Goal: Use online tool/utility: Utilize a website feature to perform a specific function

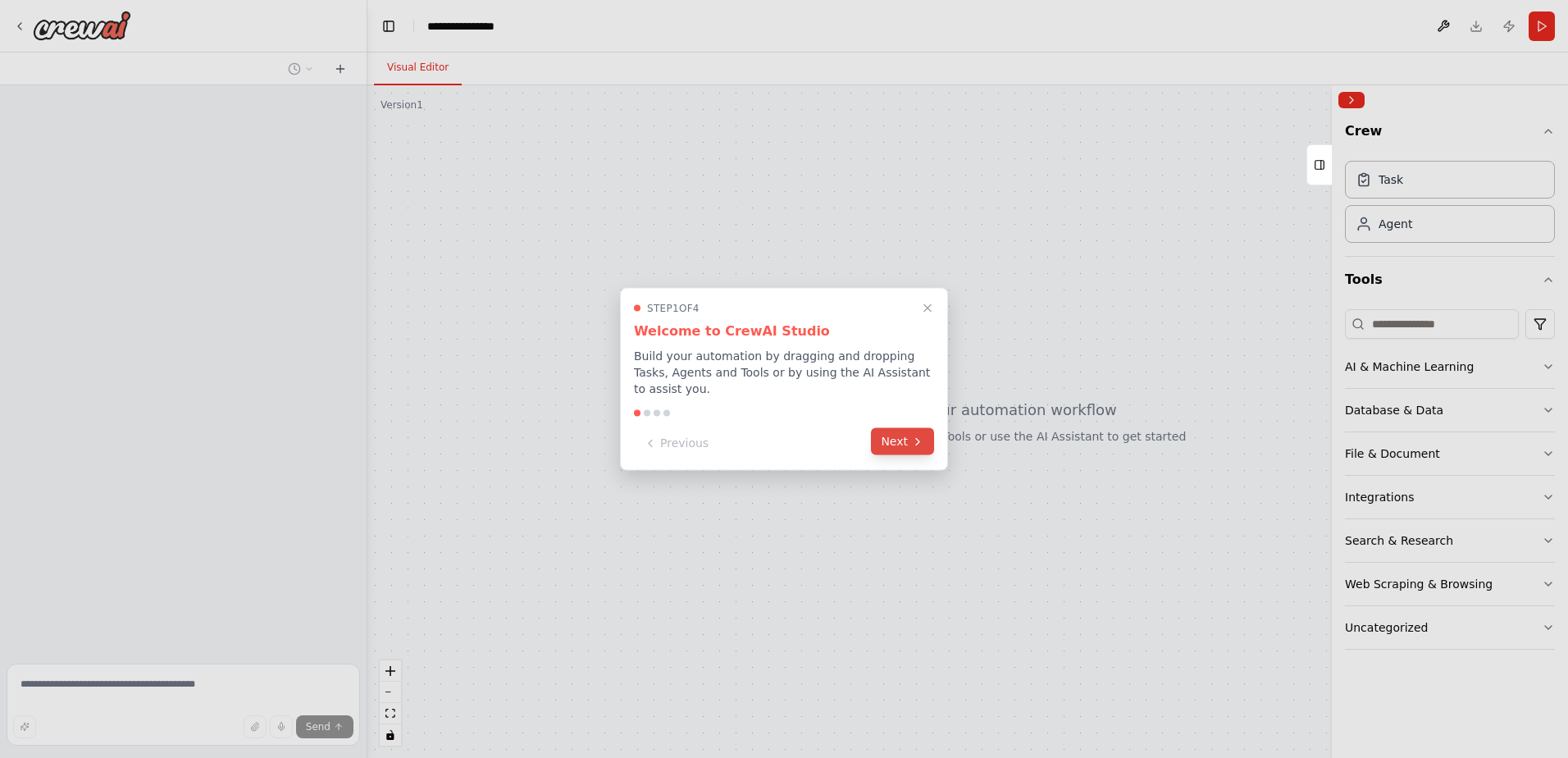
click at [903, 445] on button "Next" at bounding box center [902, 442] width 63 height 27
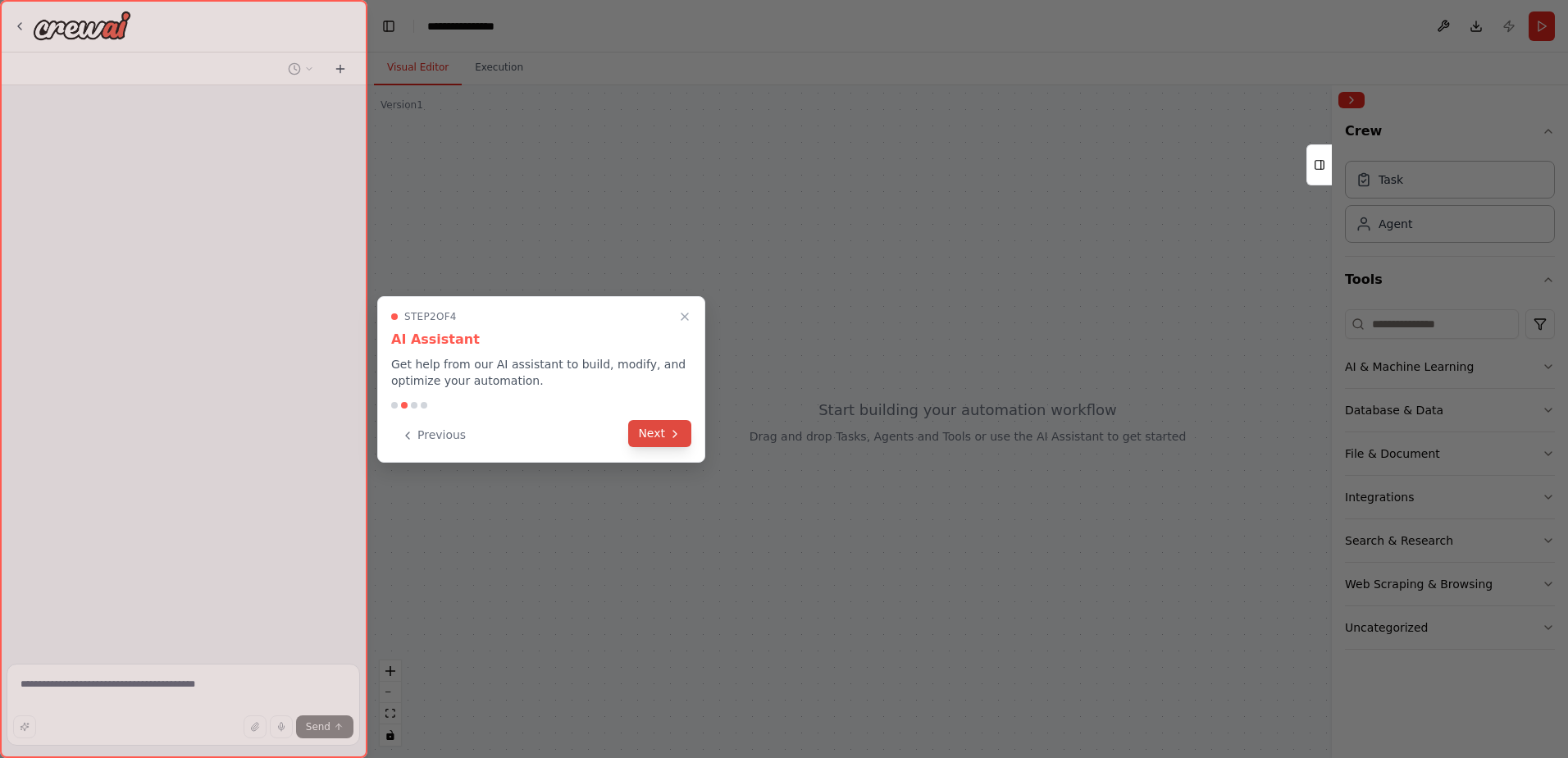
click at [665, 437] on button "Next" at bounding box center [660, 434] width 63 height 27
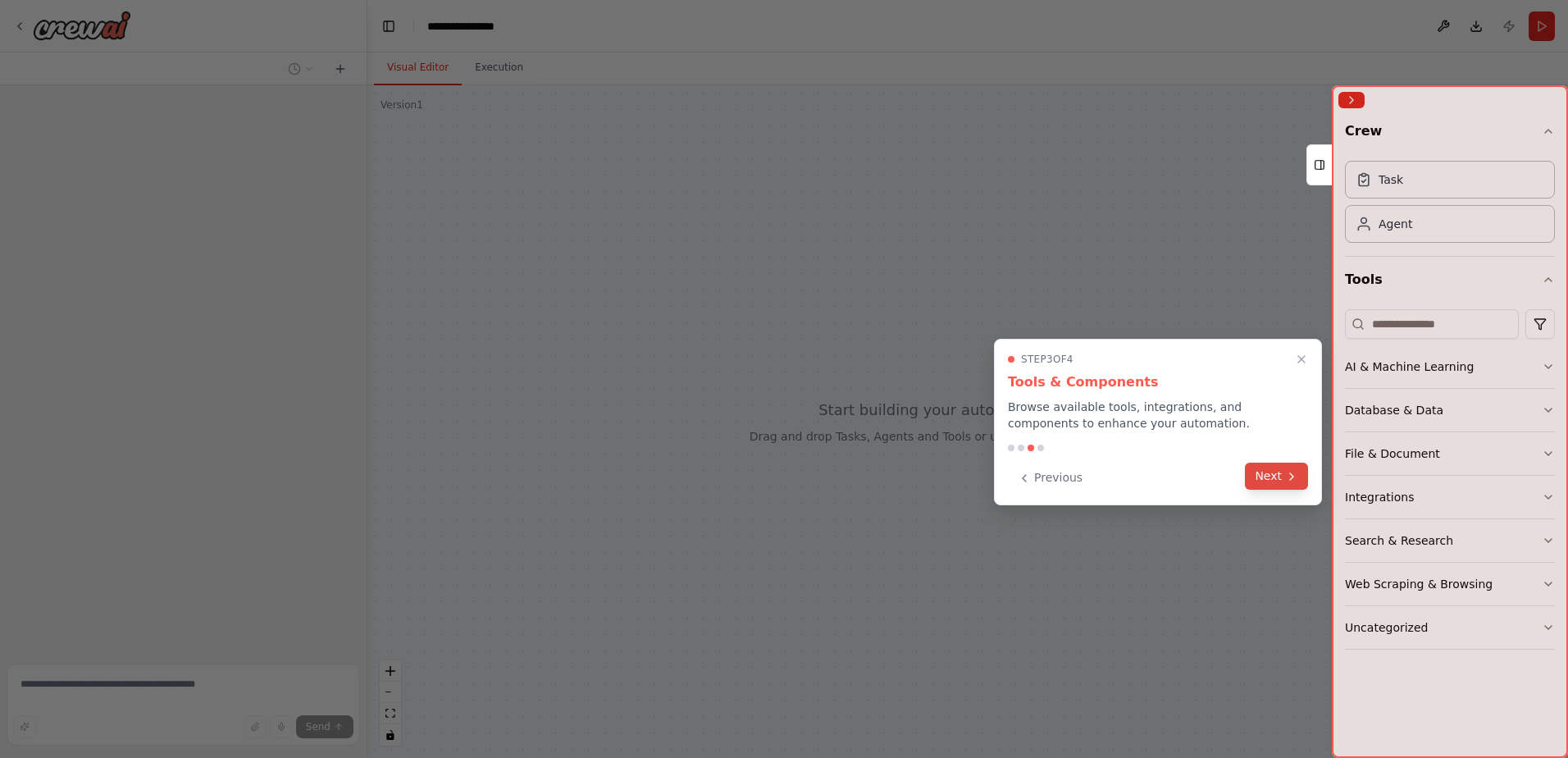
click at [1289, 477] on icon at bounding box center [1292, 476] width 14 height 14
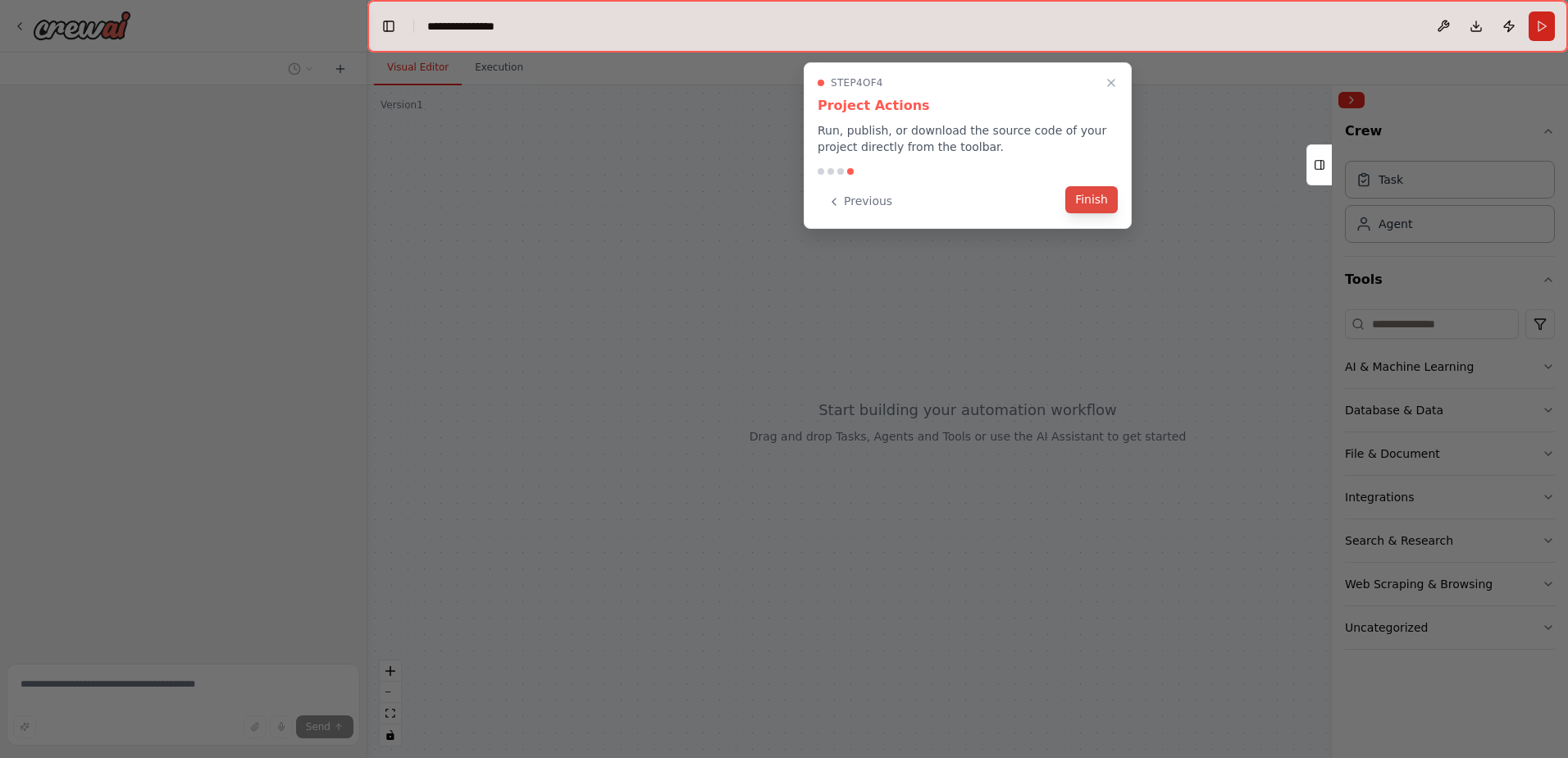
click at [1111, 197] on button "Finish" at bounding box center [1092, 200] width 52 height 27
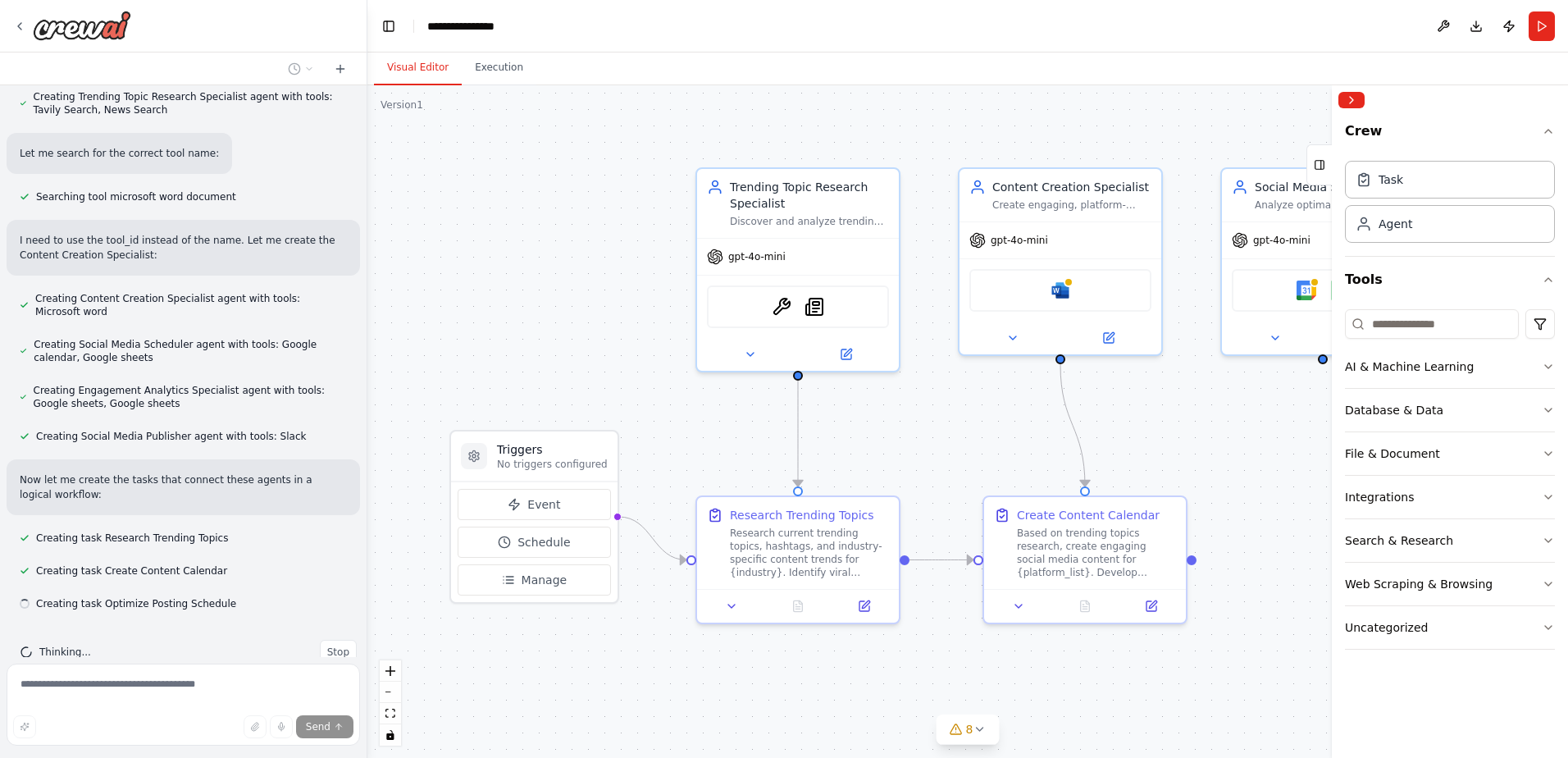
scroll to position [1260, 0]
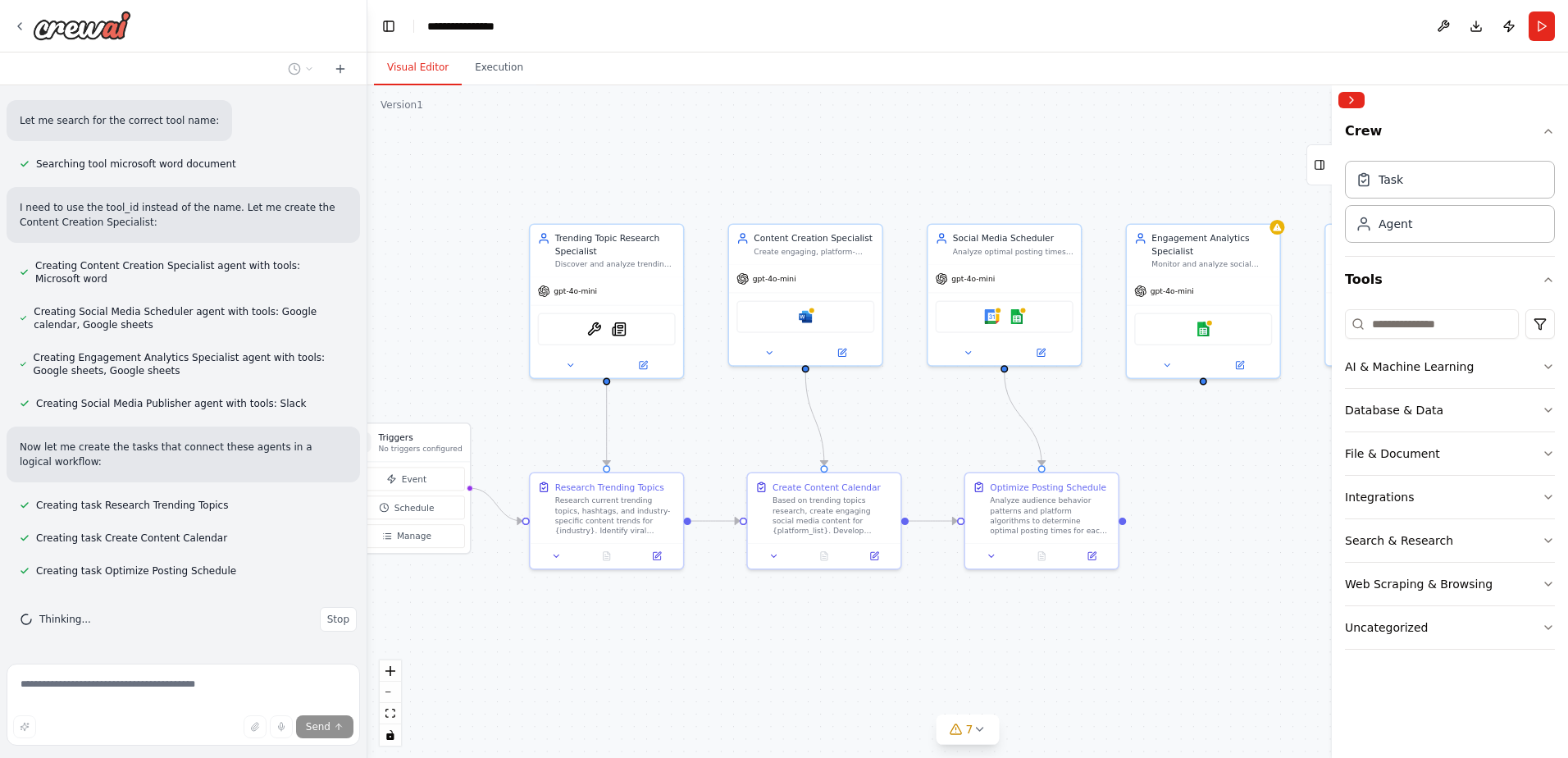
drag, startPoint x: 1212, startPoint y: 639, endPoint x: 957, endPoint y: 638, distance: 255.0
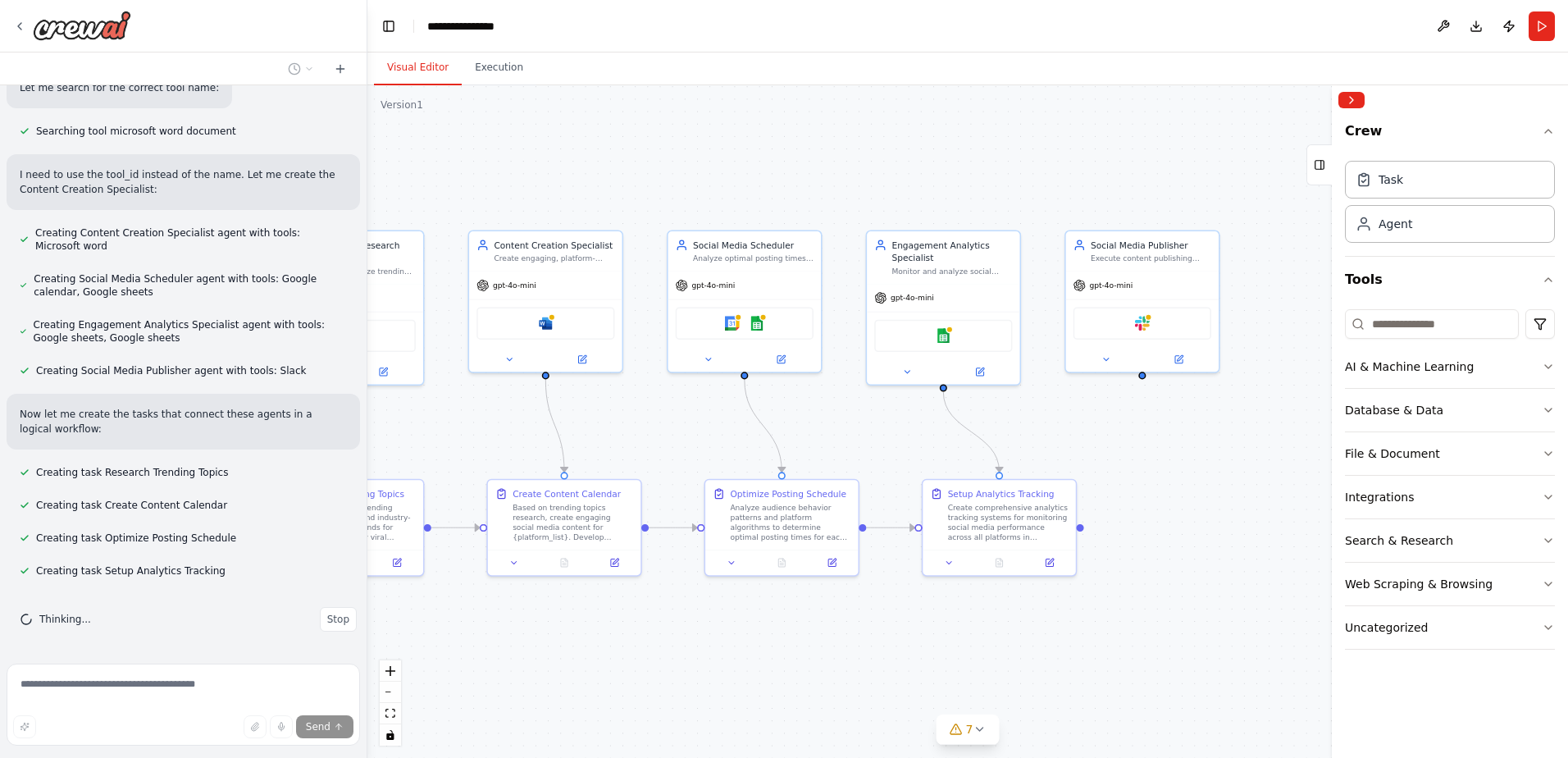
drag, startPoint x: 1133, startPoint y: 620, endPoint x: 869, endPoint y: 594, distance: 265.3
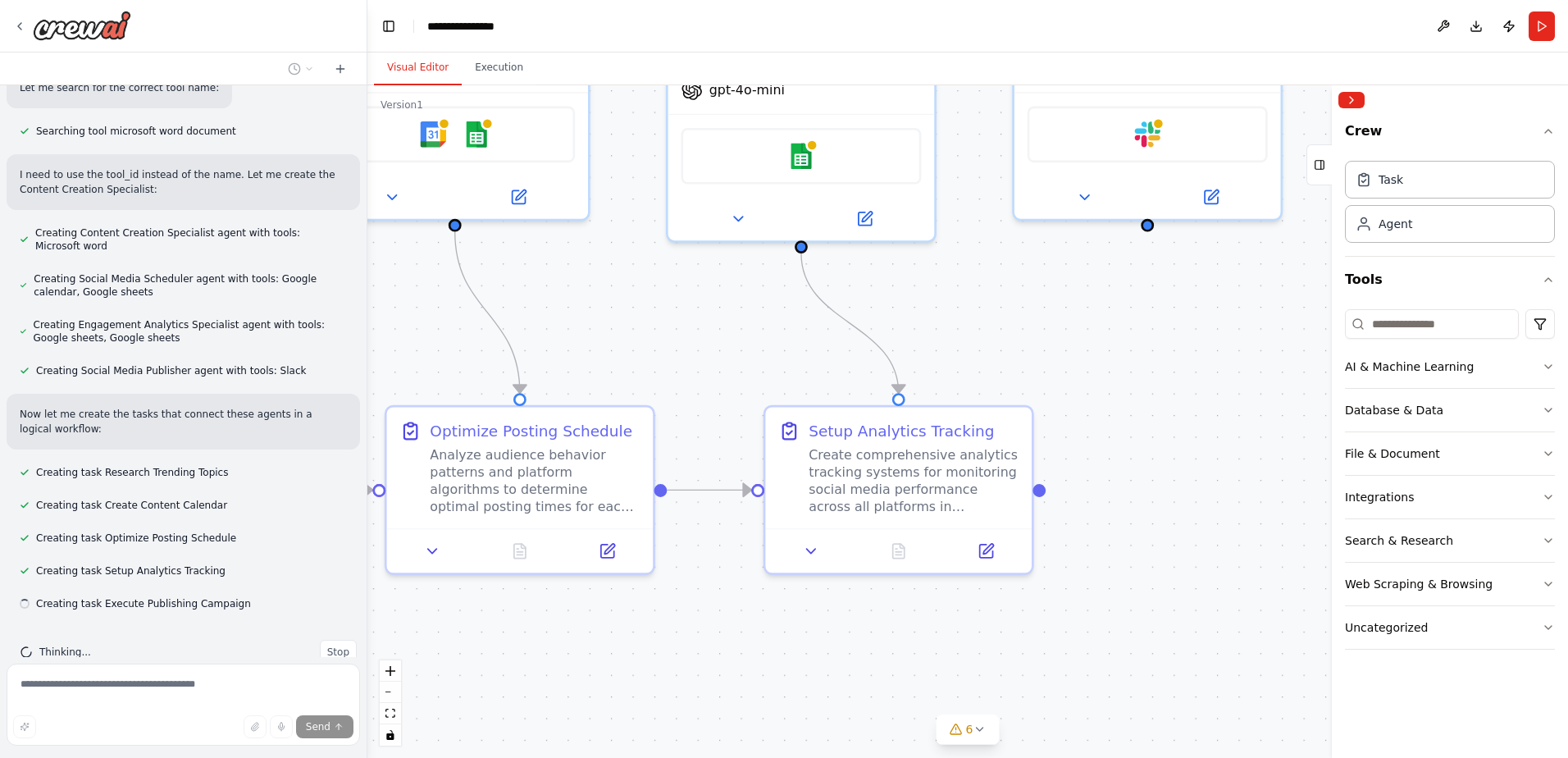
scroll to position [1325, 0]
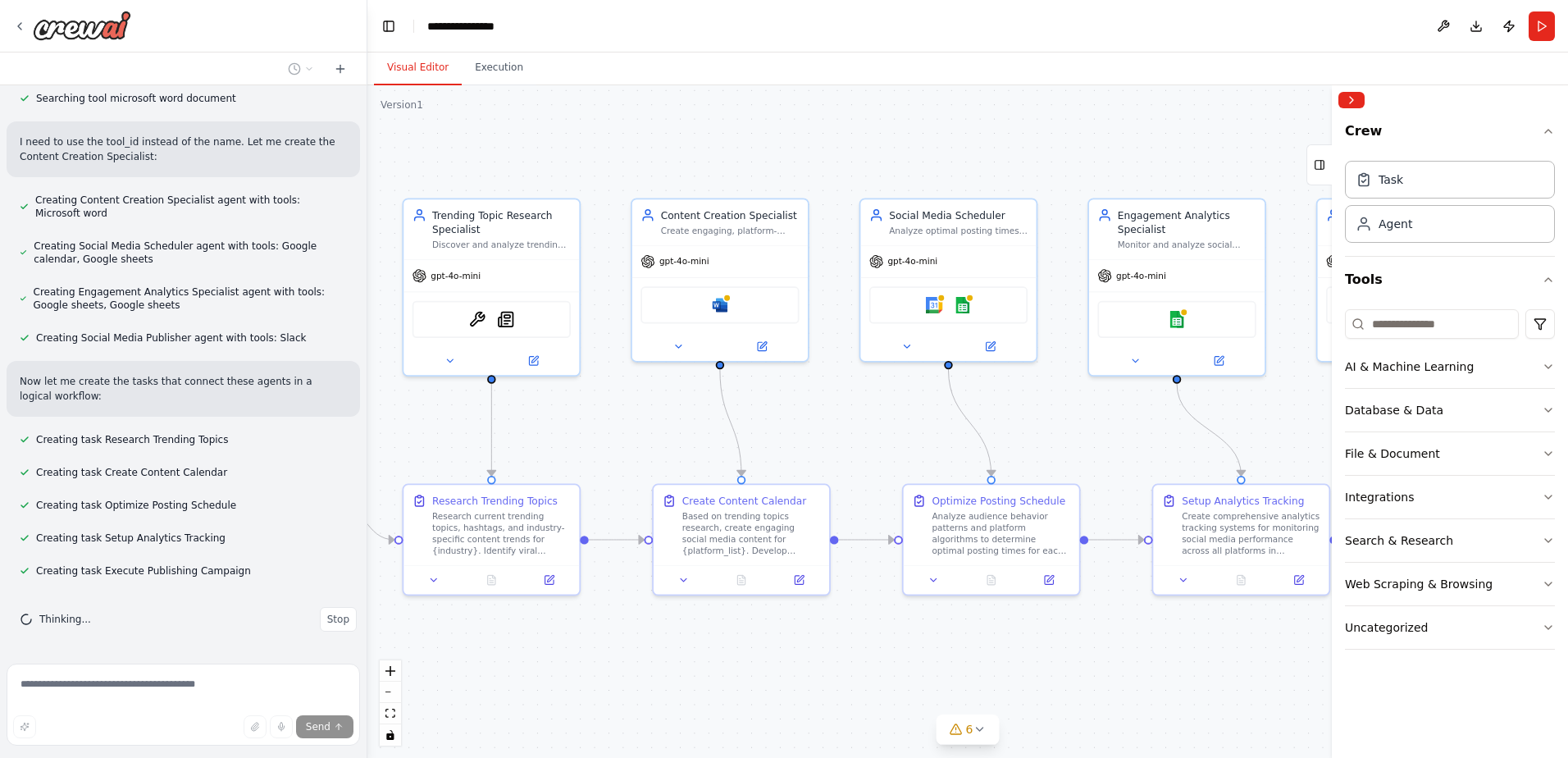
drag, startPoint x: 747, startPoint y: 378, endPoint x: 1005, endPoint y: 450, distance: 267.9
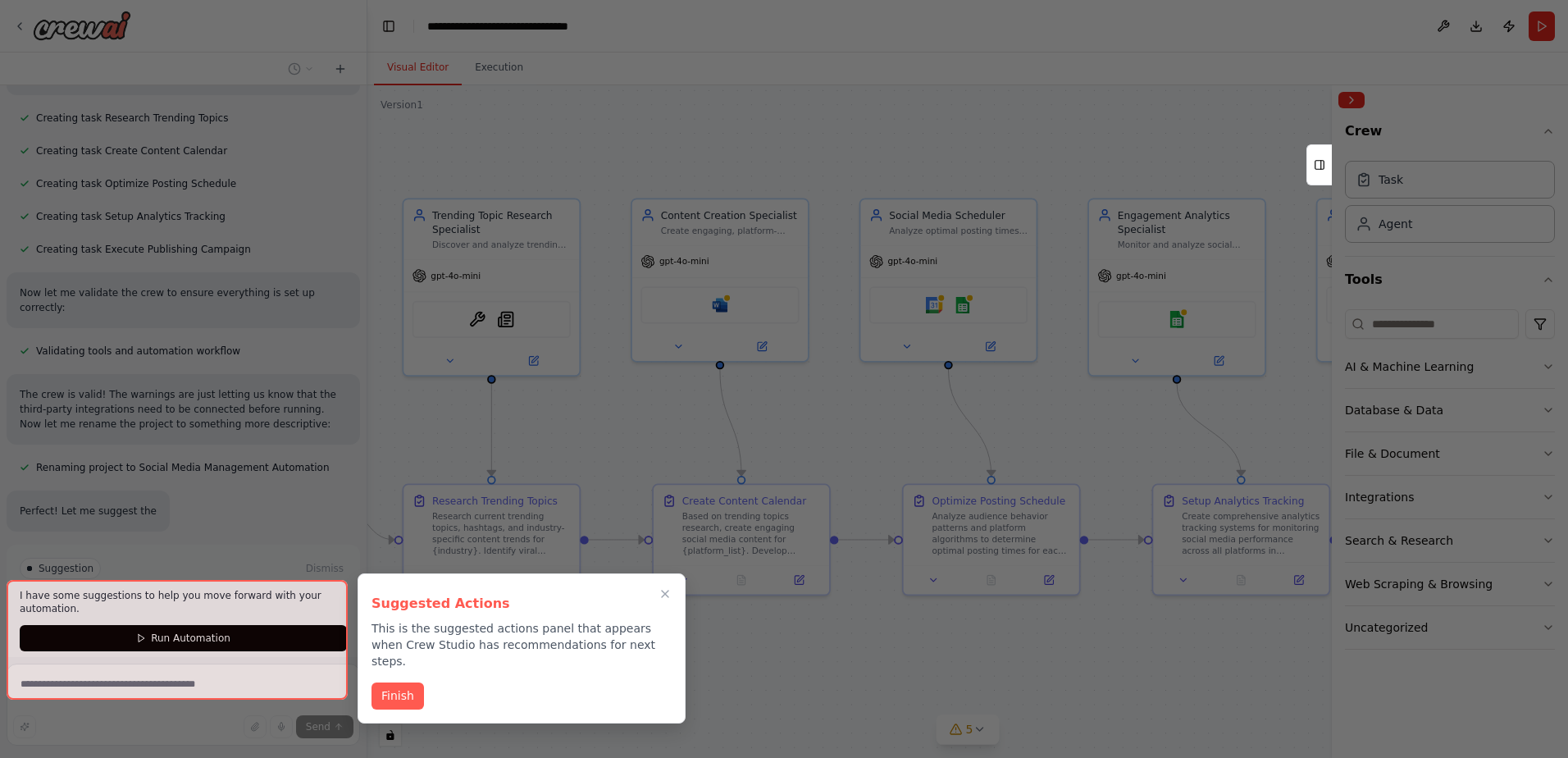
scroll to position [1731, 0]
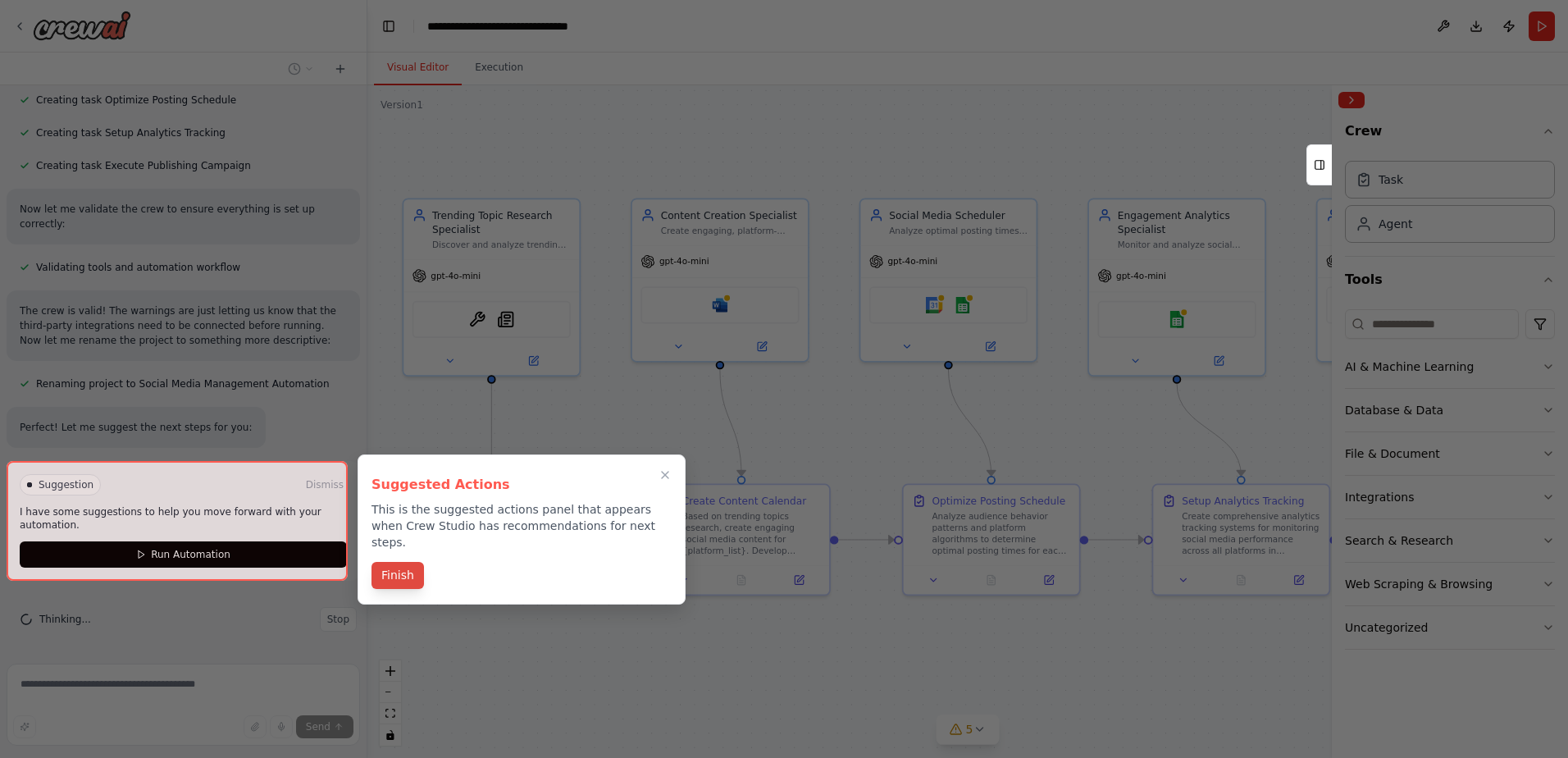
click at [385, 562] on button "Finish" at bounding box center [397, 576] width 52 height 27
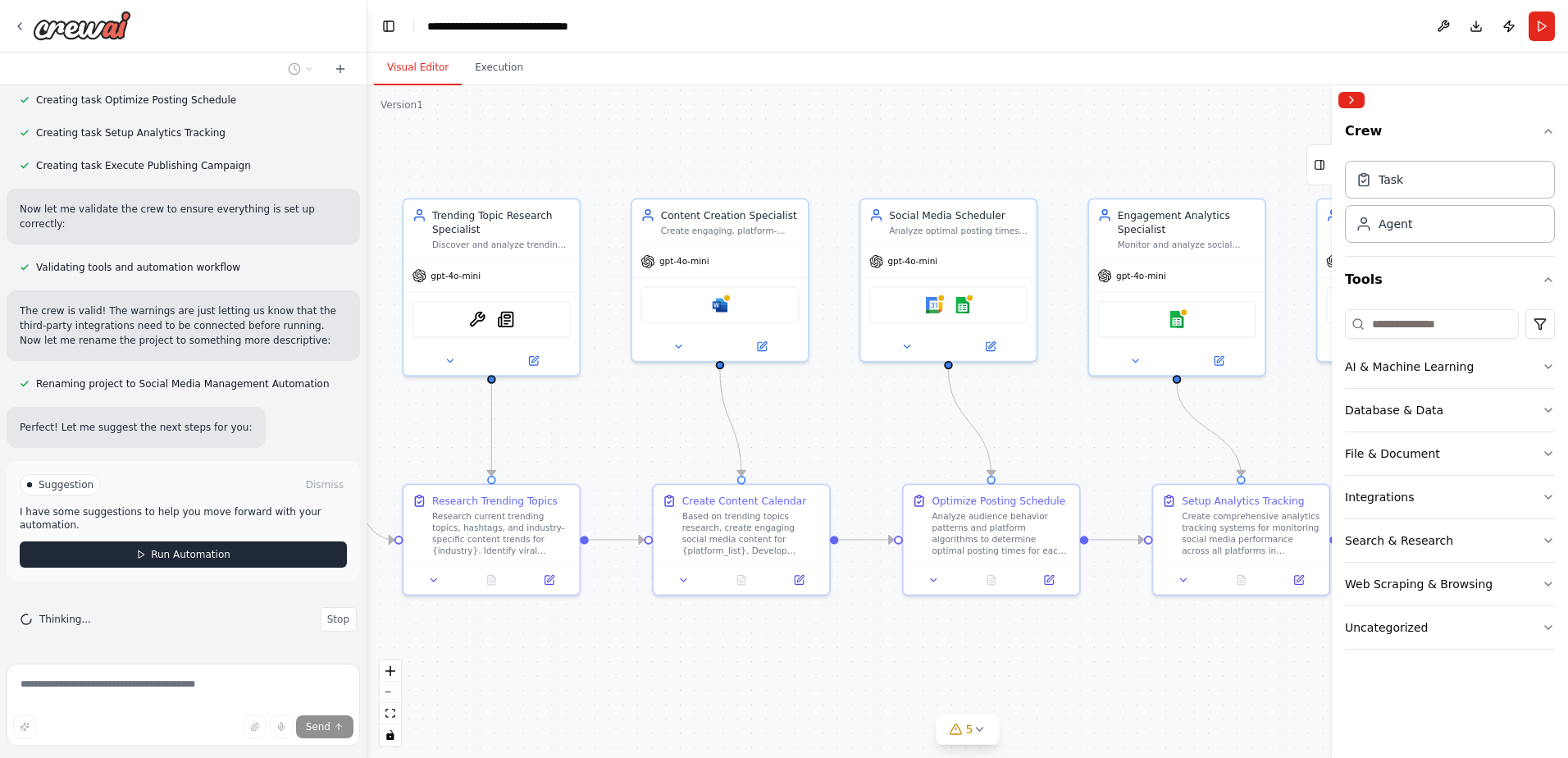
click at [257, 555] on button "Run Automation" at bounding box center [183, 554] width 327 height 26
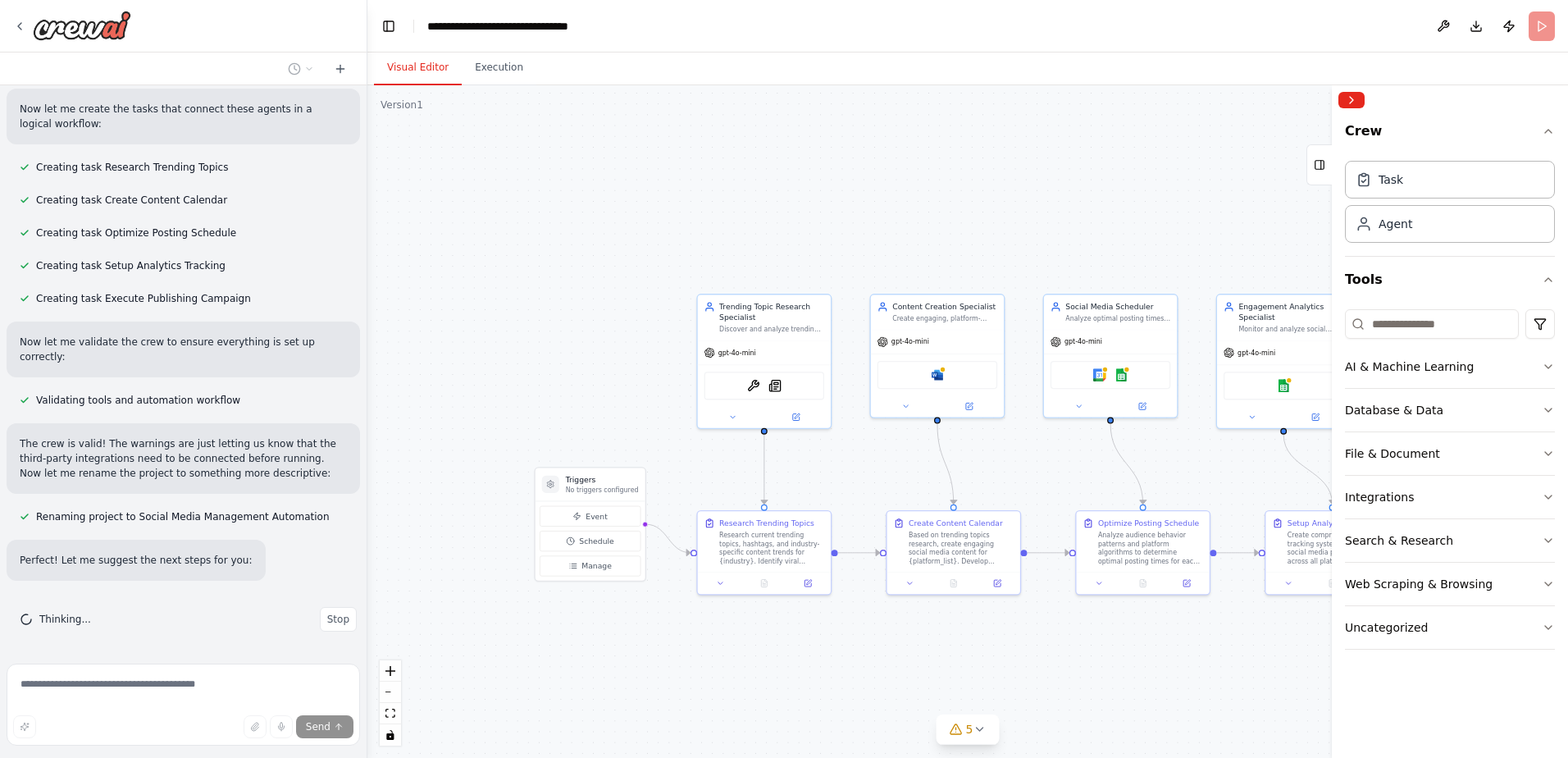
drag, startPoint x: 647, startPoint y: 604, endPoint x: 772, endPoint y: 600, distance: 125.1
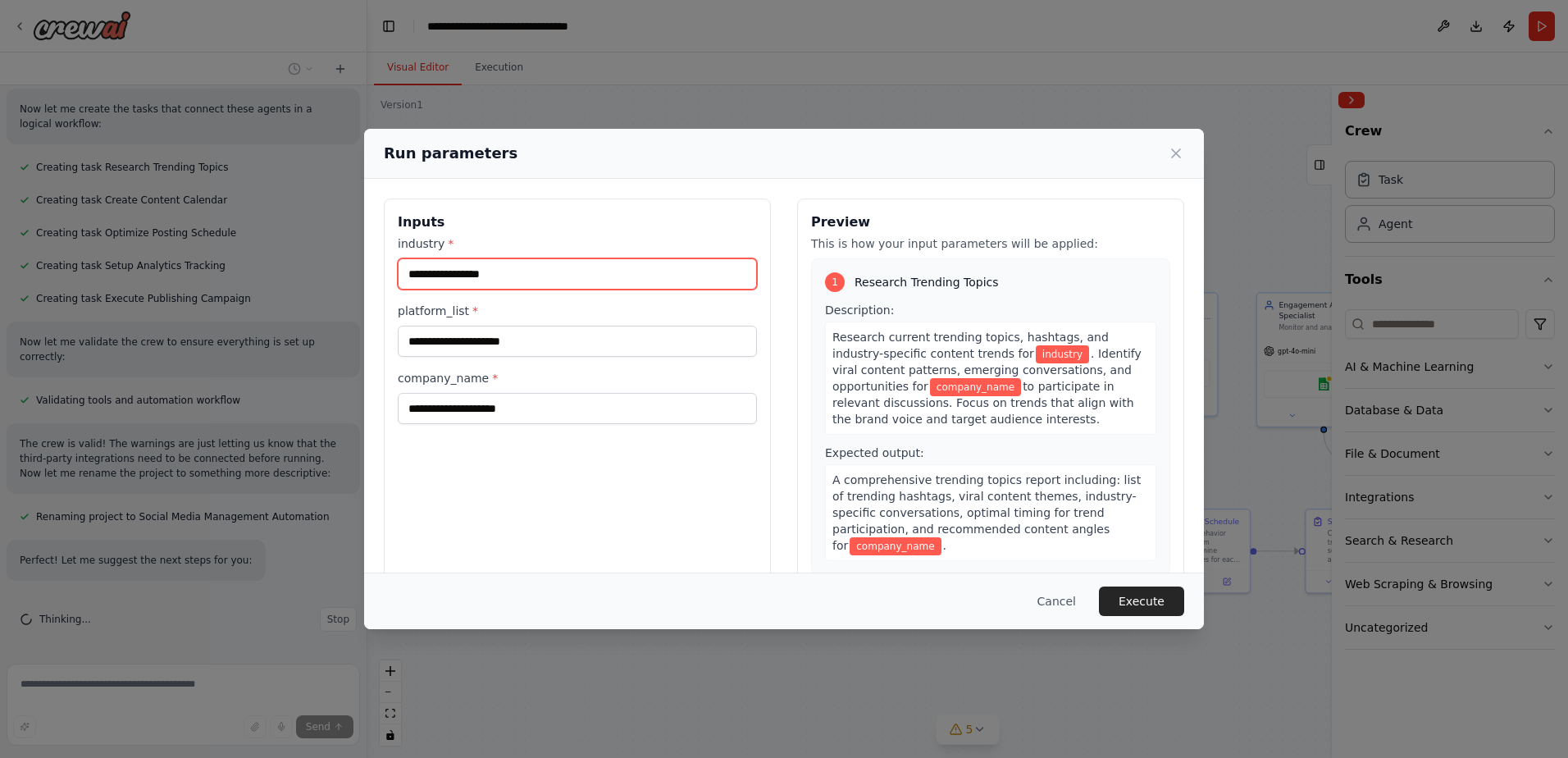
click at [481, 261] on input "industry *" at bounding box center [577, 274] width 359 height 32
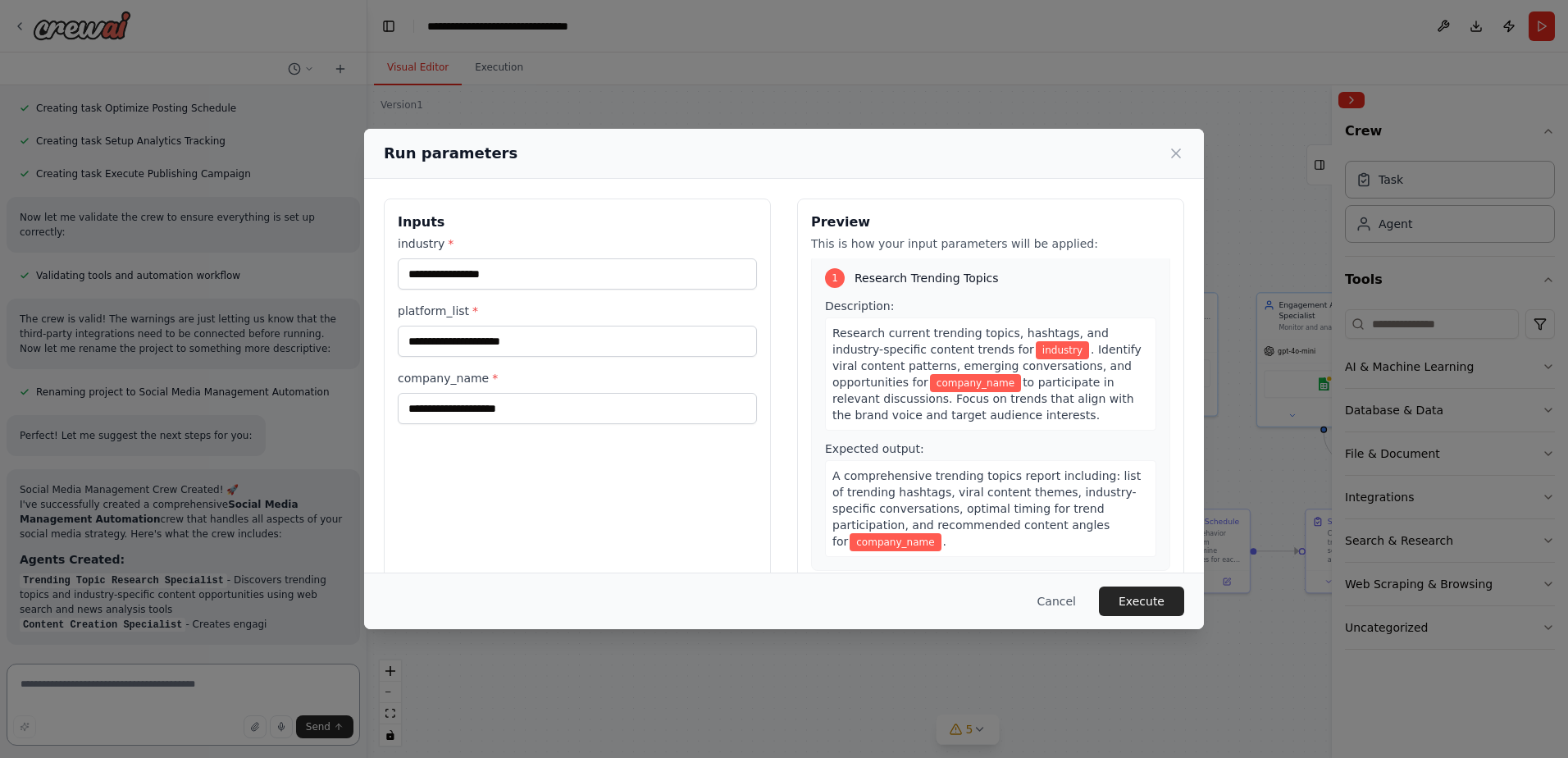
scroll to position [0, 0]
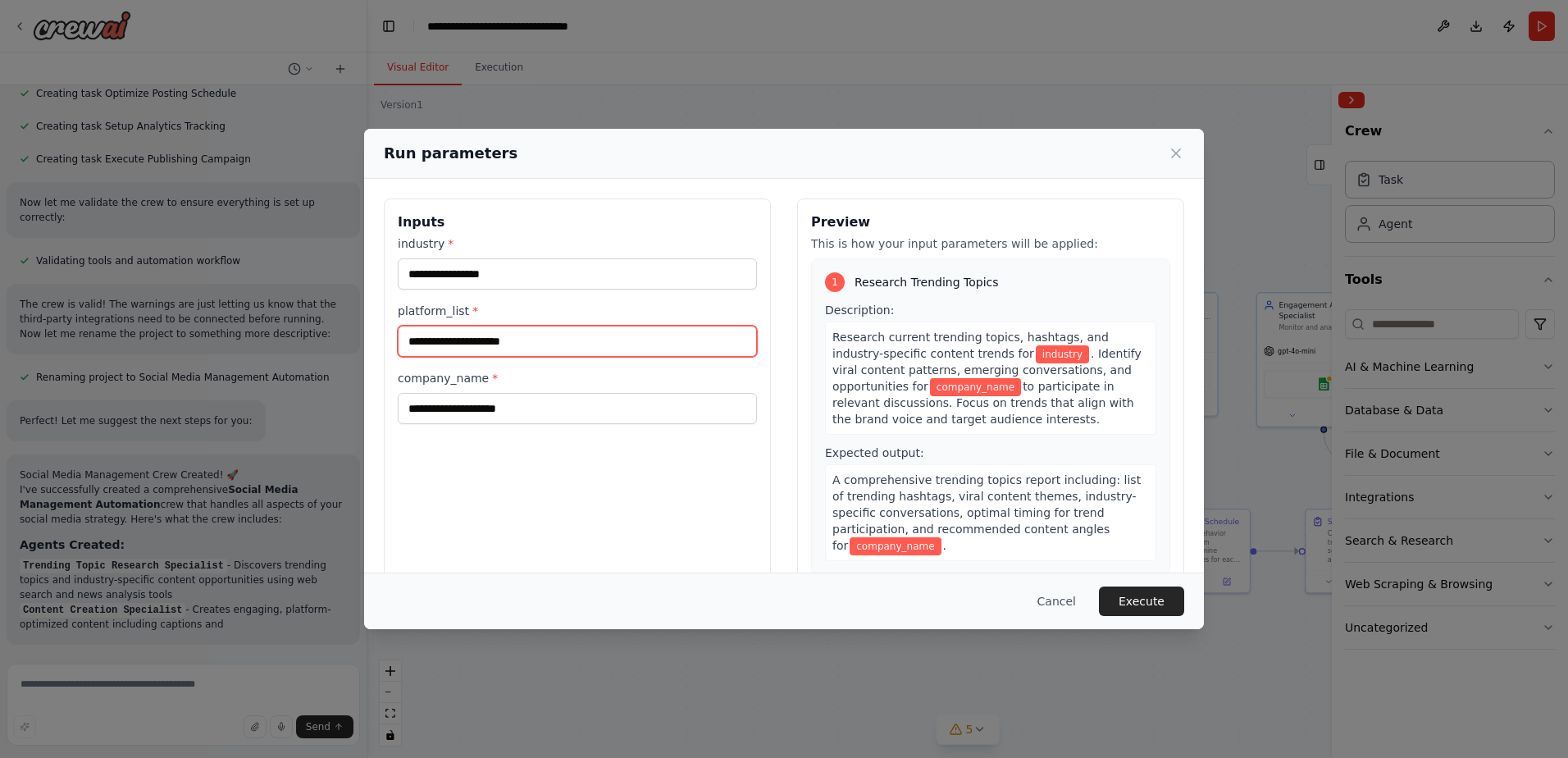
click at [516, 352] on input "platform_list *" at bounding box center [577, 341] width 359 height 32
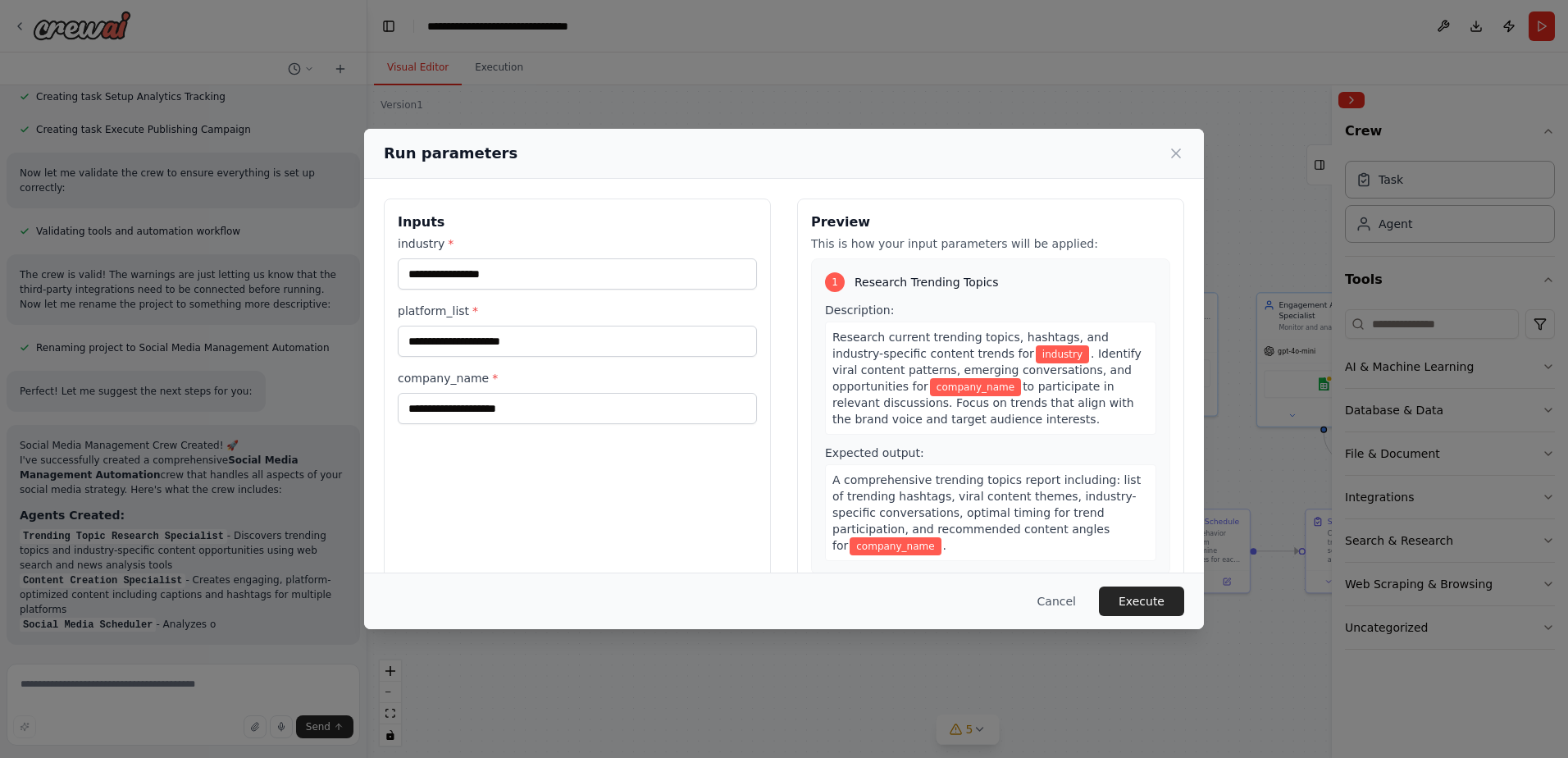
click at [509, 459] on div "Inputs industry * platform_list * company_name *" at bounding box center [577, 393] width 387 height 388
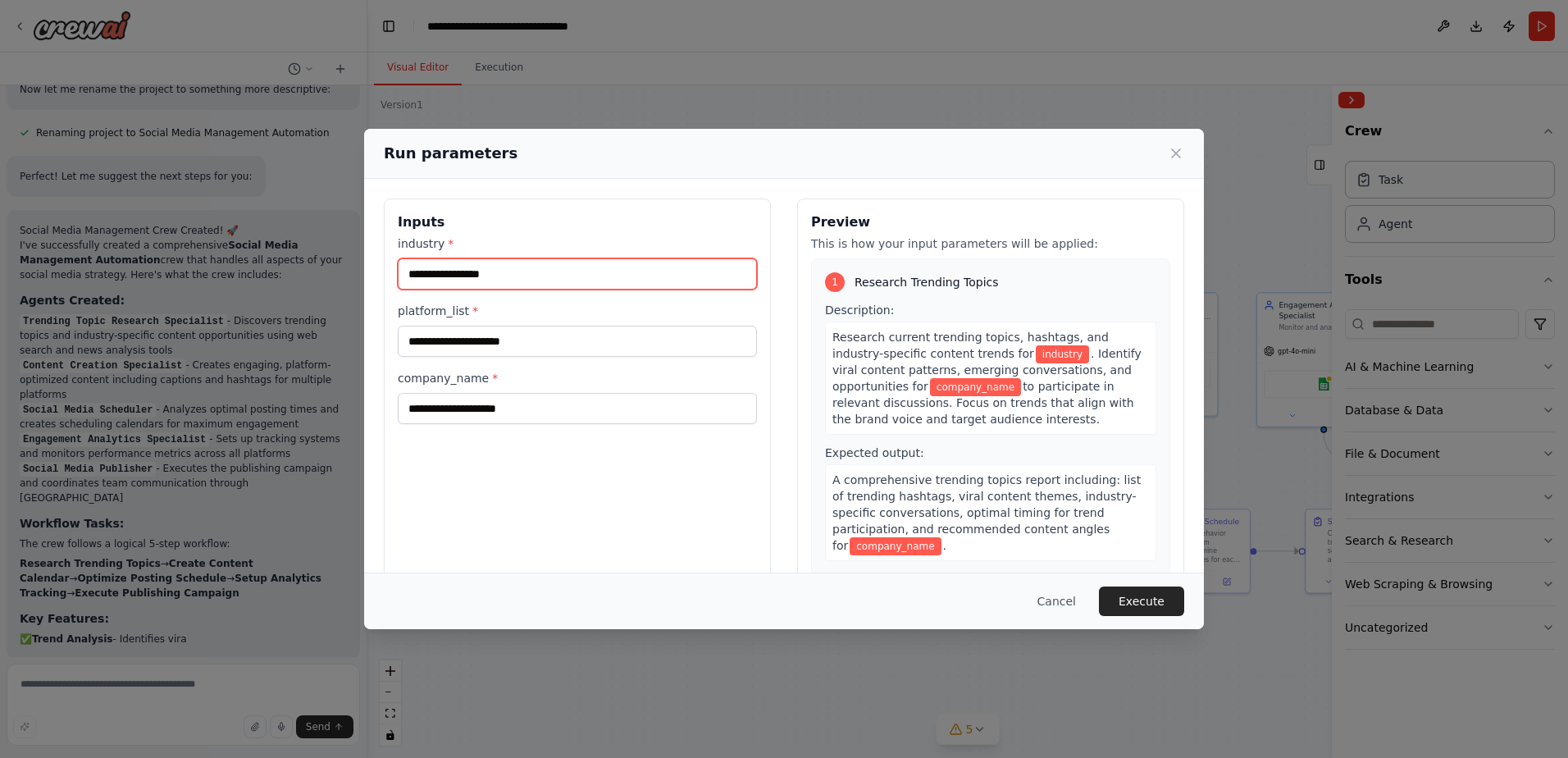
click at [486, 274] on input "industry *" at bounding box center [577, 274] width 359 height 32
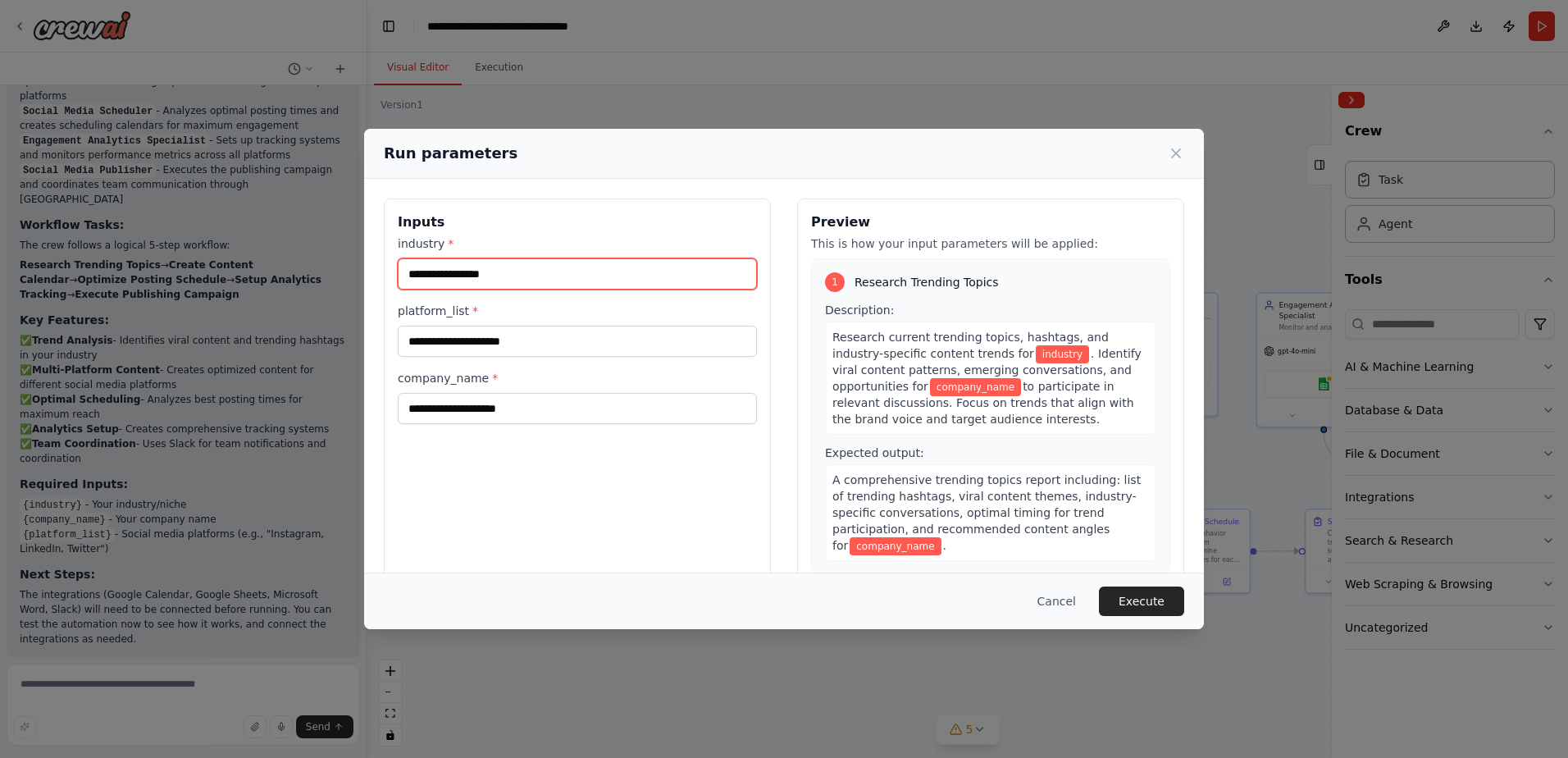
click at [469, 273] on input "industry *" at bounding box center [577, 274] width 359 height 32
type input "*"
type input "***"
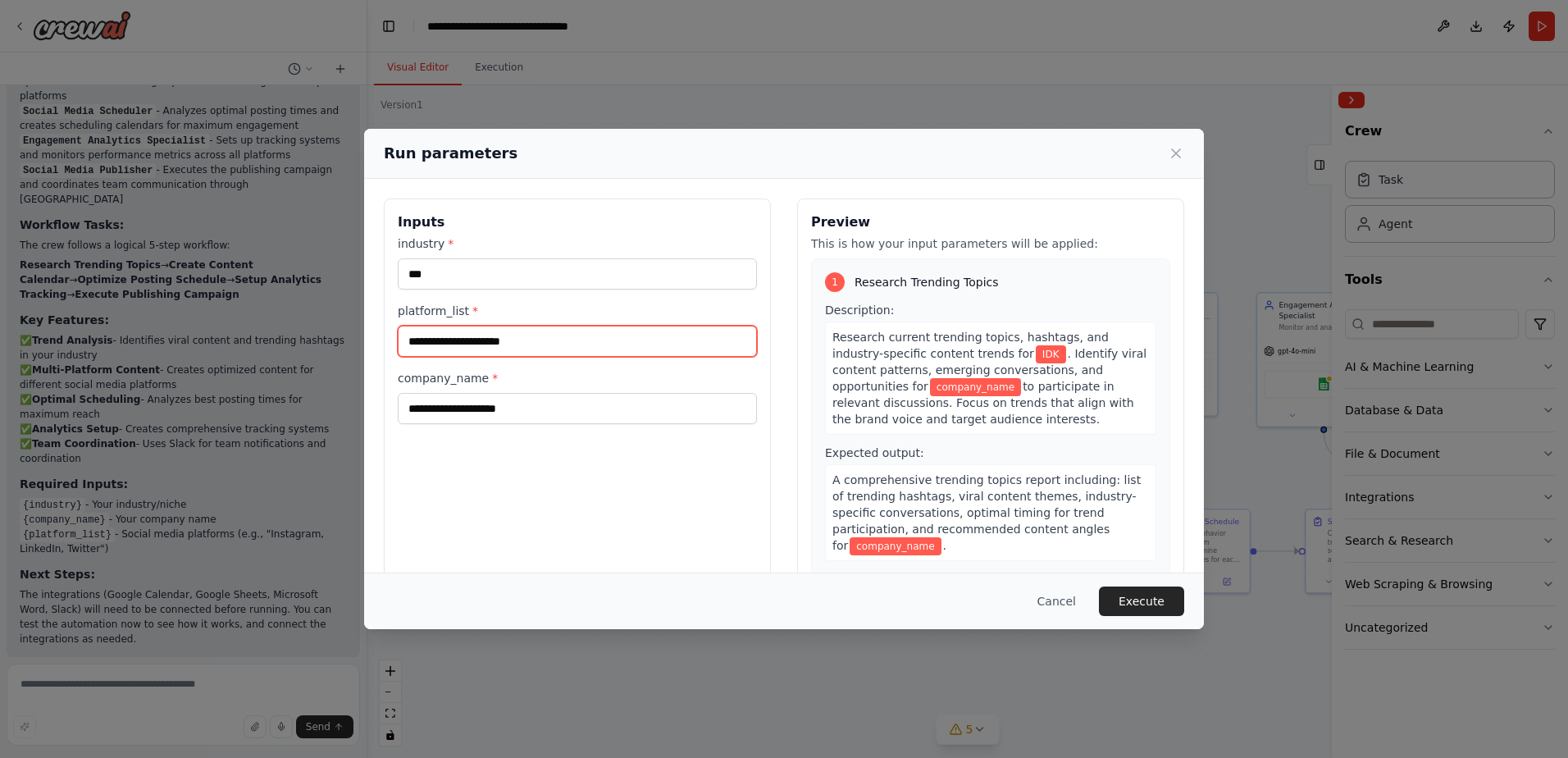
click at [496, 345] on input "platform_list *" at bounding box center [577, 341] width 359 height 32
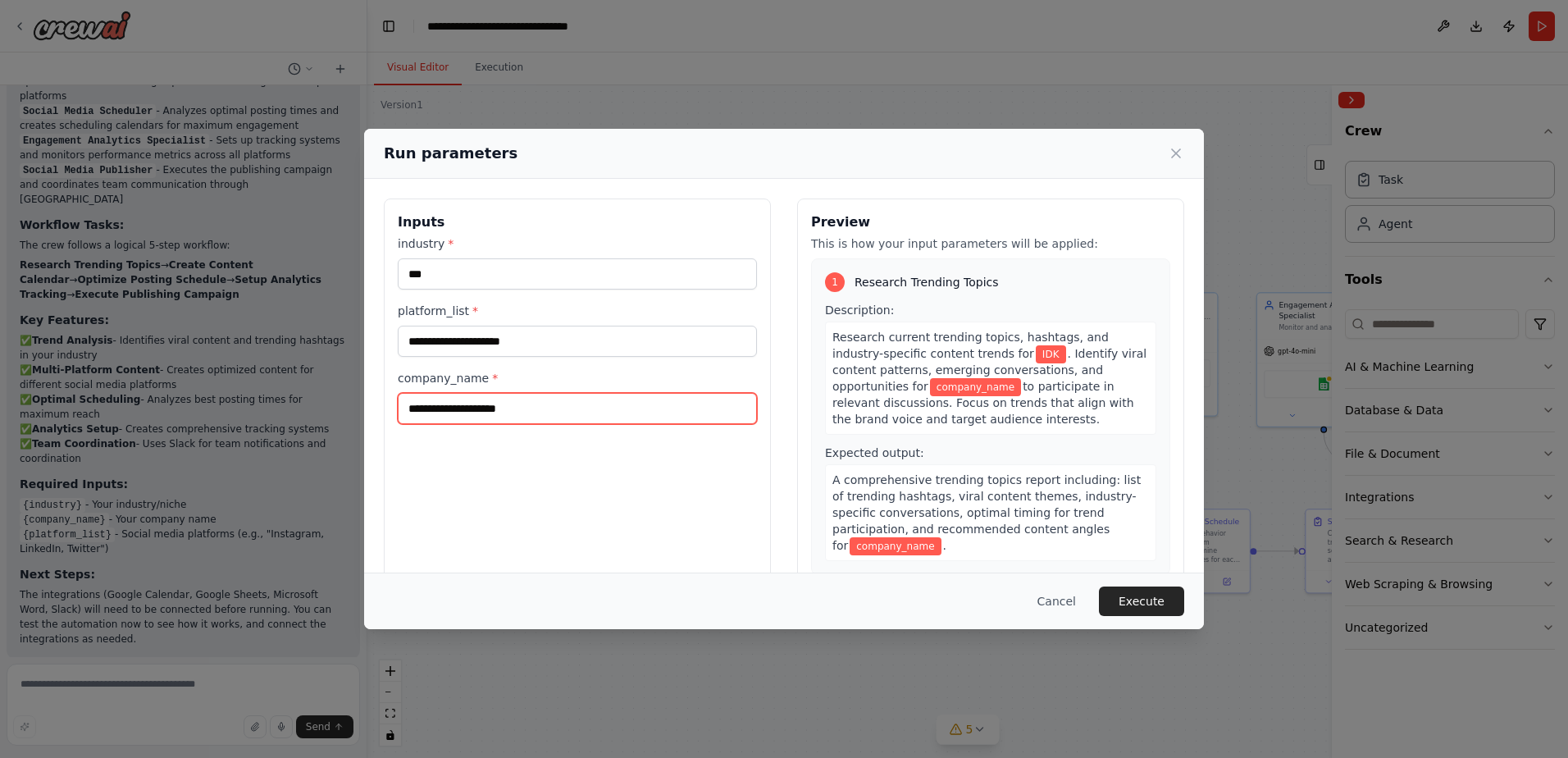
click at [527, 414] on input "company_name *" at bounding box center [577, 408] width 359 height 32
type input "*"
type input "******"
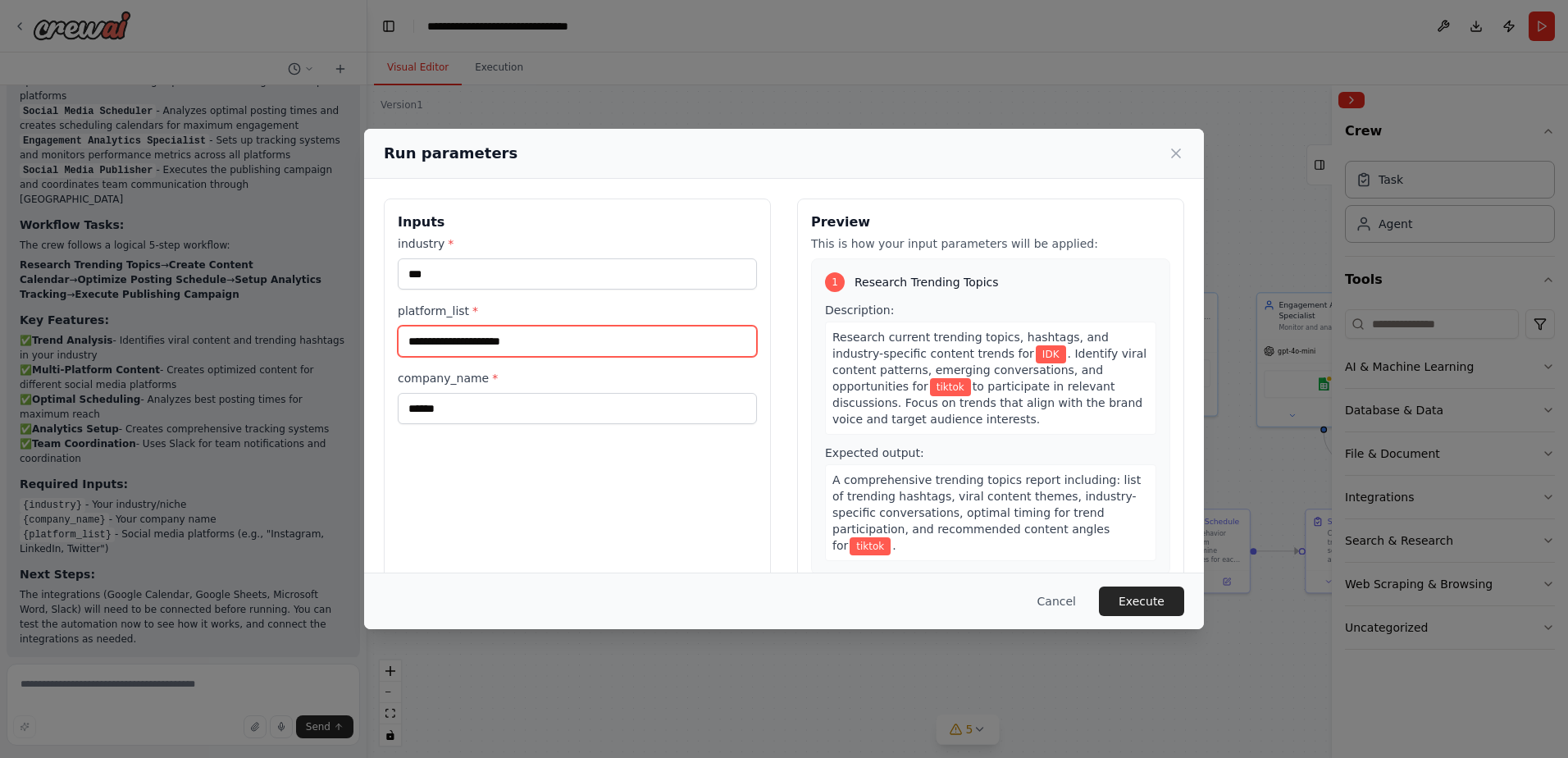
click at [499, 343] on input "platform_list *" at bounding box center [577, 341] width 359 height 32
type input "******"
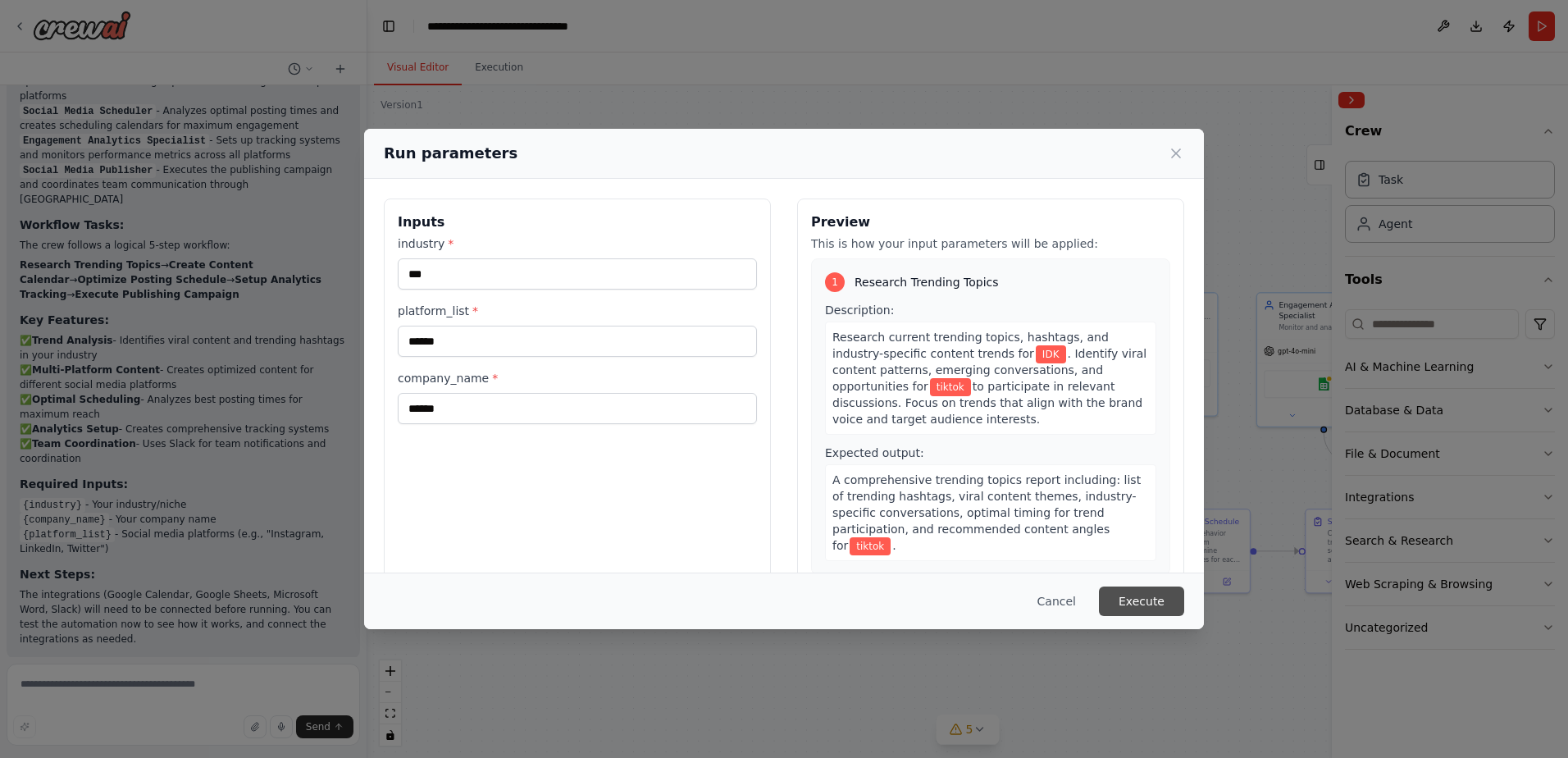
click at [1165, 609] on button "Execute" at bounding box center [1142, 601] width 85 height 30
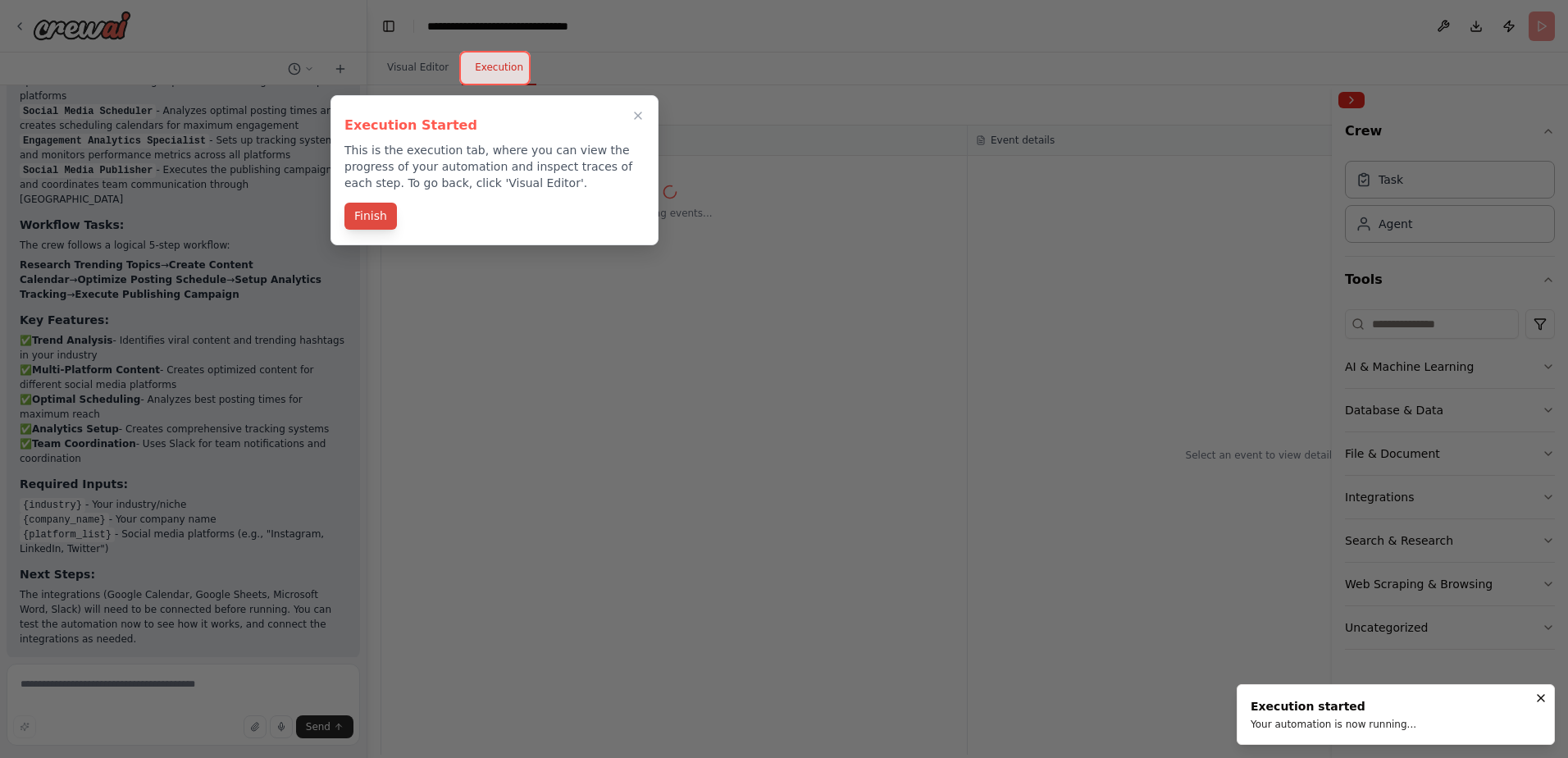
click at [369, 218] on button "Finish" at bounding box center [370, 216] width 52 height 27
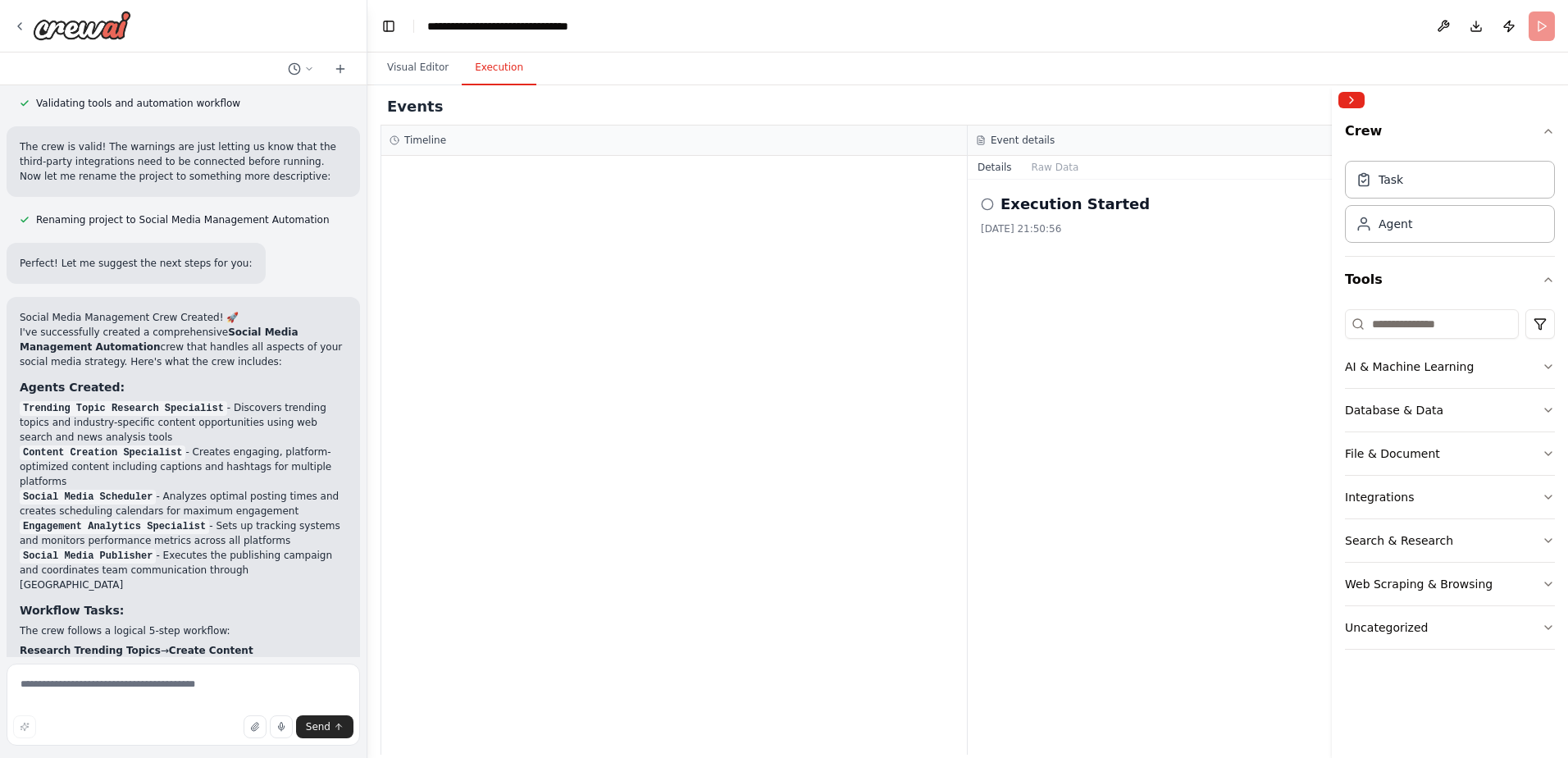
scroll to position [1952, 0]
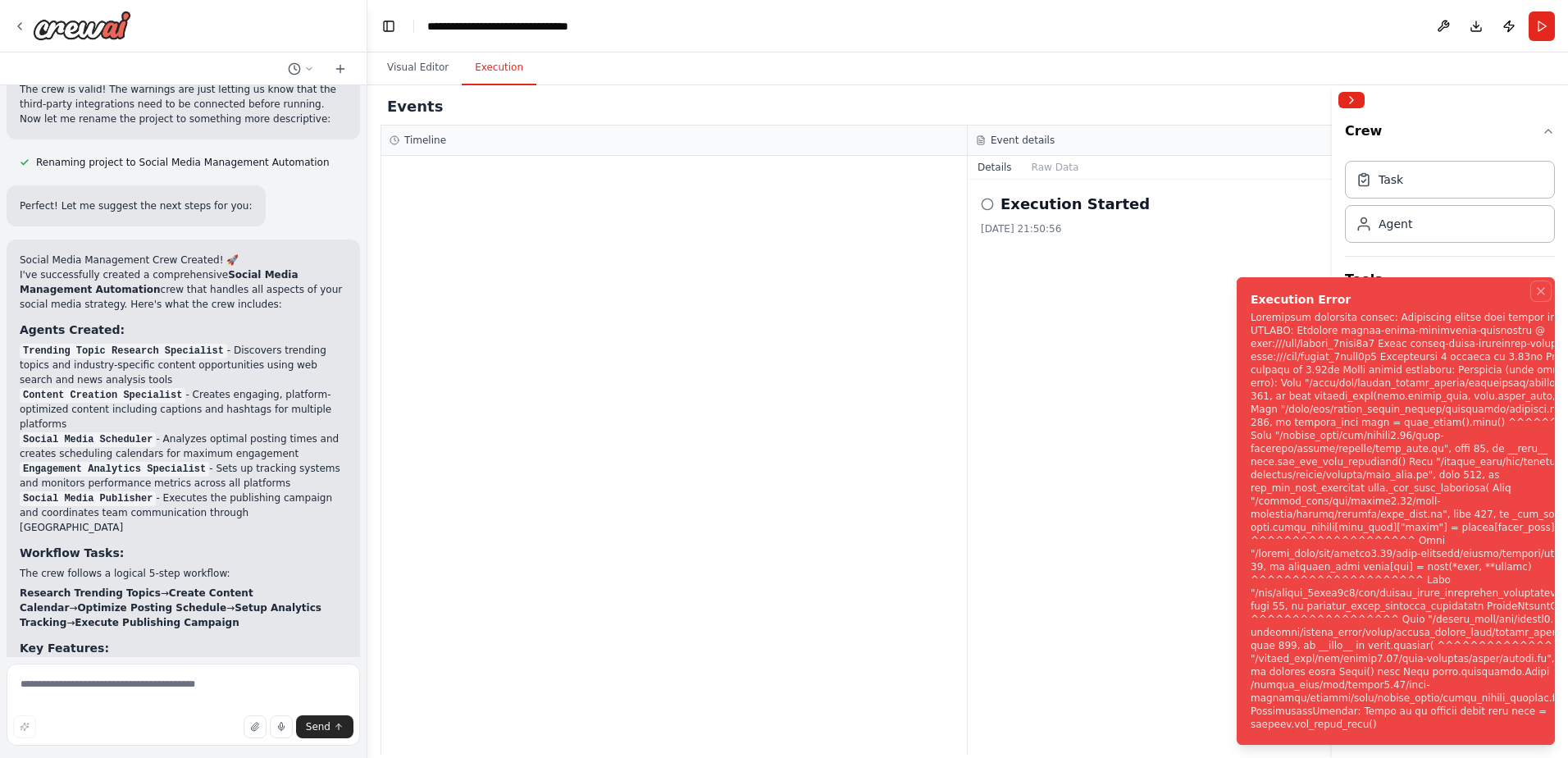
drag, startPoint x: 1537, startPoint y: 317, endPoint x: 1493, endPoint y: 328, distance: 45.4
click at [1536, 298] on icon "Notifications (F8)" at bounding box center [1541, 291] width 14 height 14
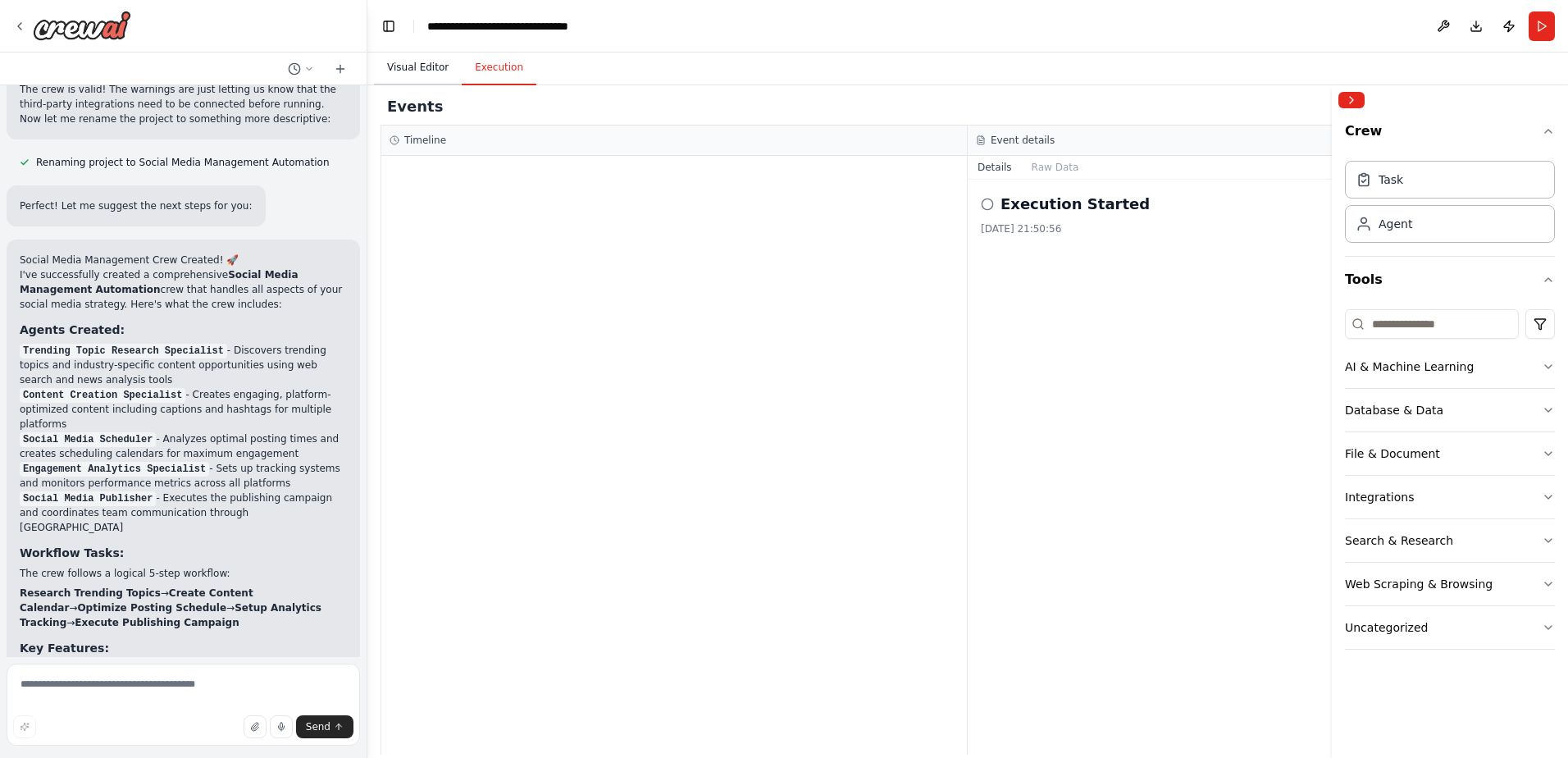
click at [412, 65] on button "Visual Editor" at bounding box center [417, 68] width 88 height 34
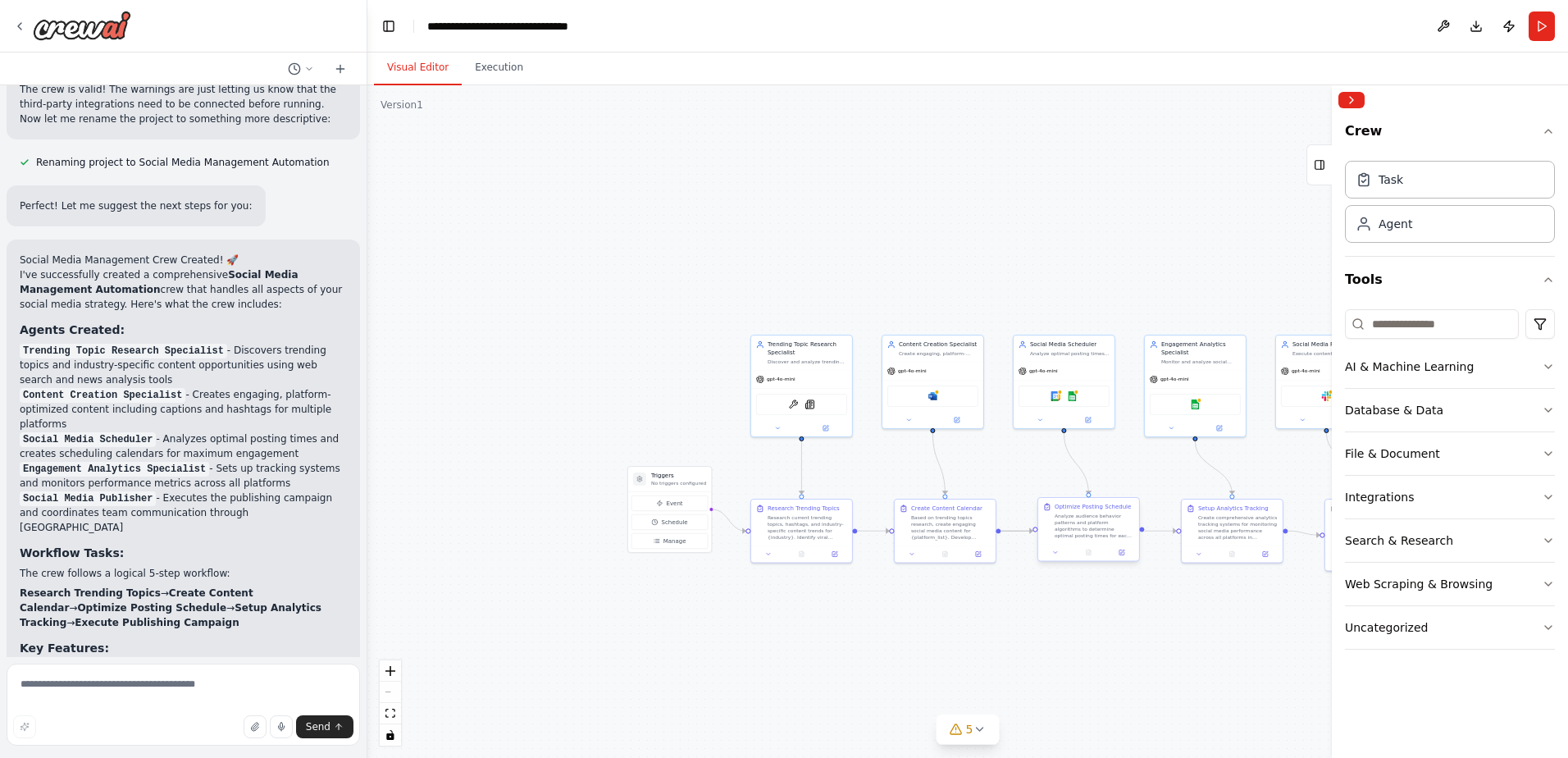
drag, startPoint x: 1046, startPoint y: 535, endPoint x: 648, endPoint y: 463, distance: 404.5
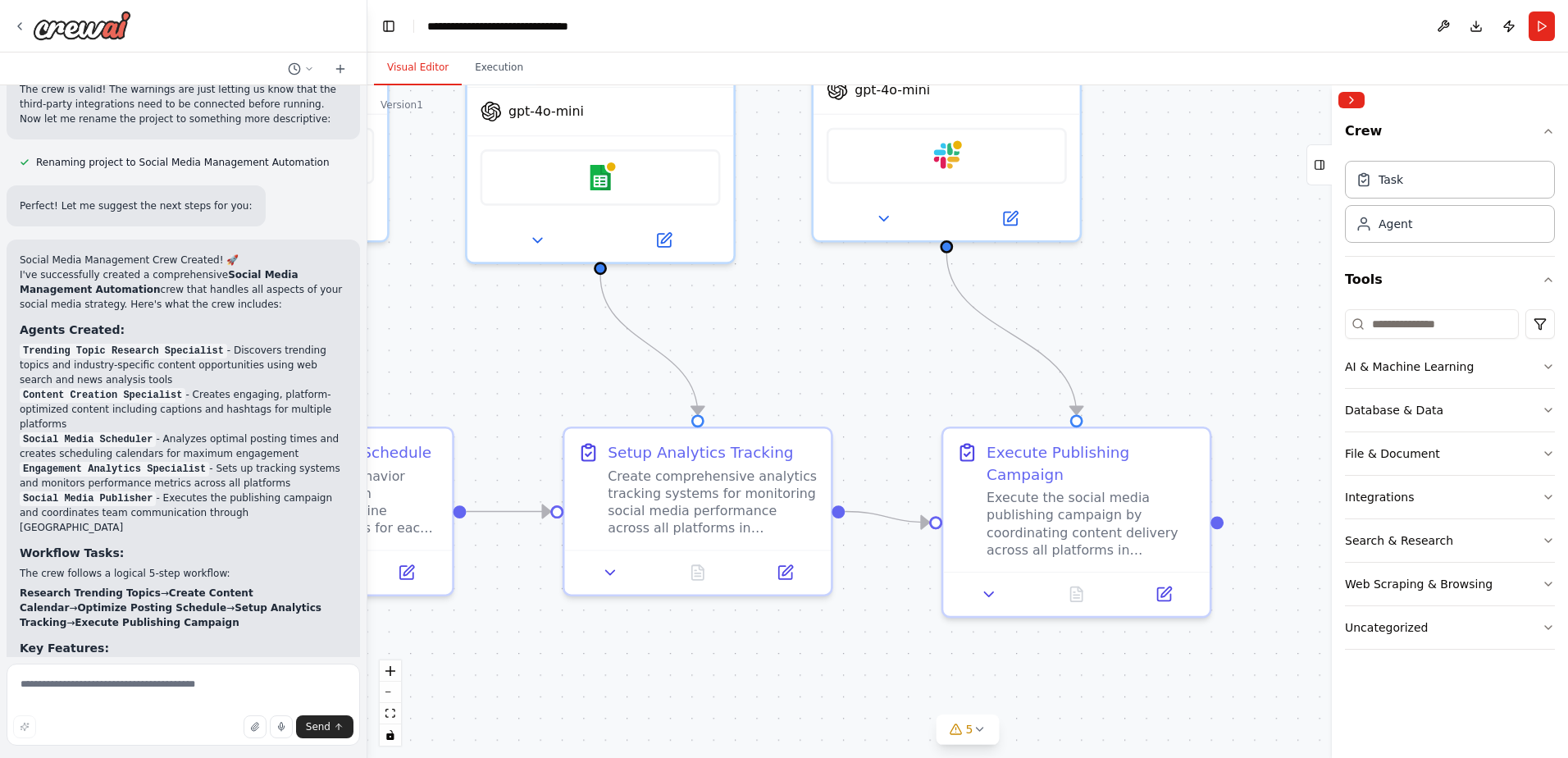
drag, startPoint x: 816, startPoint y: 350, endPoint x: 997, endPoint y: 410, distance: 190.7
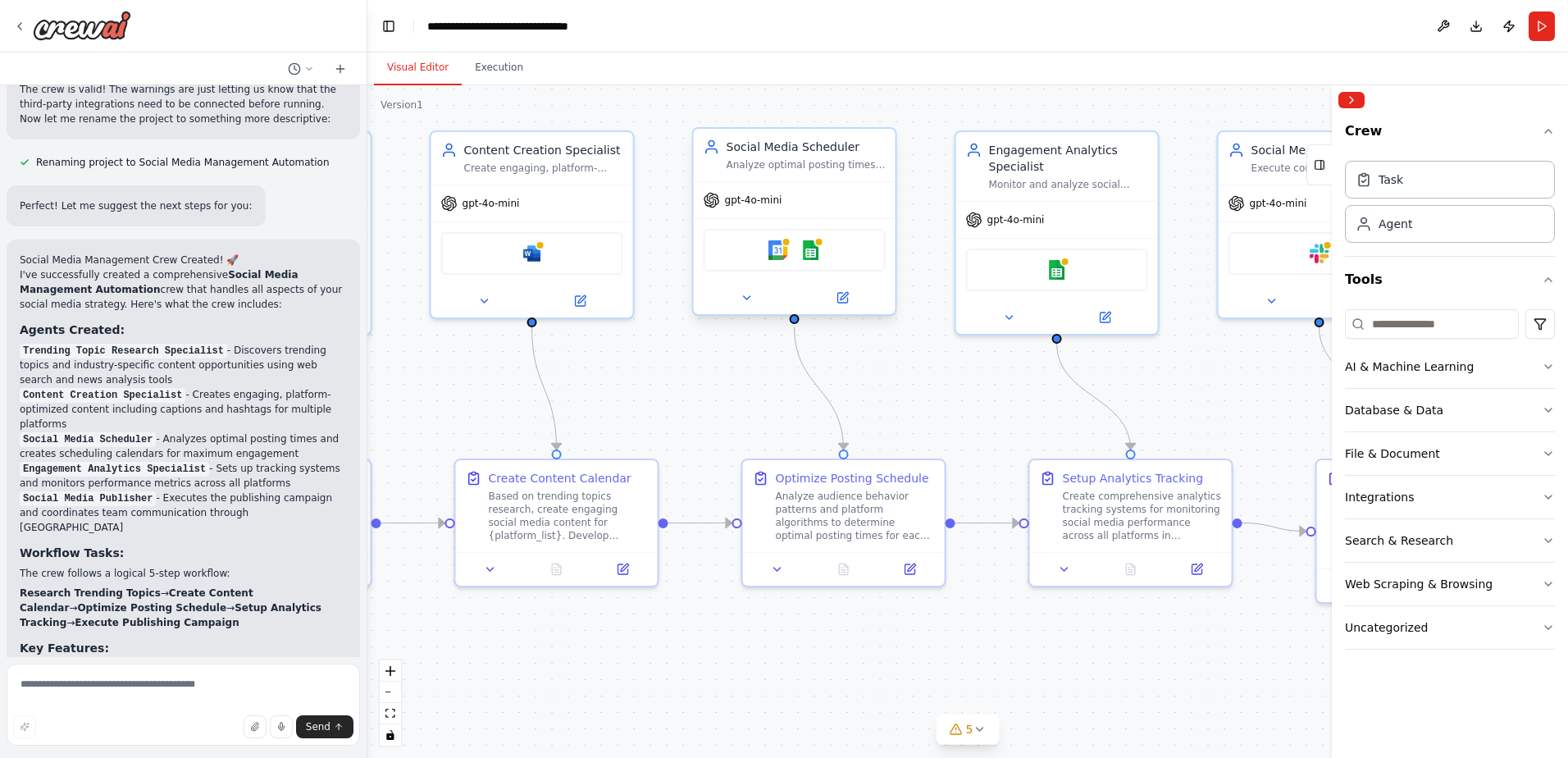
click at [746, 308] on div at bounding box center [794, 297] width 201 height 33
click at [753, 308] on button at bounding box center [746, 298] width 93 height 20
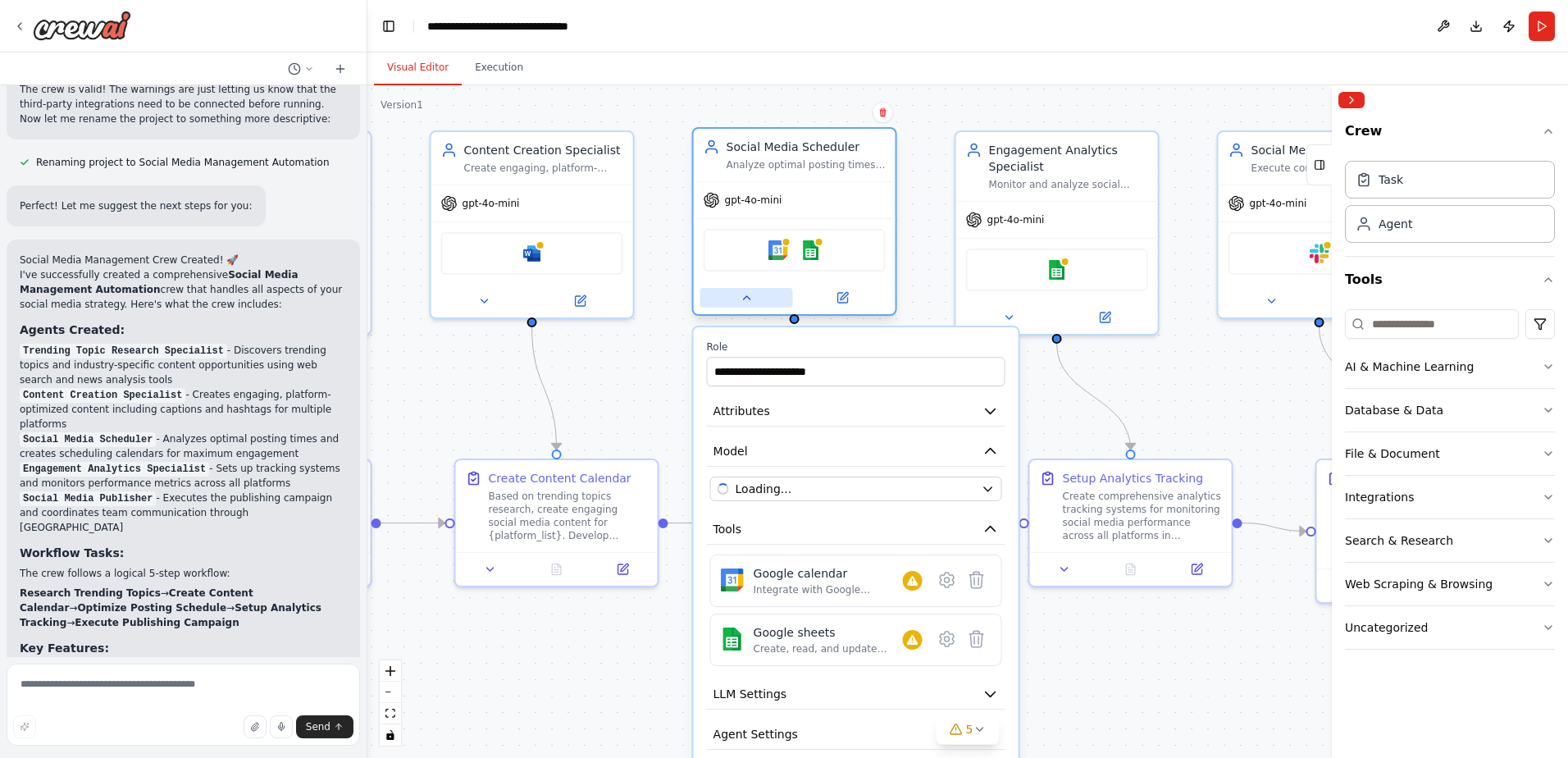
click at [753, 308] on button at bounding box center [746, 298] width 93 height 20
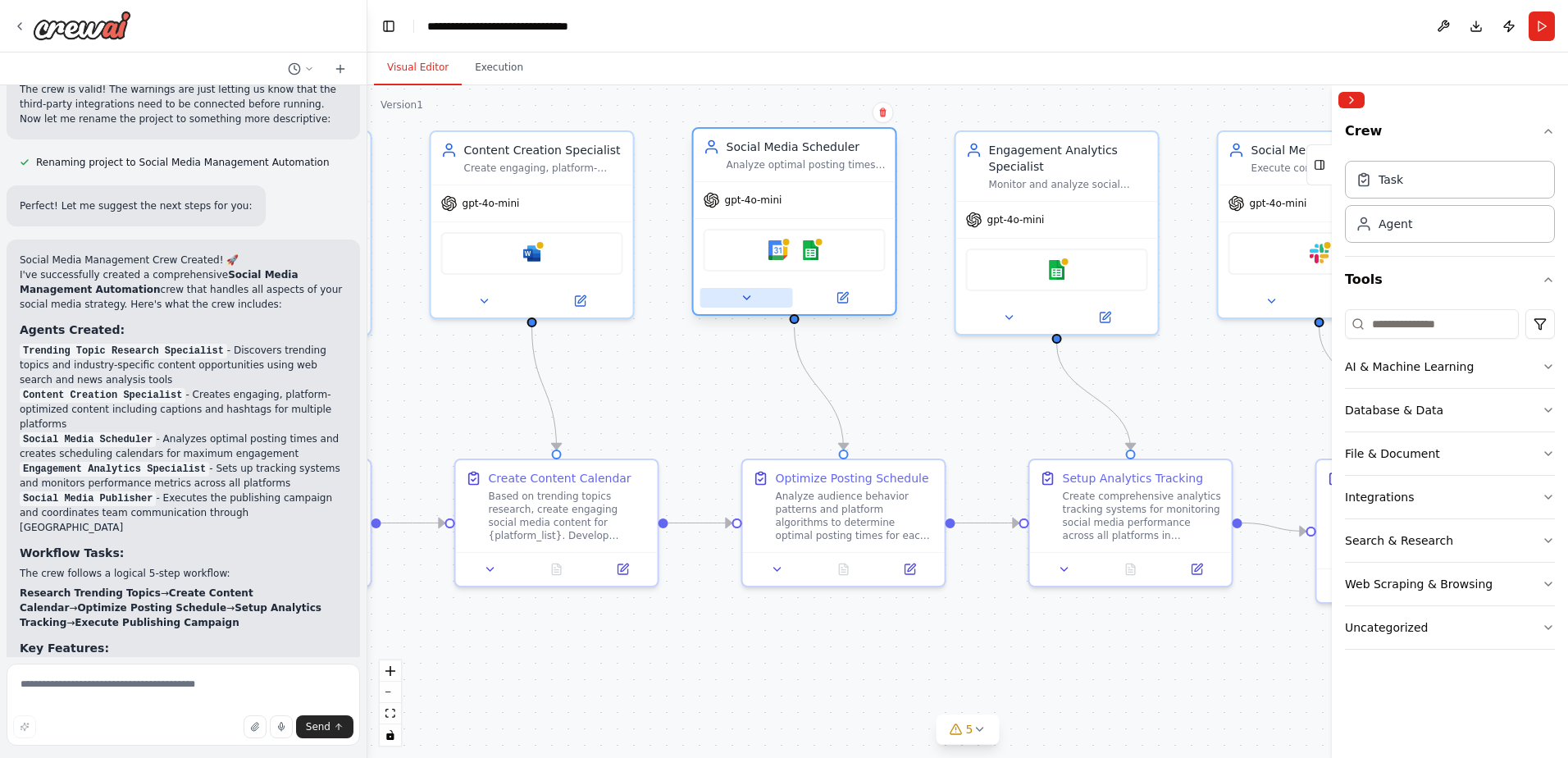
click at [753, 308] on button at bounding box center [746, 298] width 93 height 20
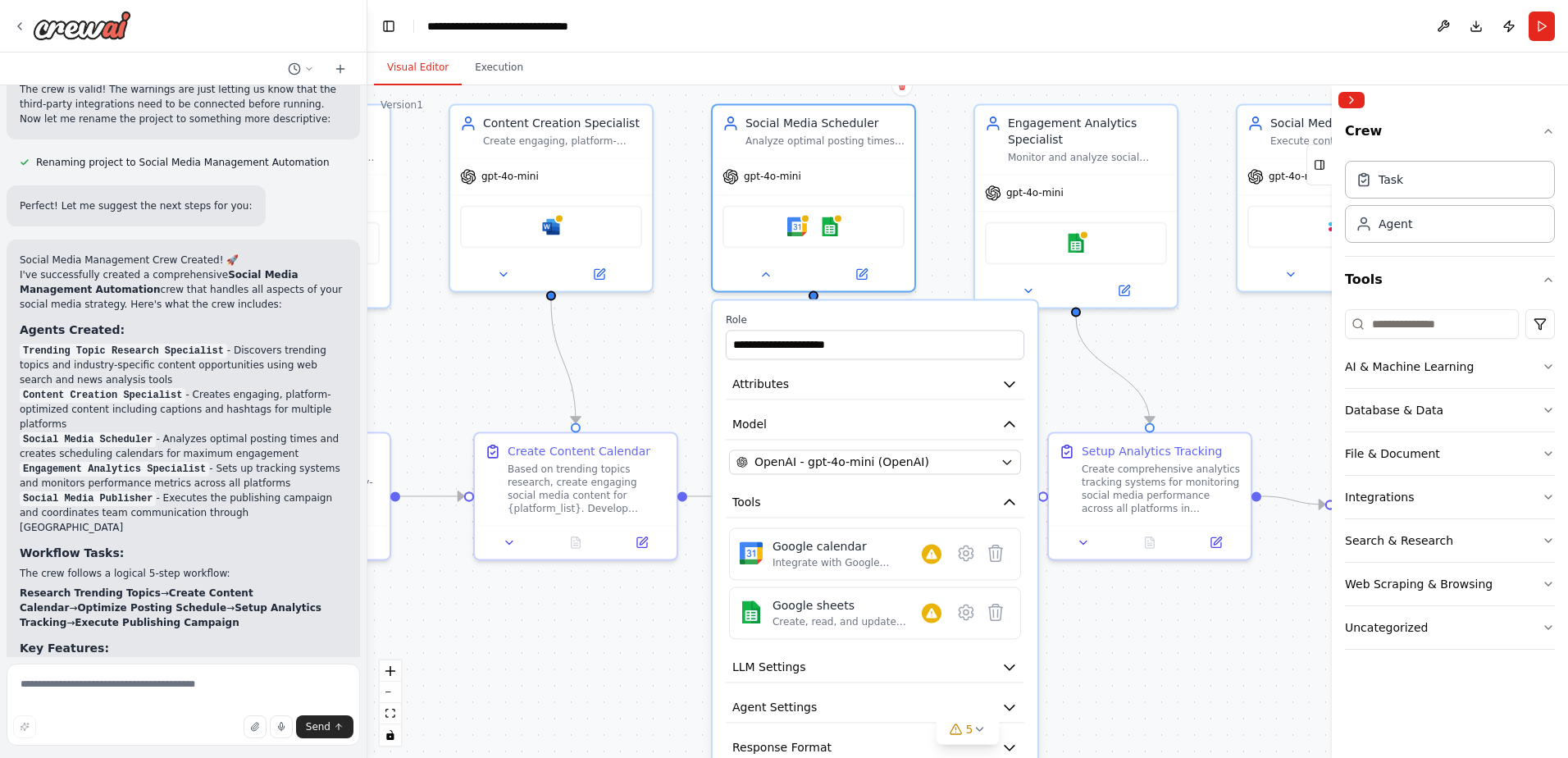
drag, startPoint x: 684, startPoint y: 397, endPoint x: 733, endPoint y: 363, distance: 59.6
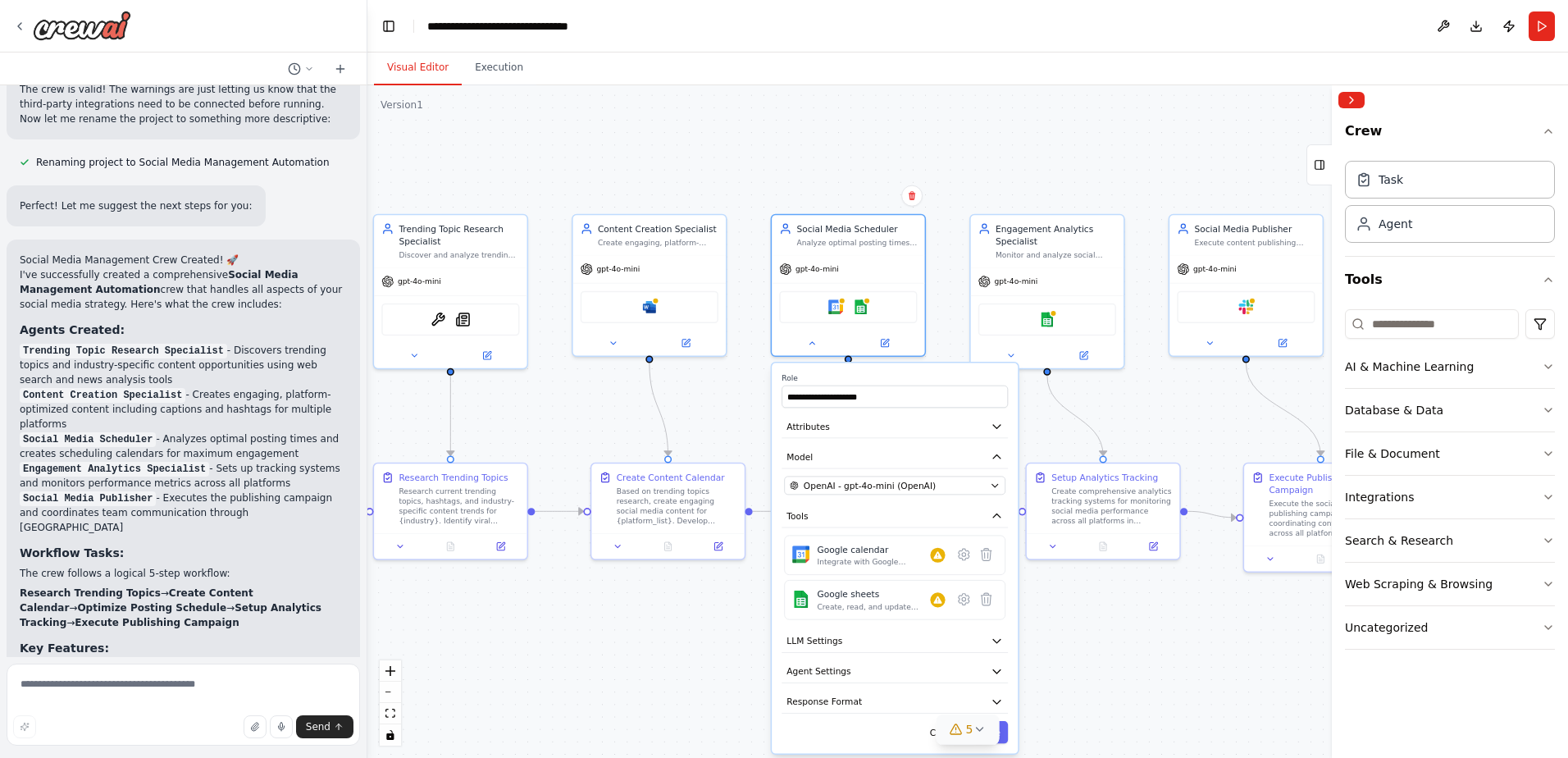
click at [962, 732] on icon at bounding box center [956, 729] width 14 height 14
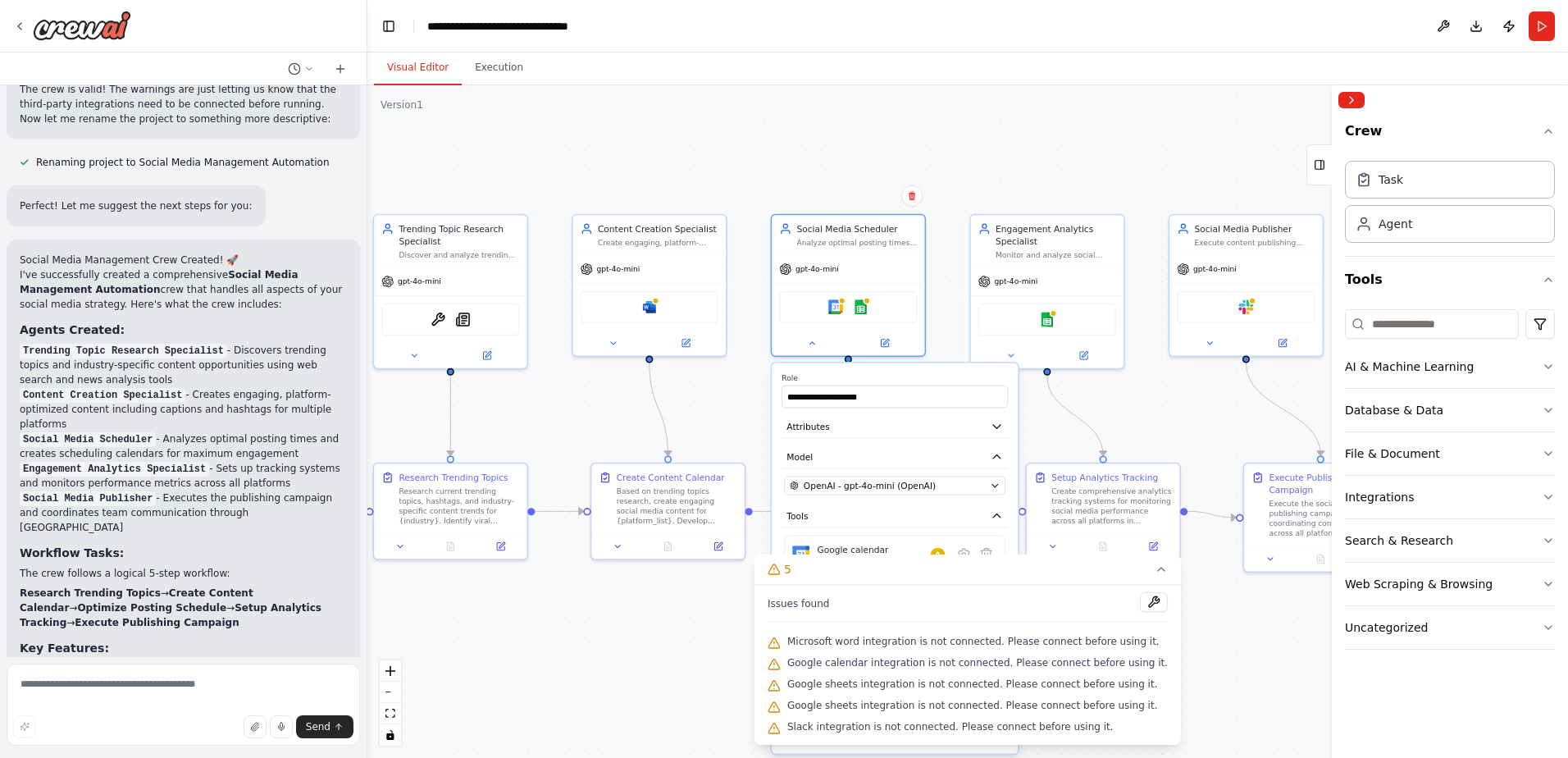
click at [1215, 659] on div ".deletable-edge-delete-btn { width: 20px; height: 20px; border: 0px solid #ffff…" at bounding box center [967, 421] width 1200 height 673
click at [817, 342] on icon at bounding box center [811, 340] width 10 height 10
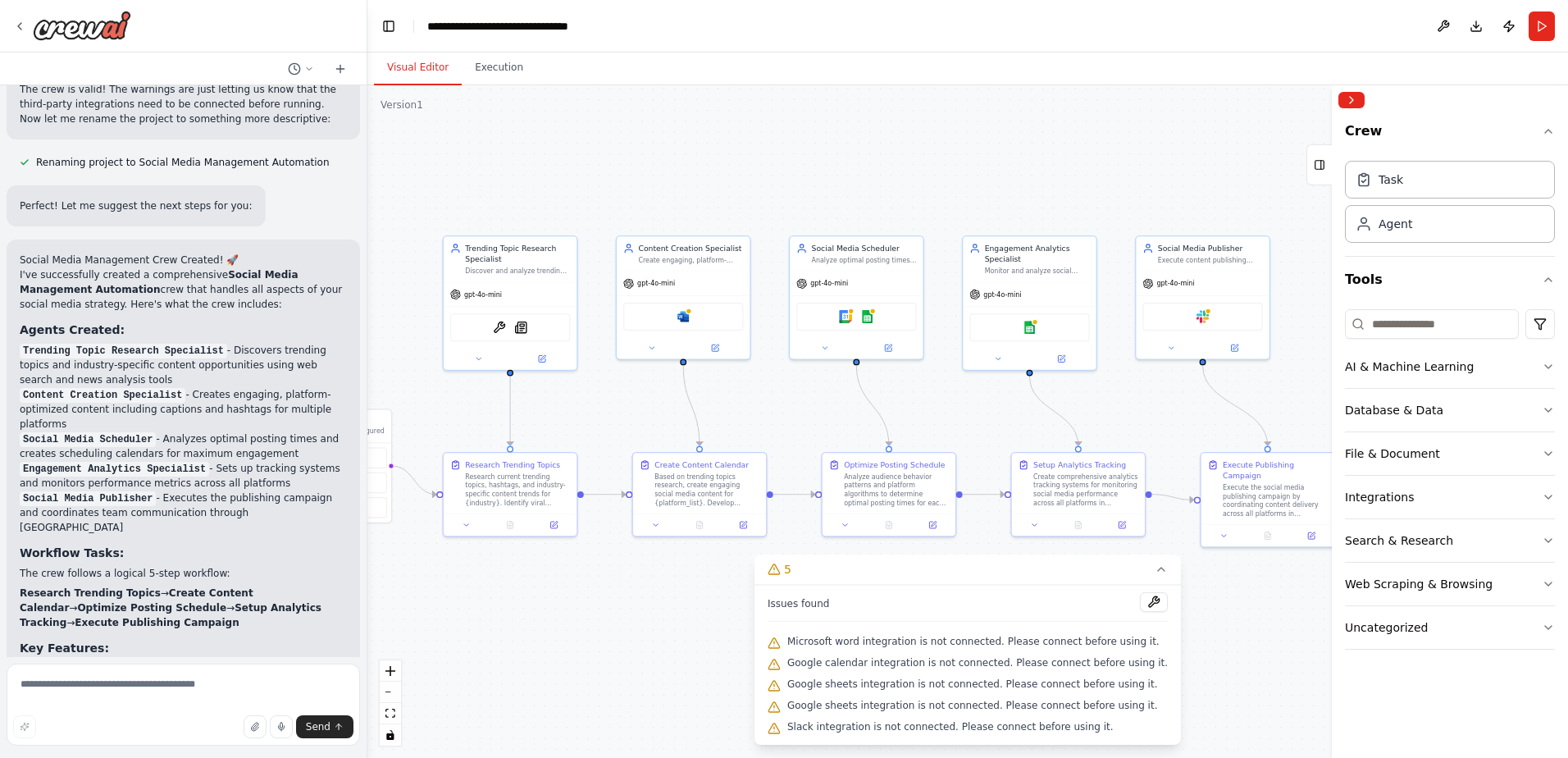
drag, startPoint x: 739, startPoint y: 623, endPoint x: 767, endPoint y: 636, distance: 30.9
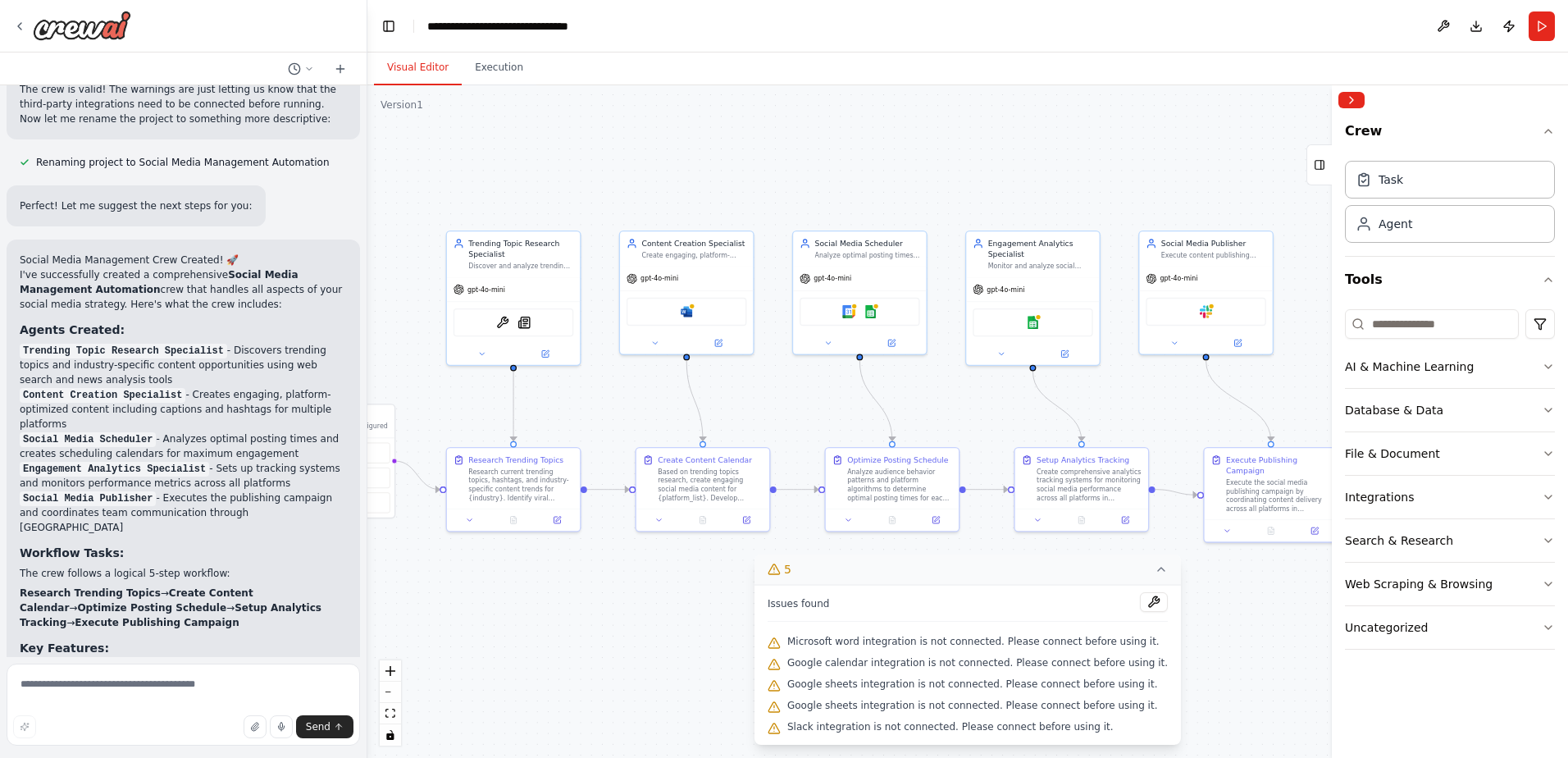
click at [1158, 571] on icon at bounding box center [1161, 569] width 6 height 4
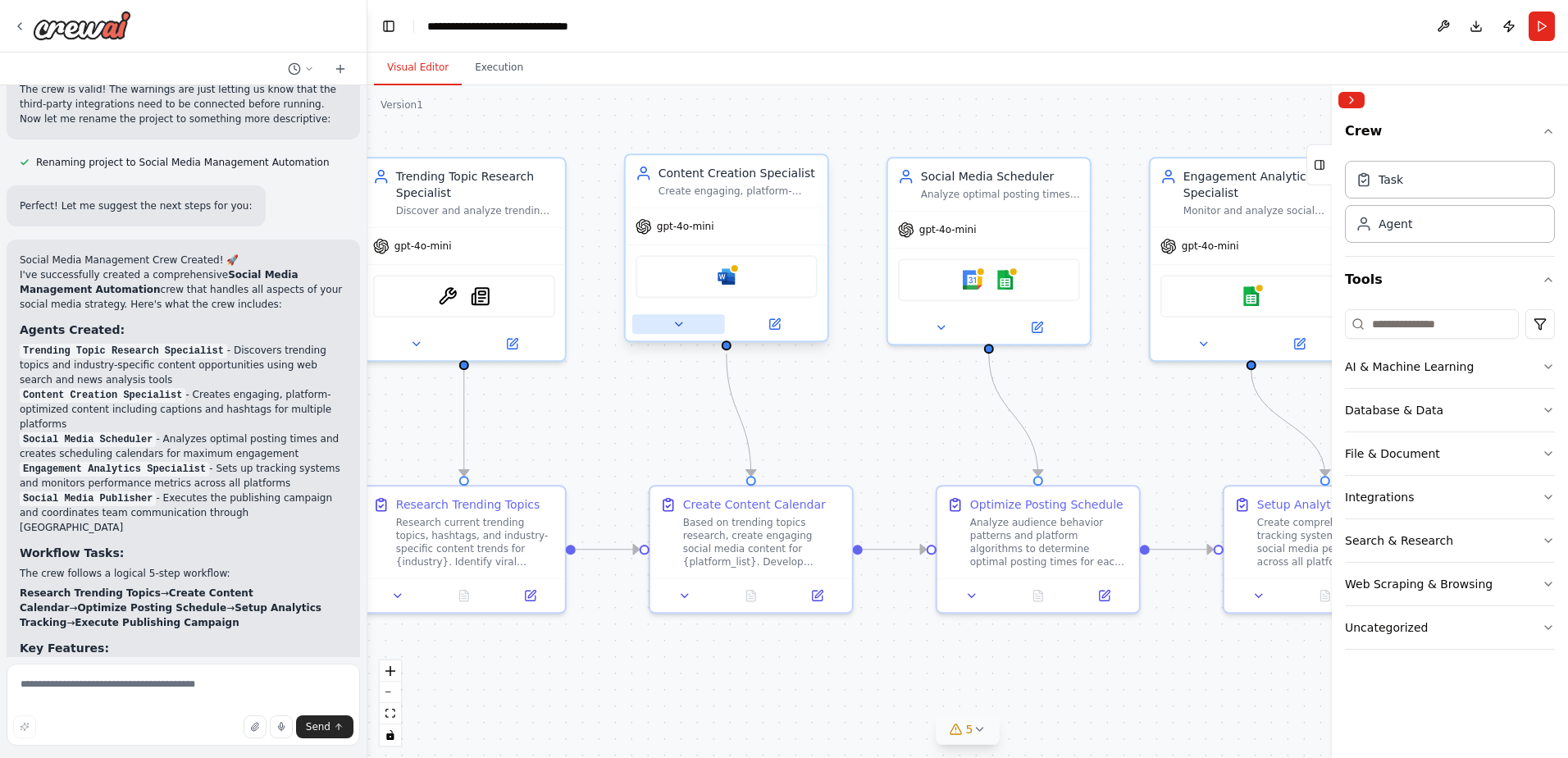
click at [665, 322] on button at bounding box center [678, 324] width 93 height 20
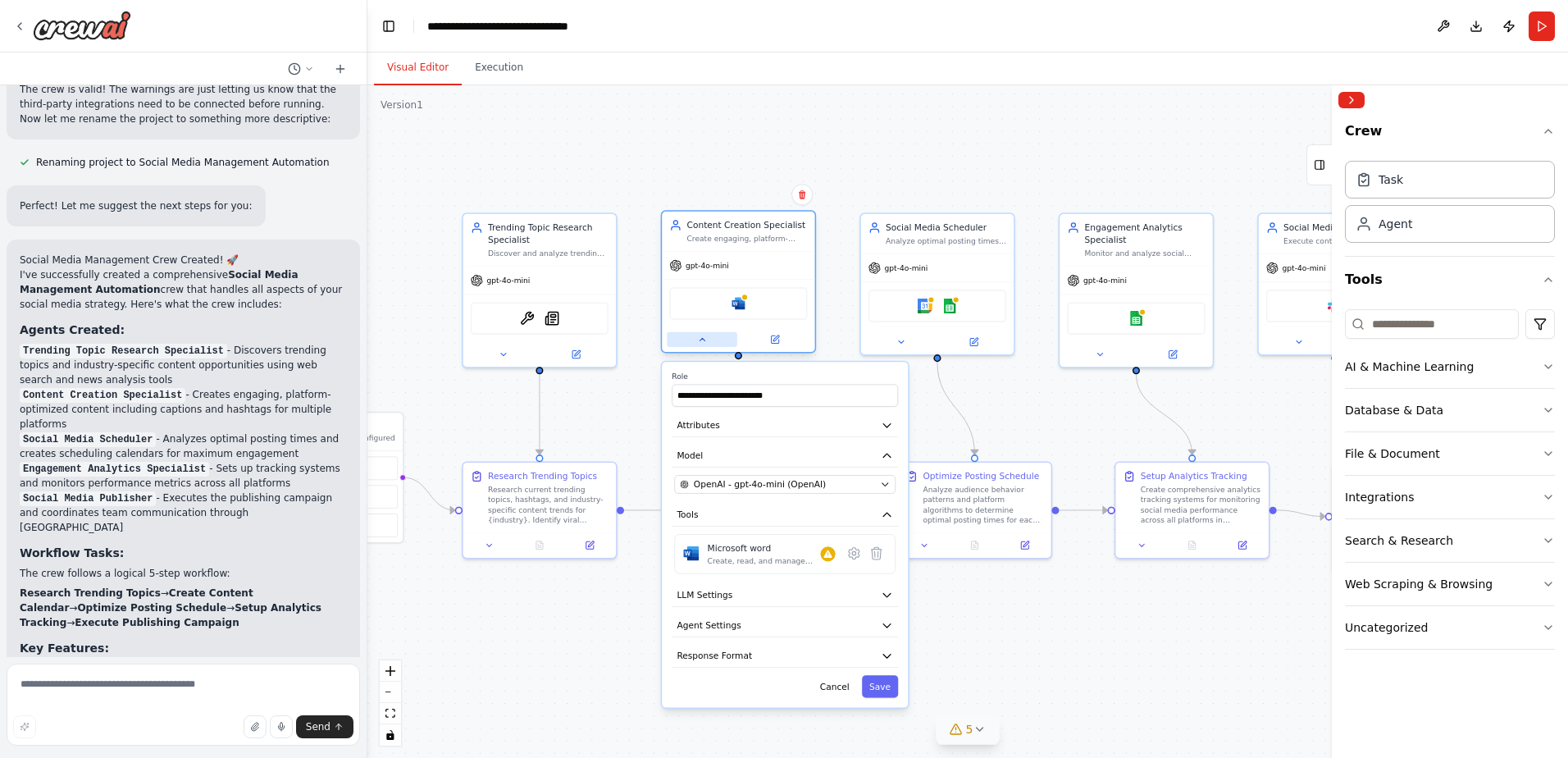
click at [700, 345] on button at bounding box center [702, 340] width 70 height 14
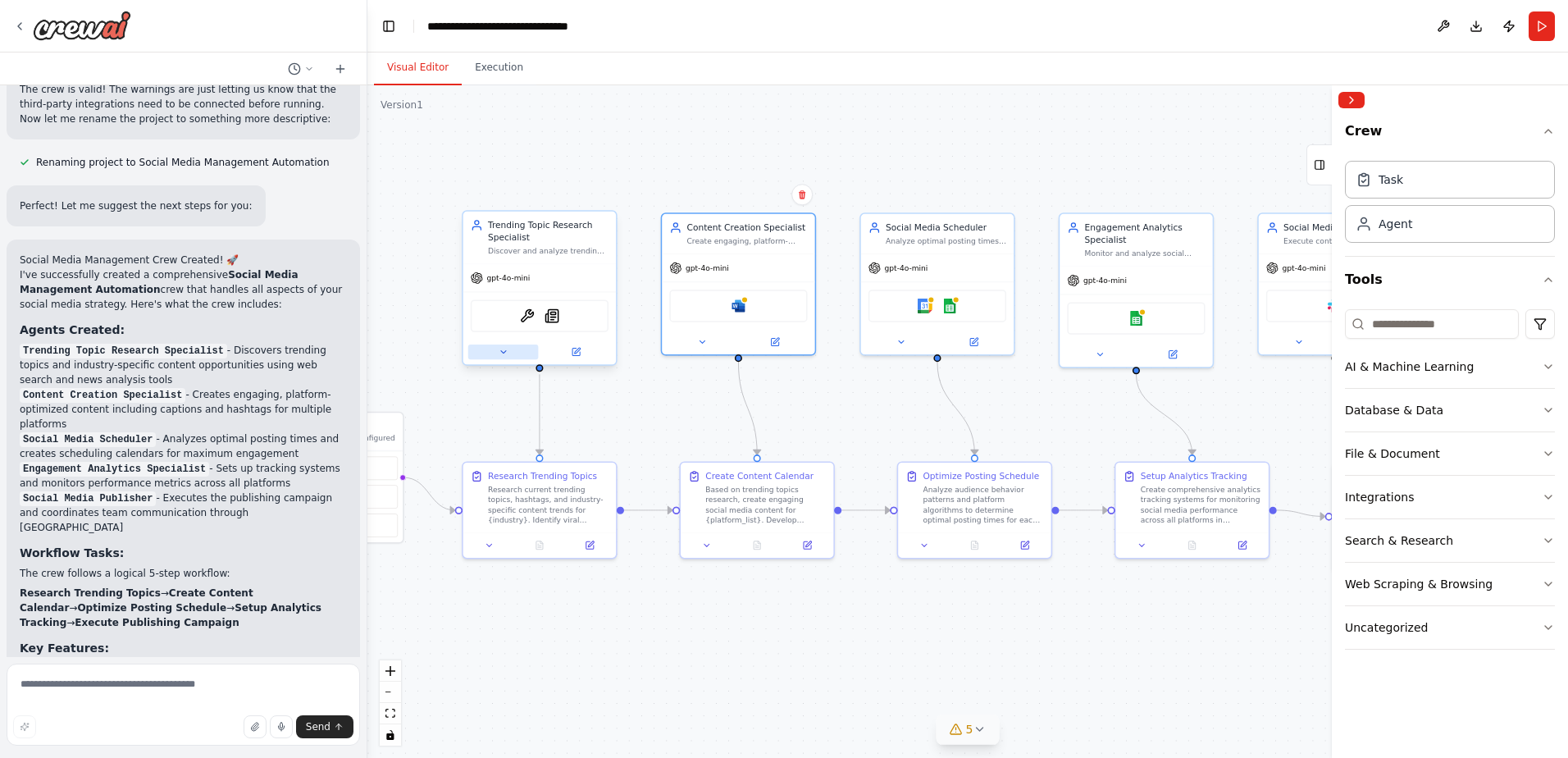
click at [495, 357] on button at bounding box center [503, 351] width 70 height 14
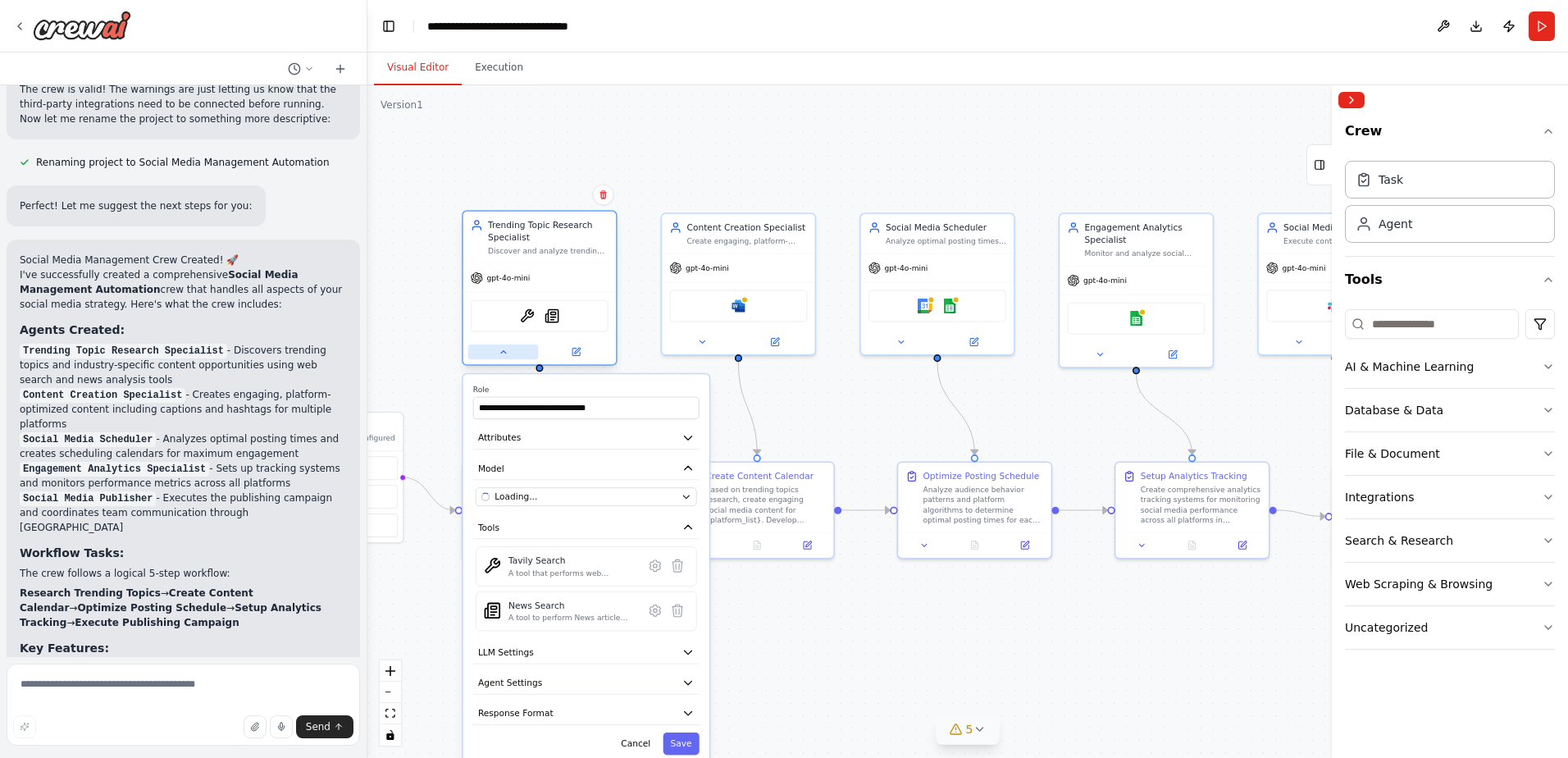
click at [501, 354] on icon at bounding box center [503, 351] width 10 height 10
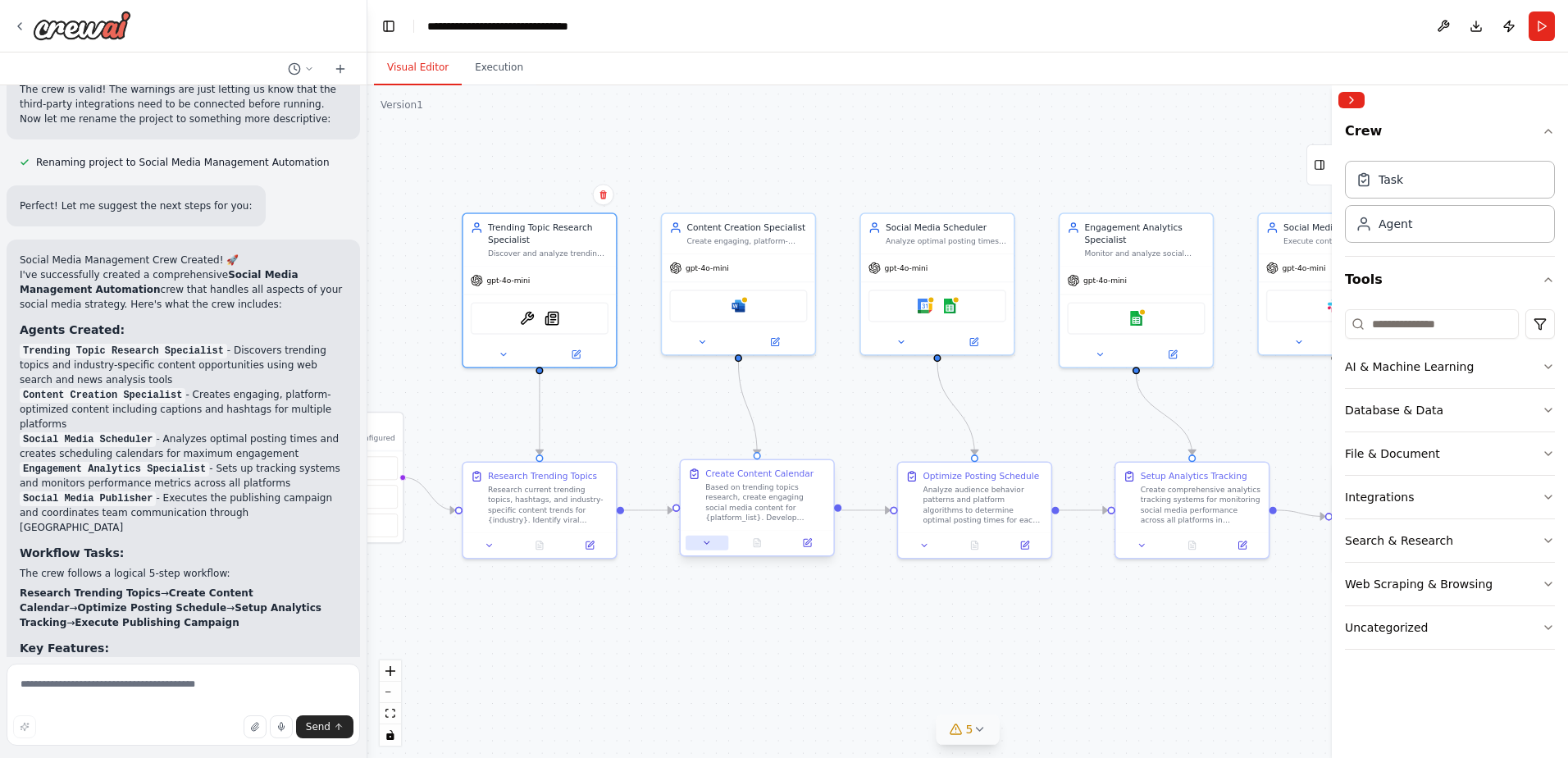
click at [708, 547] on icon at bounding box center [706, 543] width 10 height 10
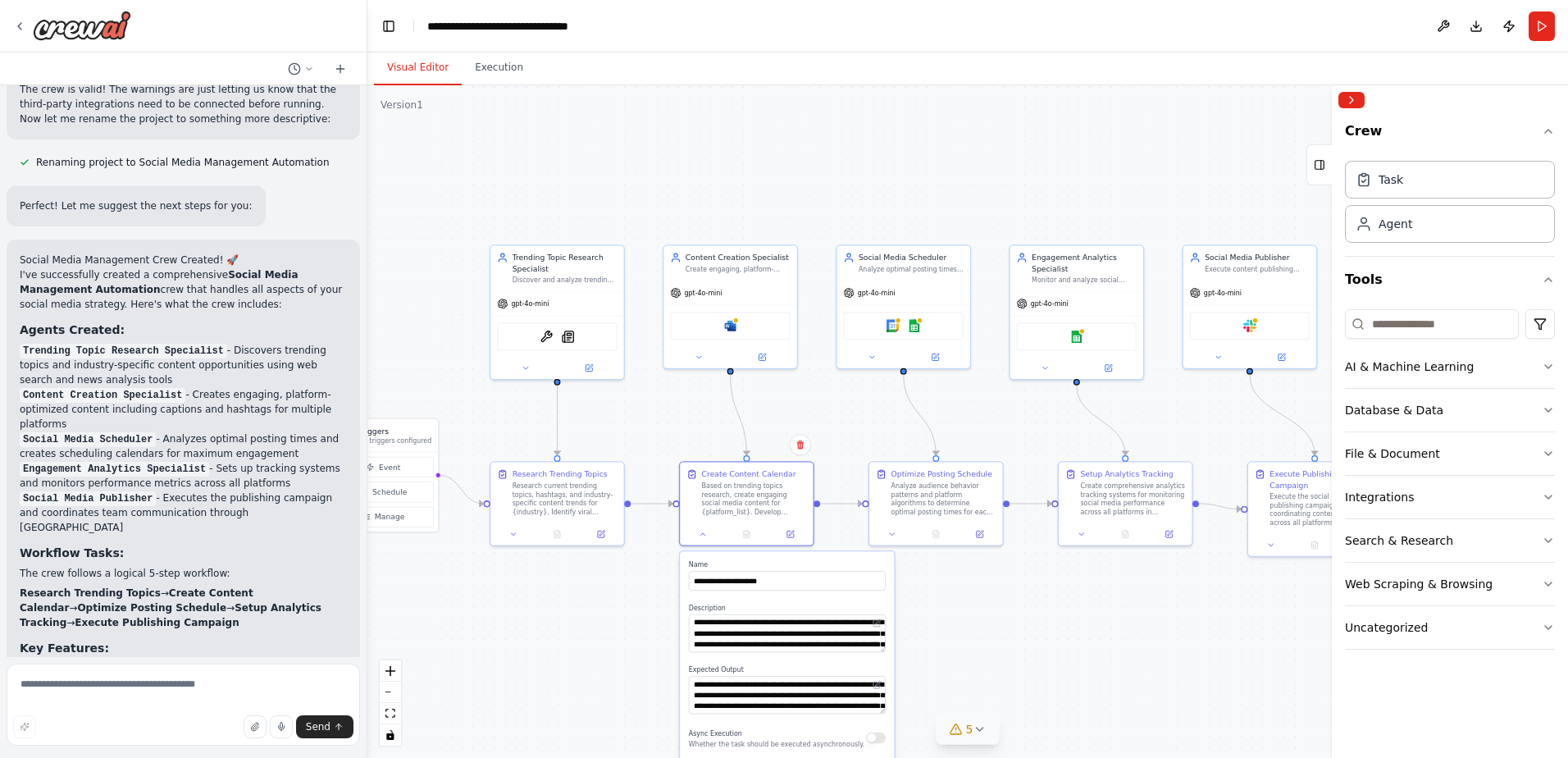
drag, startPoint x: 625, startPoint y: 621, endPoint x: 630, endPoint y: 458, distance: 163.1
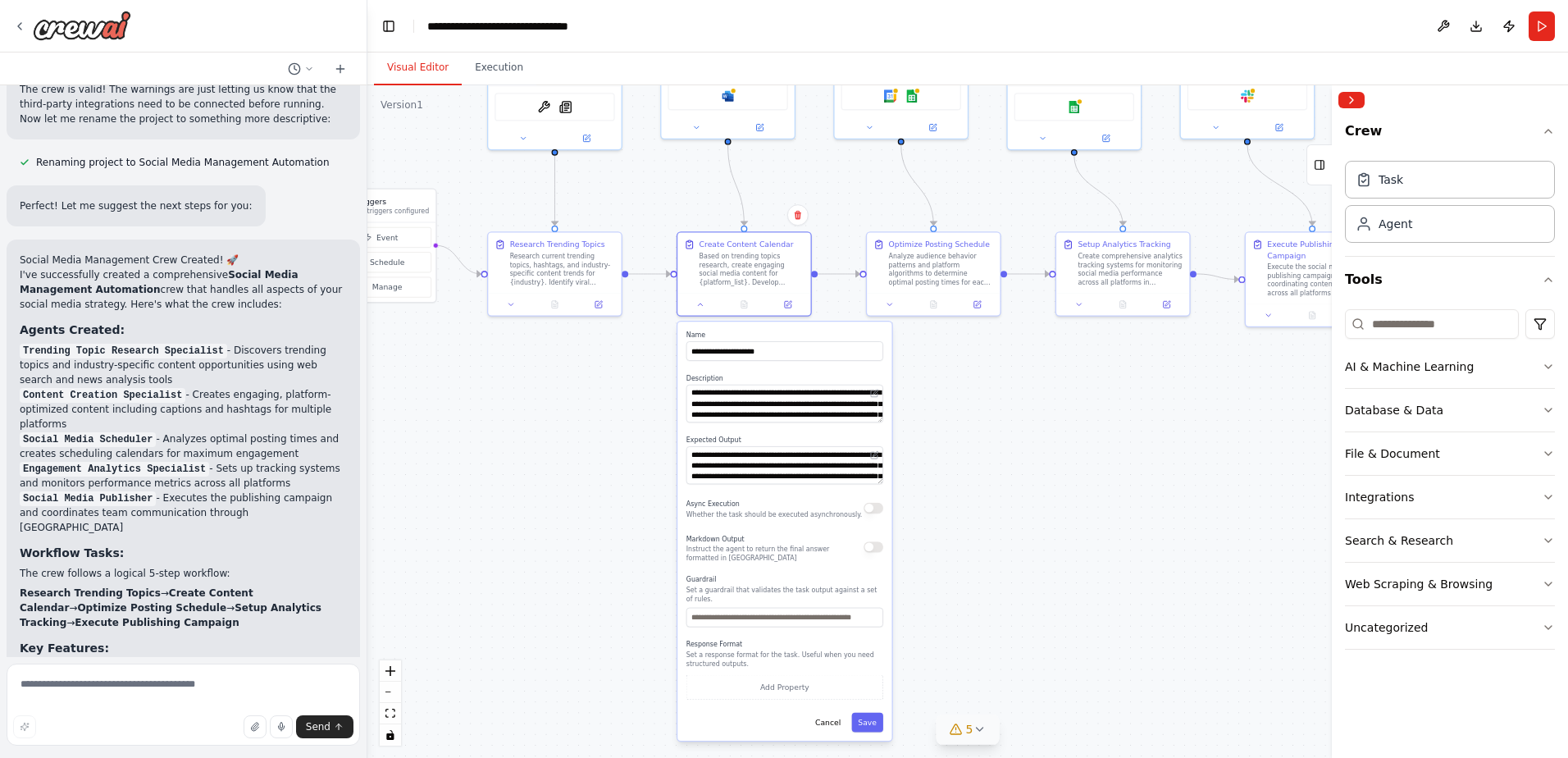
drag, startPoint x: 658, startPoint y: 502, endPoint x: 631, endPoint y: 480, distance: 34.8
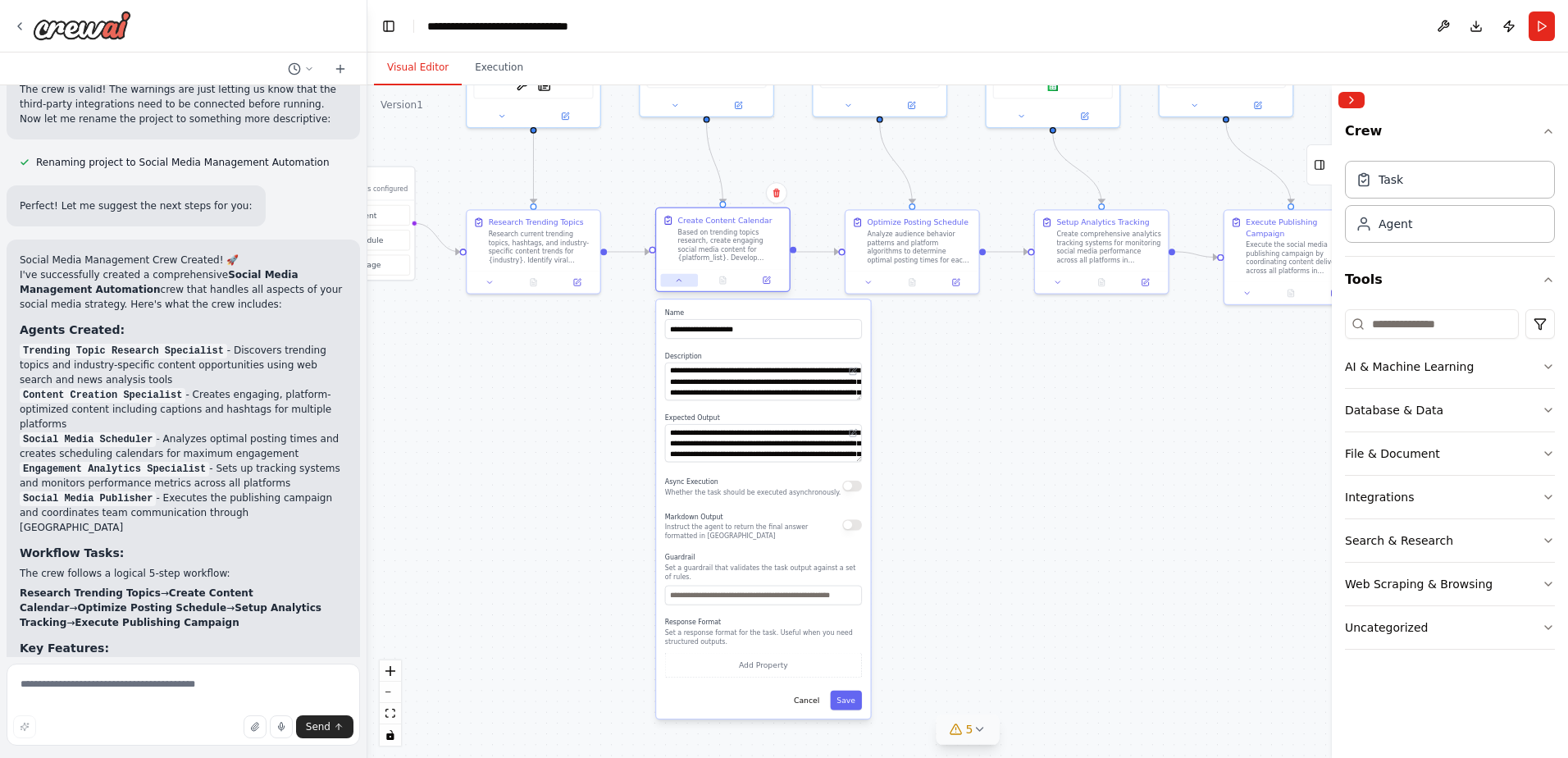
click at [683, 282] on icon at bounding box center [679, 280] width 9 height 9
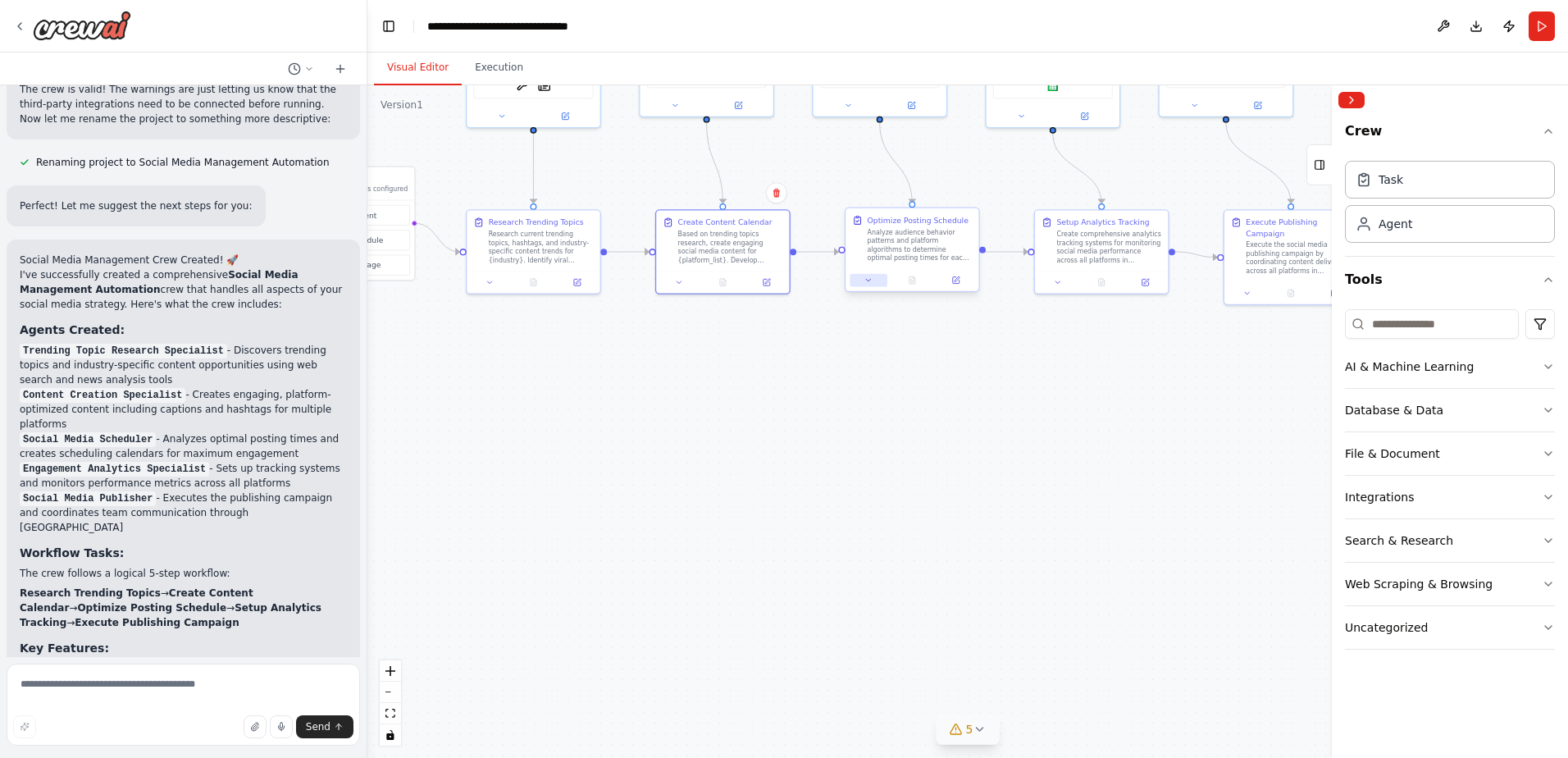
click at [869, 286] on button at bounding box center [868, 280] width 37 height 14
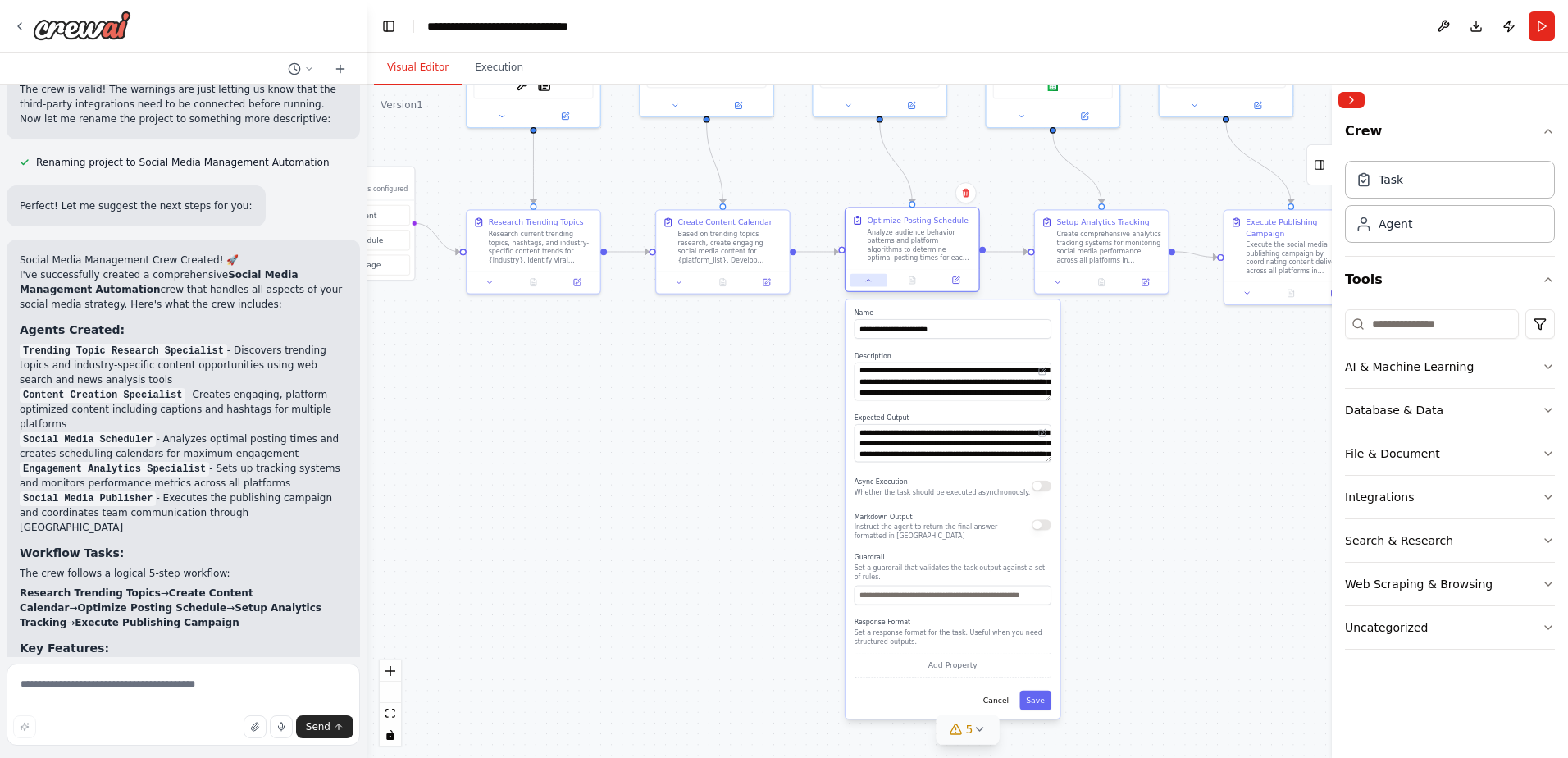
click at [868, 285] on button at bounding box center [868, 280] width 37 height 14
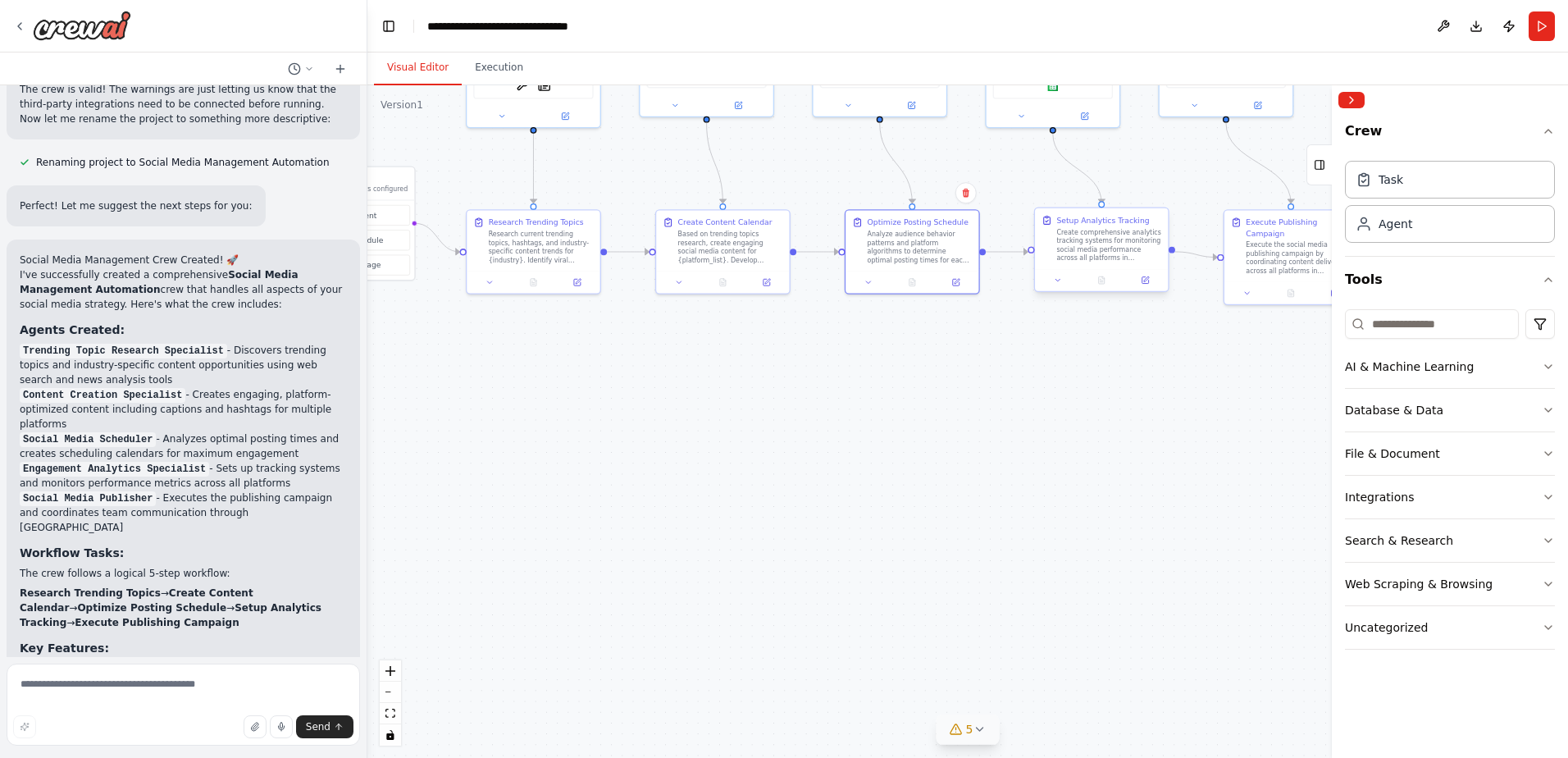
click at [1060, 290] on div at bounding box center [1101, 280] width 133 height 23
click at [879, 281] on button at bounding box center [868, 280] width 37 height 14
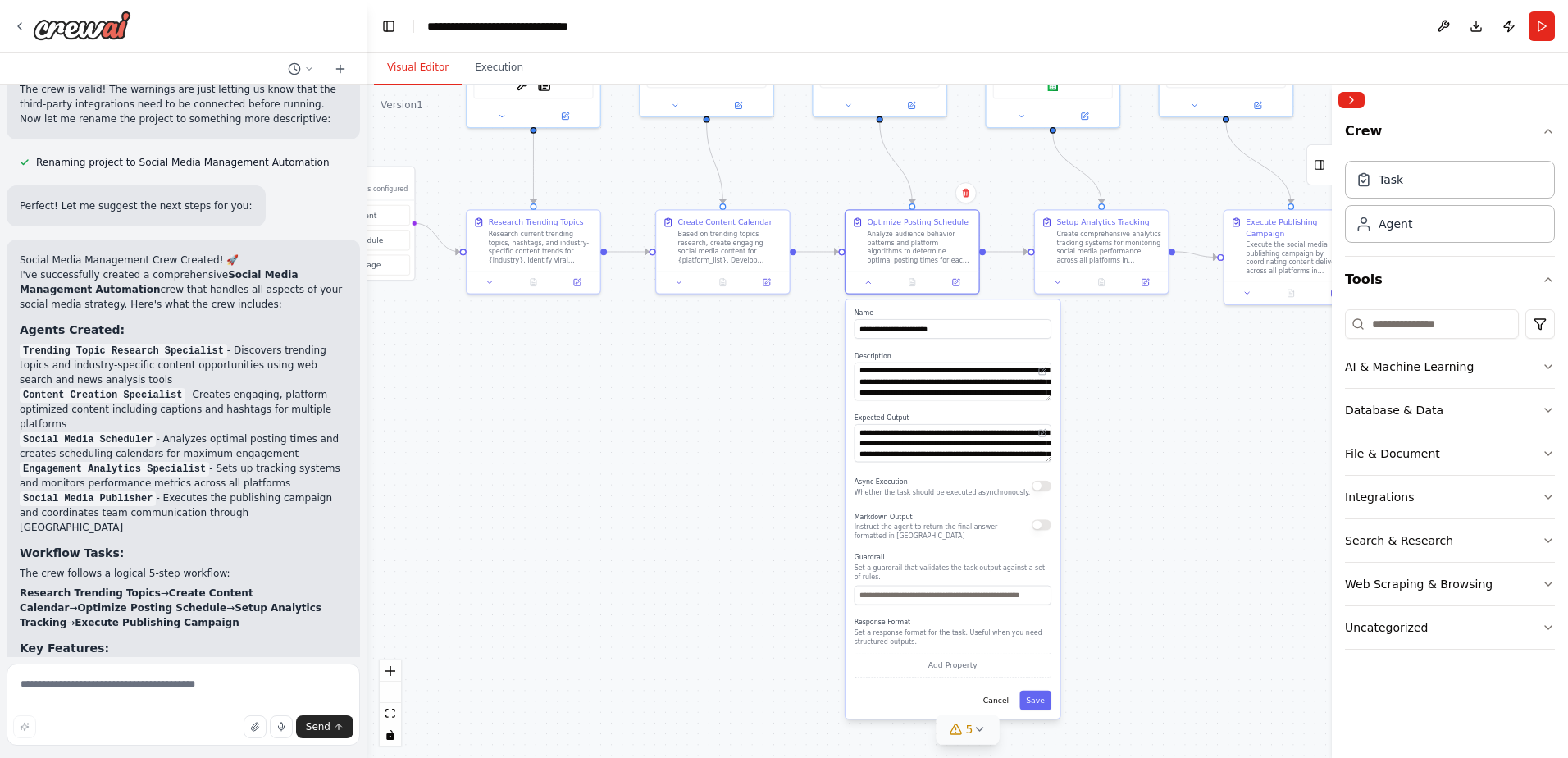
click at [976, 735] on icon at bounding box center [979, 729] width 14 height 14
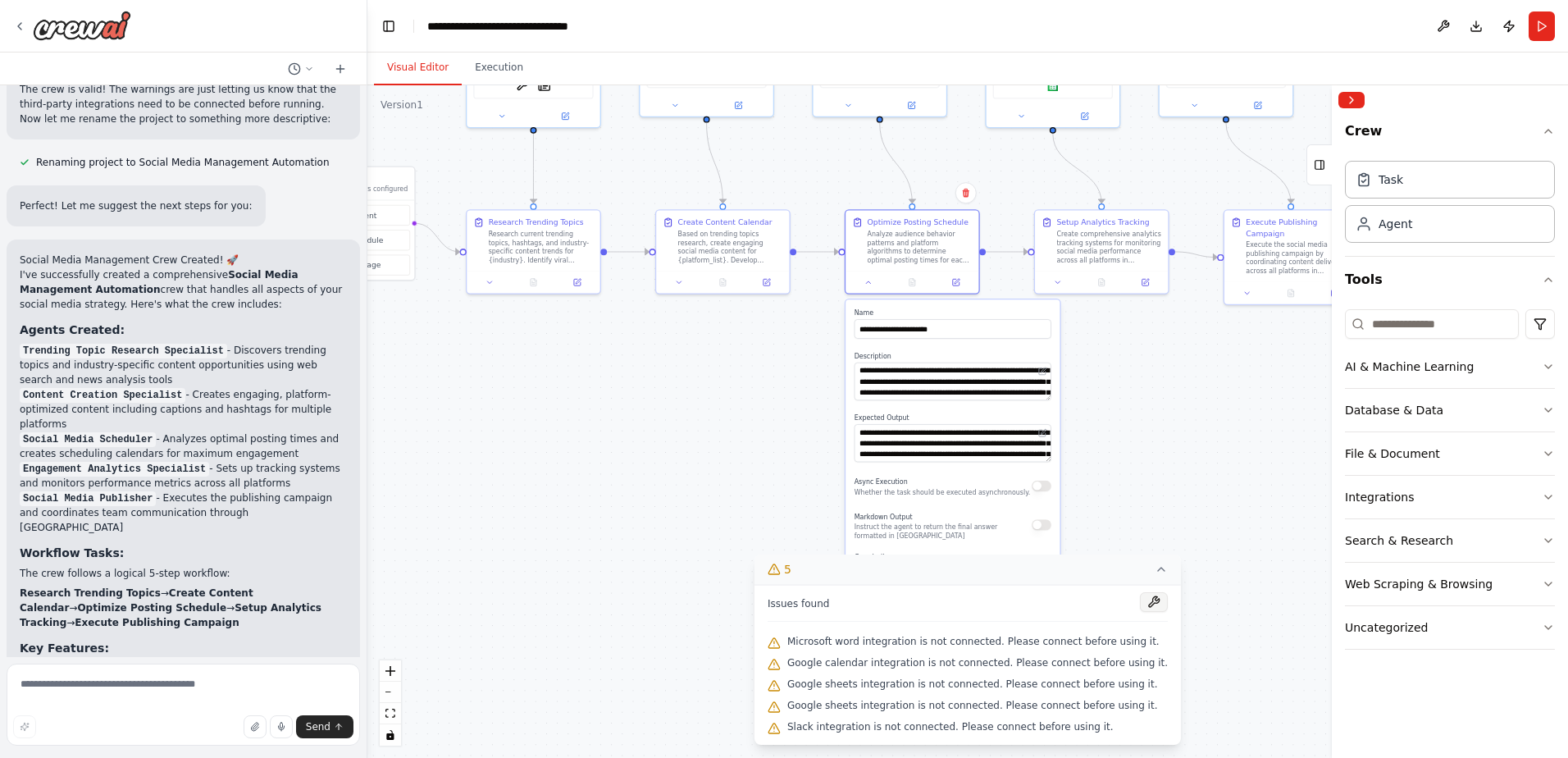
click at [1141, 600] on button at bounding box center [1153, 603] width 28 height 20
click at [1056, 276] on icon at bounding box center [1059, 280] width 9 height 9
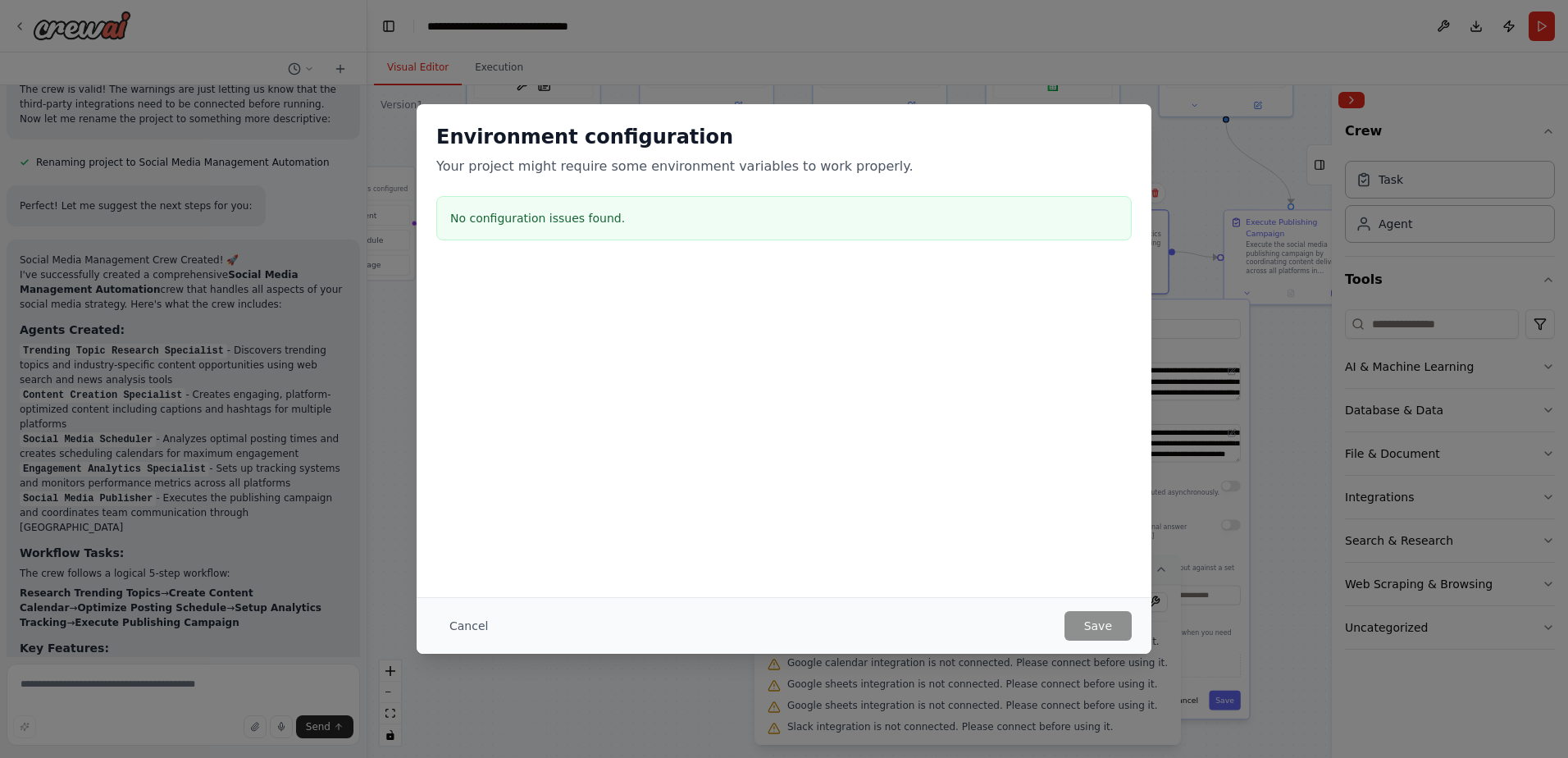
click at [963, 700] on div "Environment configuration Your project might require some environment variables…" at bounding box center [784, 379] width 1568 height 758
click at [470, 630] on button "Cancel" at bounding box center [469, 625] width 65 height 30
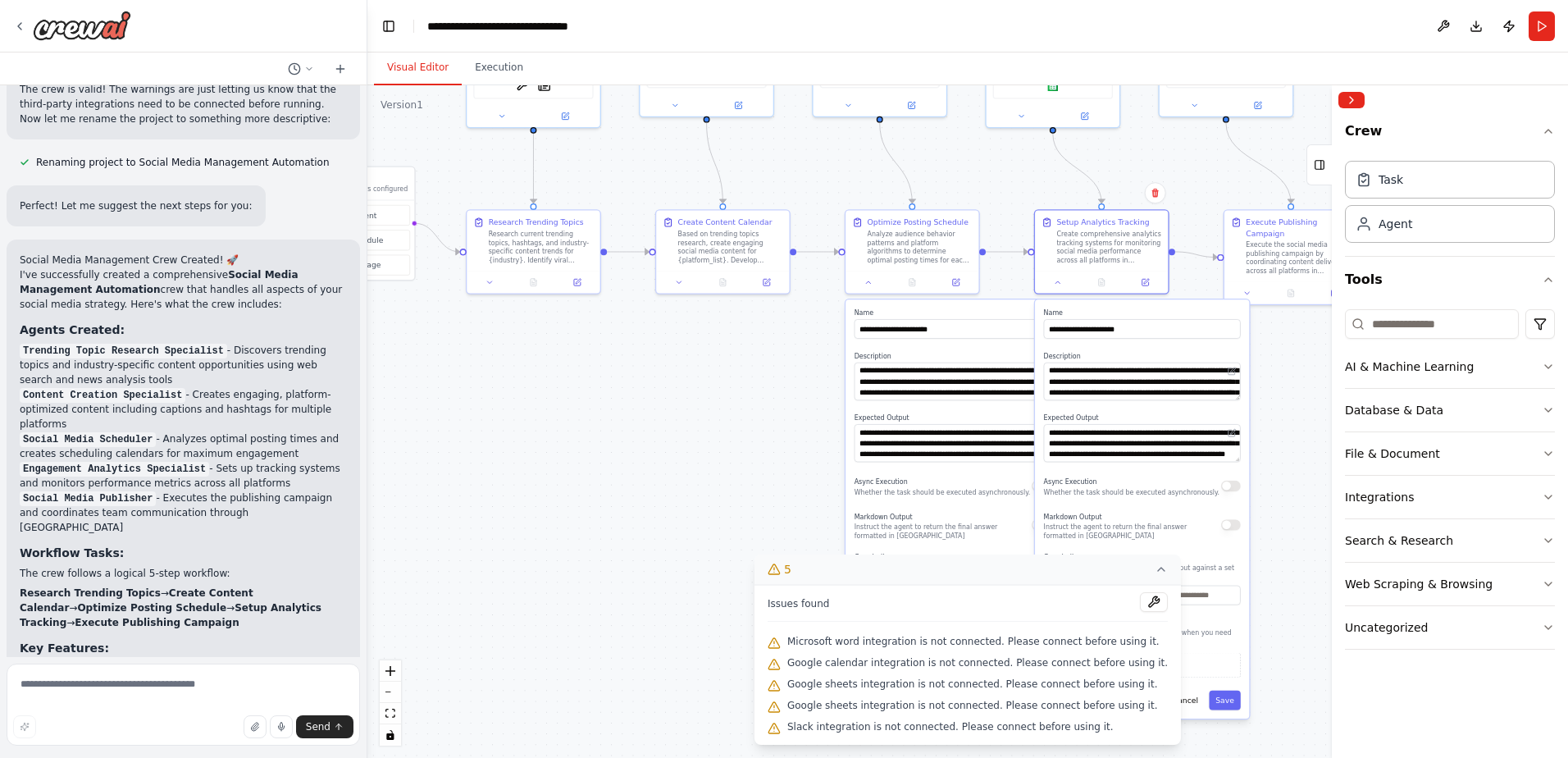
click at [733, 530] on div ".deletable-edge-delete-btn { width: 20px; height: 20px; border: 0px solid #ffff…" at bounding box center [967, 421] width 1200 height 673
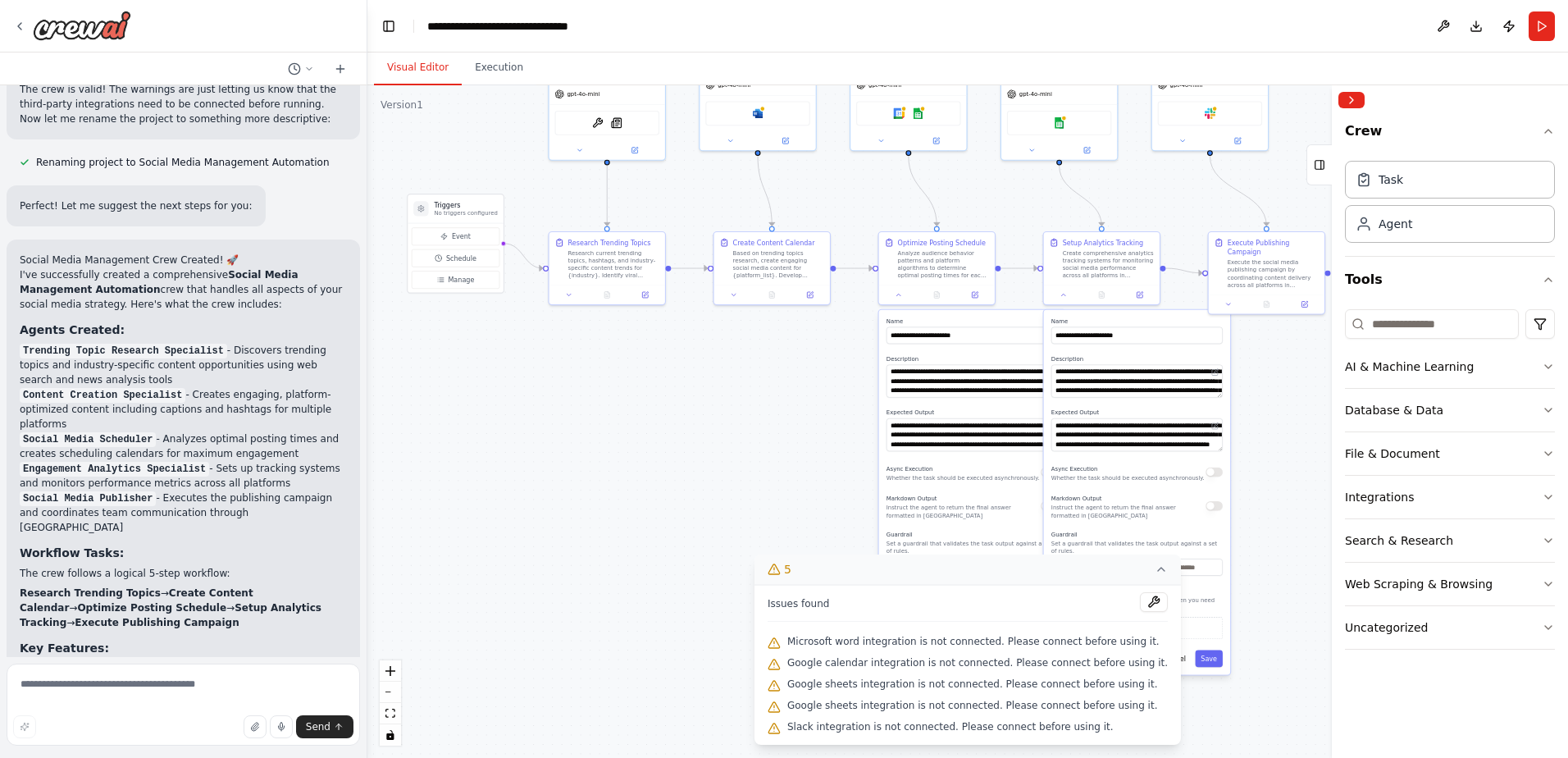
drag, startPoint x: 782, startPoint y: 421, endPoint x: 649, endPoint y: 529, distance: 171.3
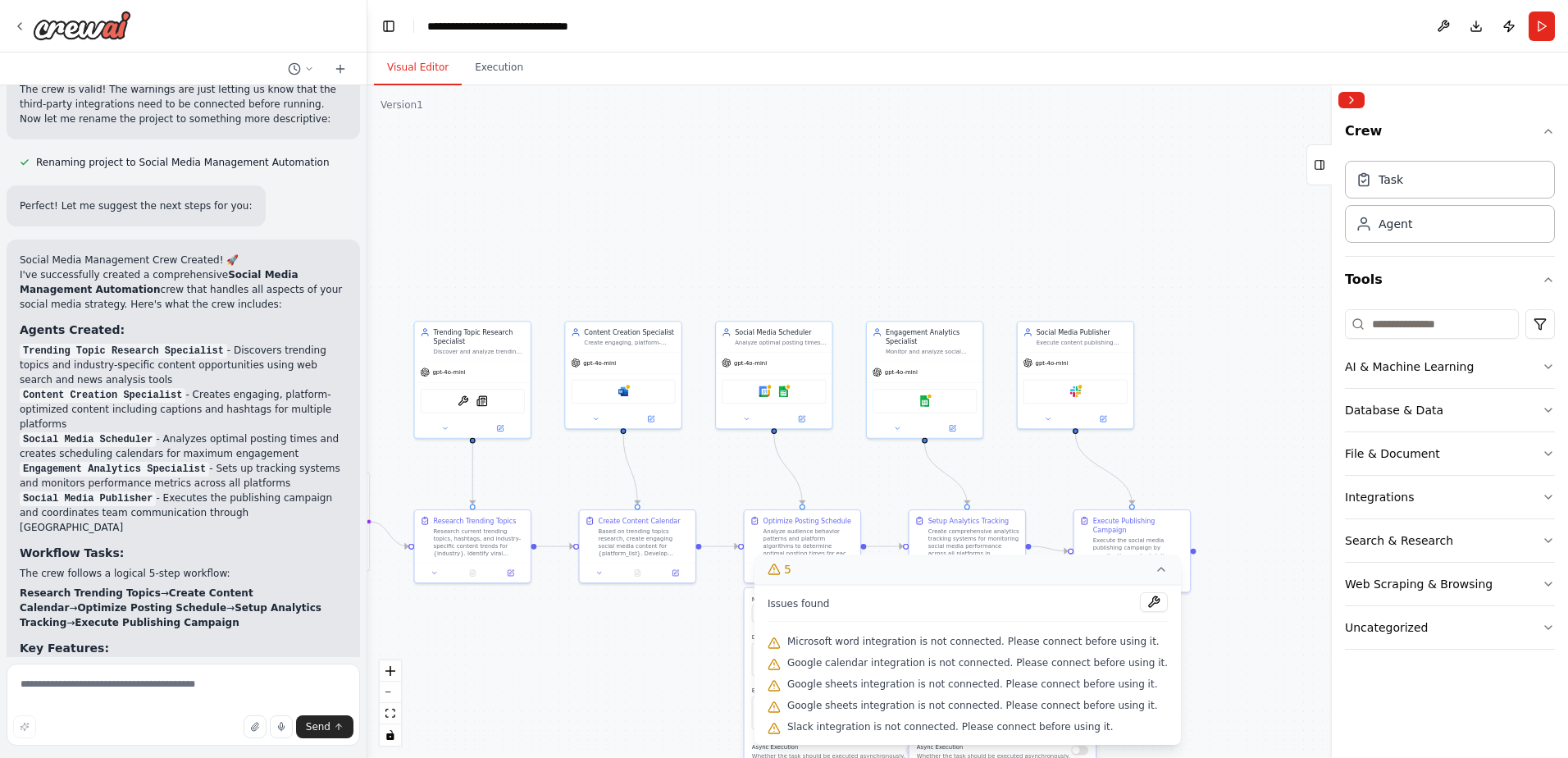
drag, startPoint x: 835, startPoint y: 379, endPoint x: 789, endPoint y: 455, distance: 88.8
click at [755, 429] on div at bounding box center [775, 423] width 116 height 19
click at [755, 425] on button at bounding box center [746, 422] width 53 height 12
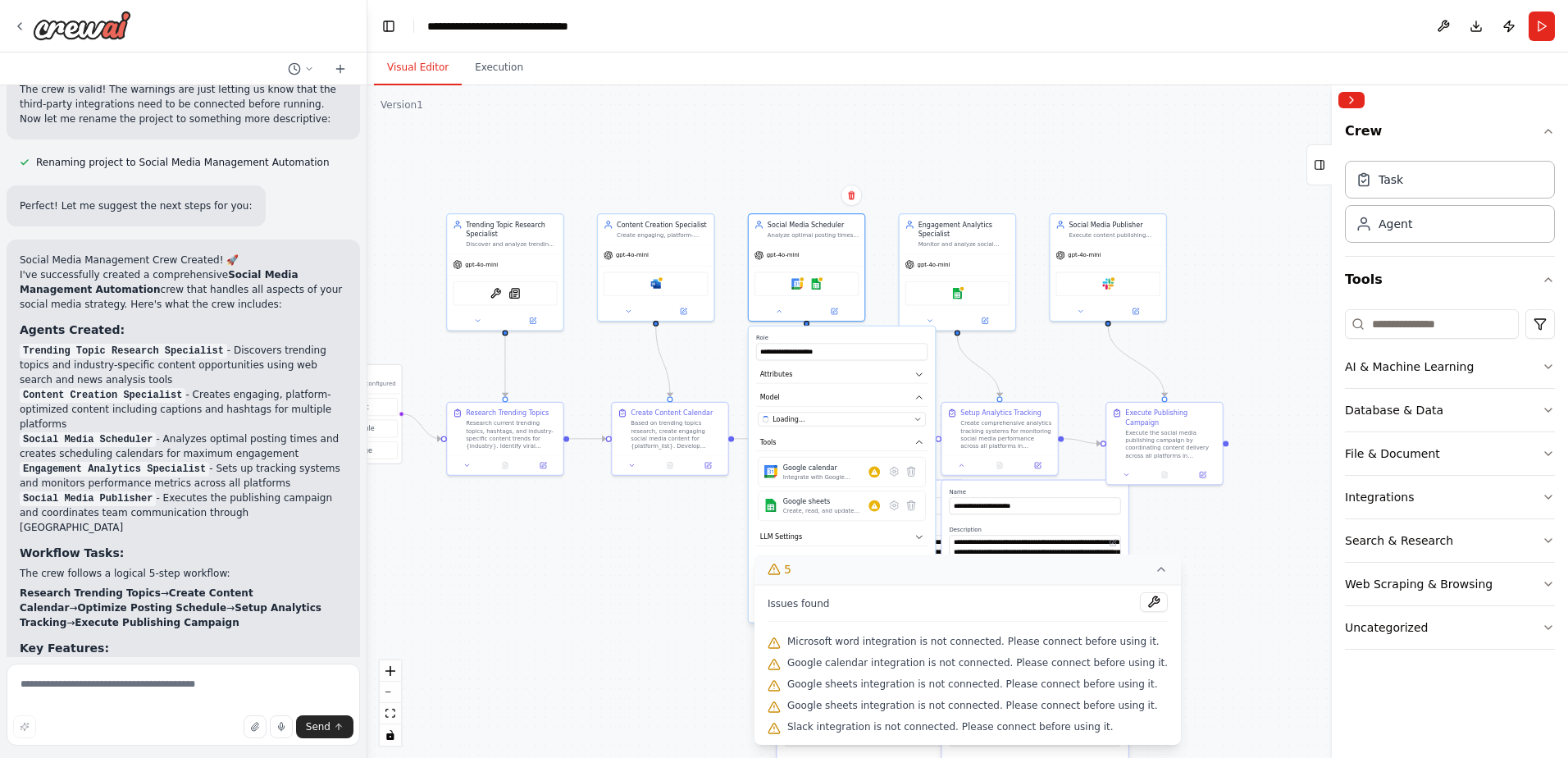
drag, startPoint x: 723, startPoint y: 510, endPoint x: 727, endPoint y: 484, distance: 26.3
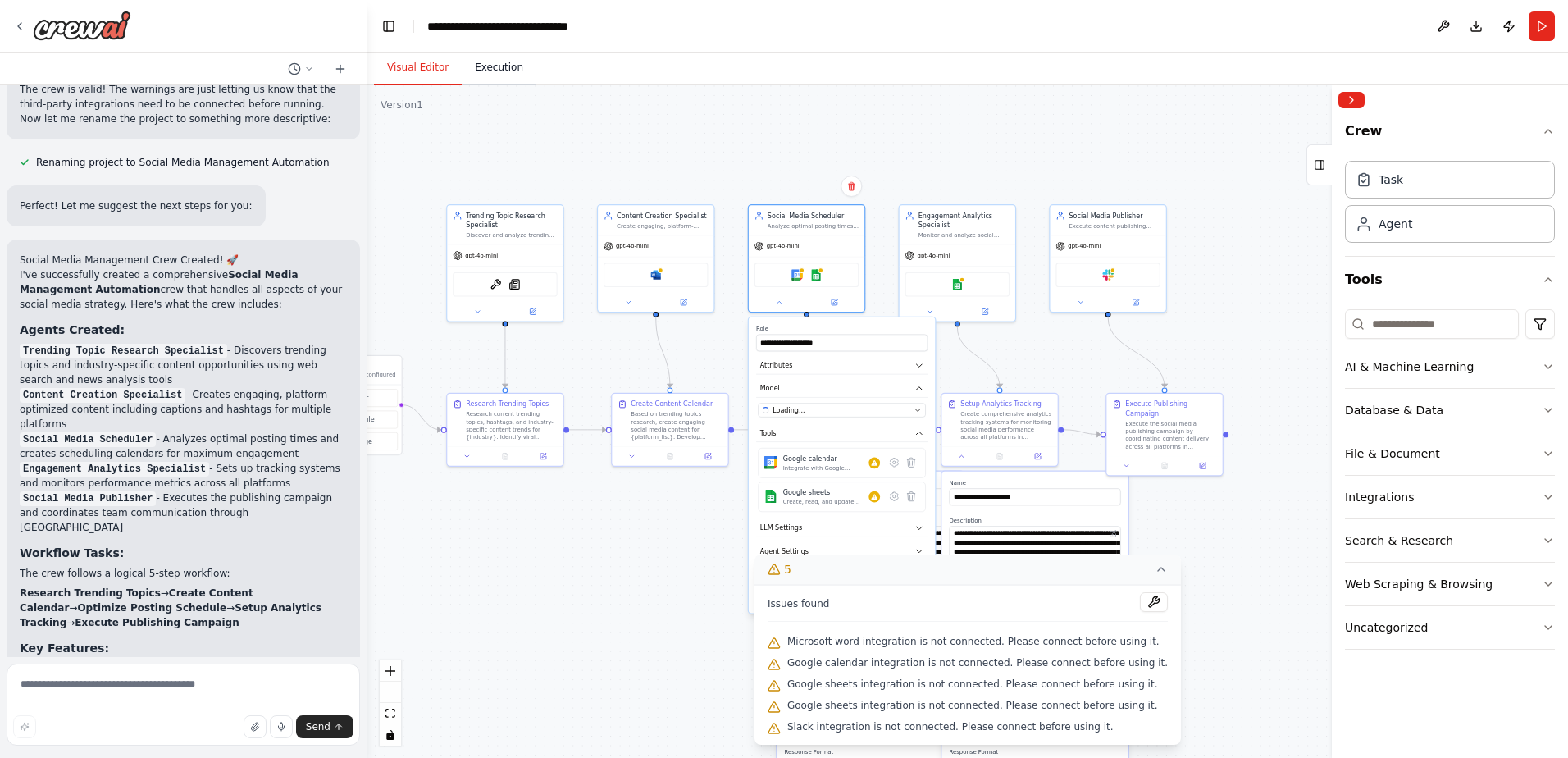
click at [477, 80] on button "Execution" at bounding box center [499, 68] width 75 height 34
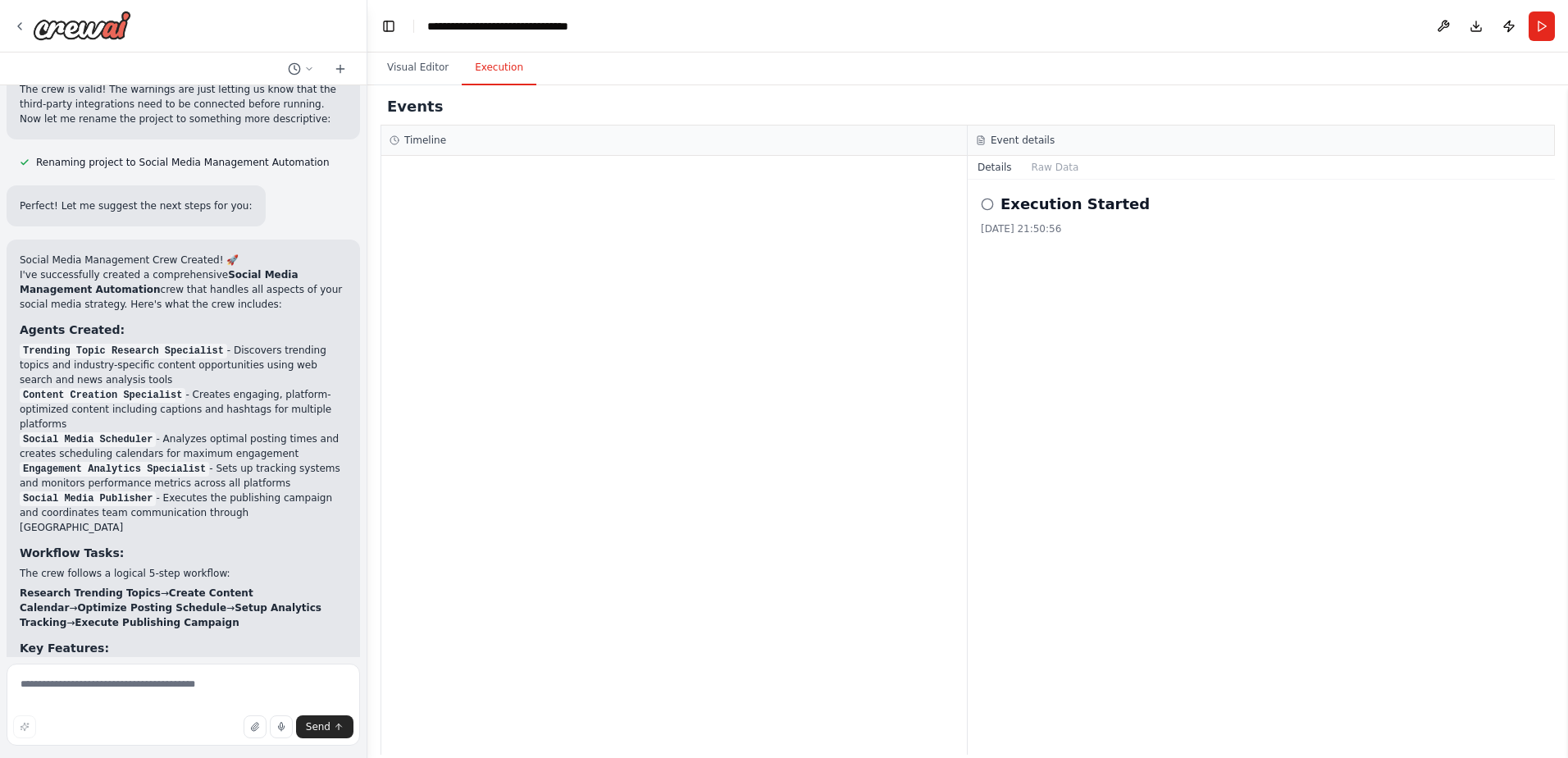
click at [984, 201] on circle at bounding box center [987, 204] width 11 height 11
click at [988, 211] on div "Execution Started" at bounding box center [1261, 203] width 561 height 23
click at [1075, 165] on button "Raw Data" at bounding box center [1055, 167] width 67 height 23
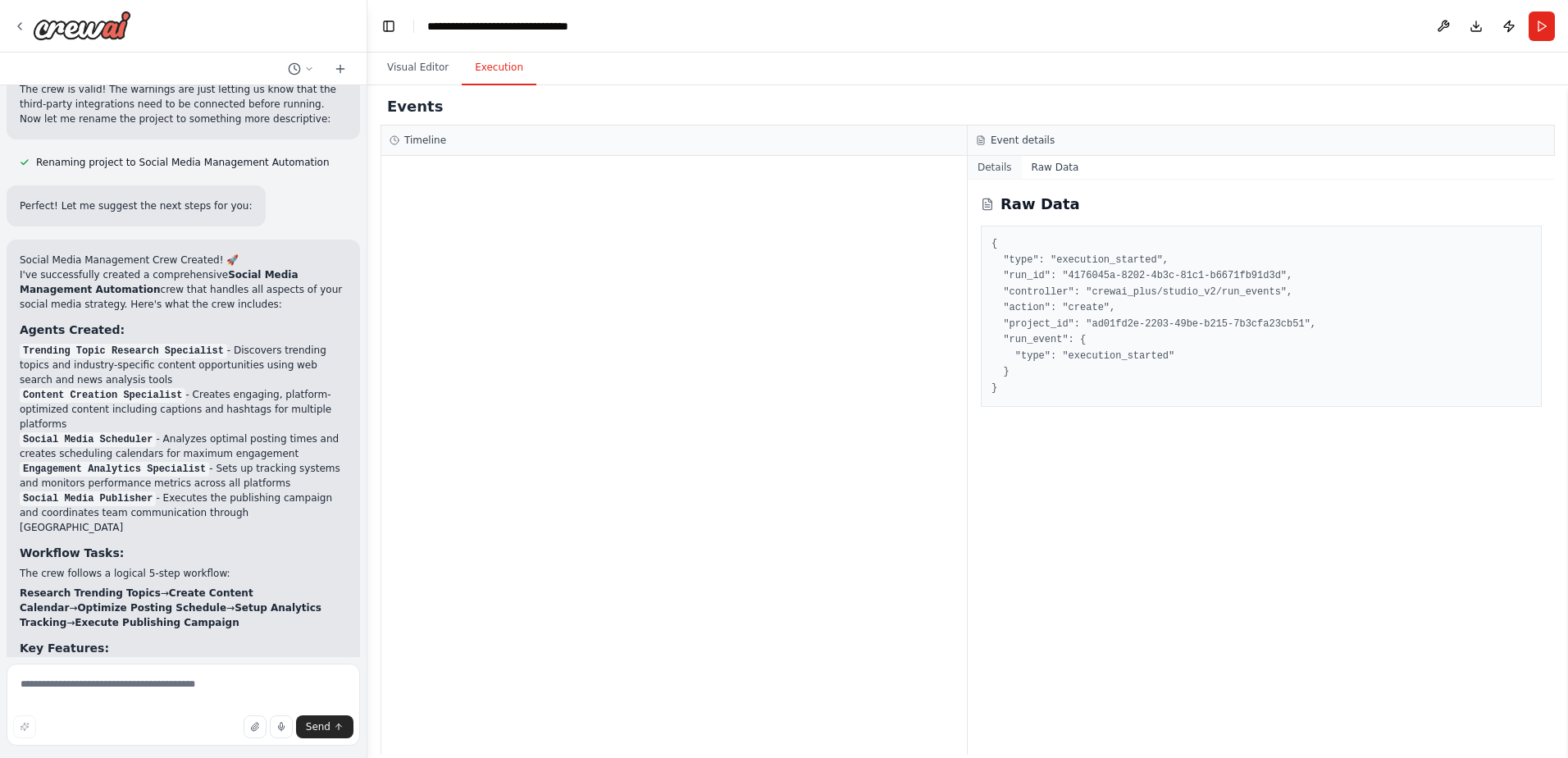
click at [995, 165] on button "Details" at bounding box center [994, 167] width 54 height 23
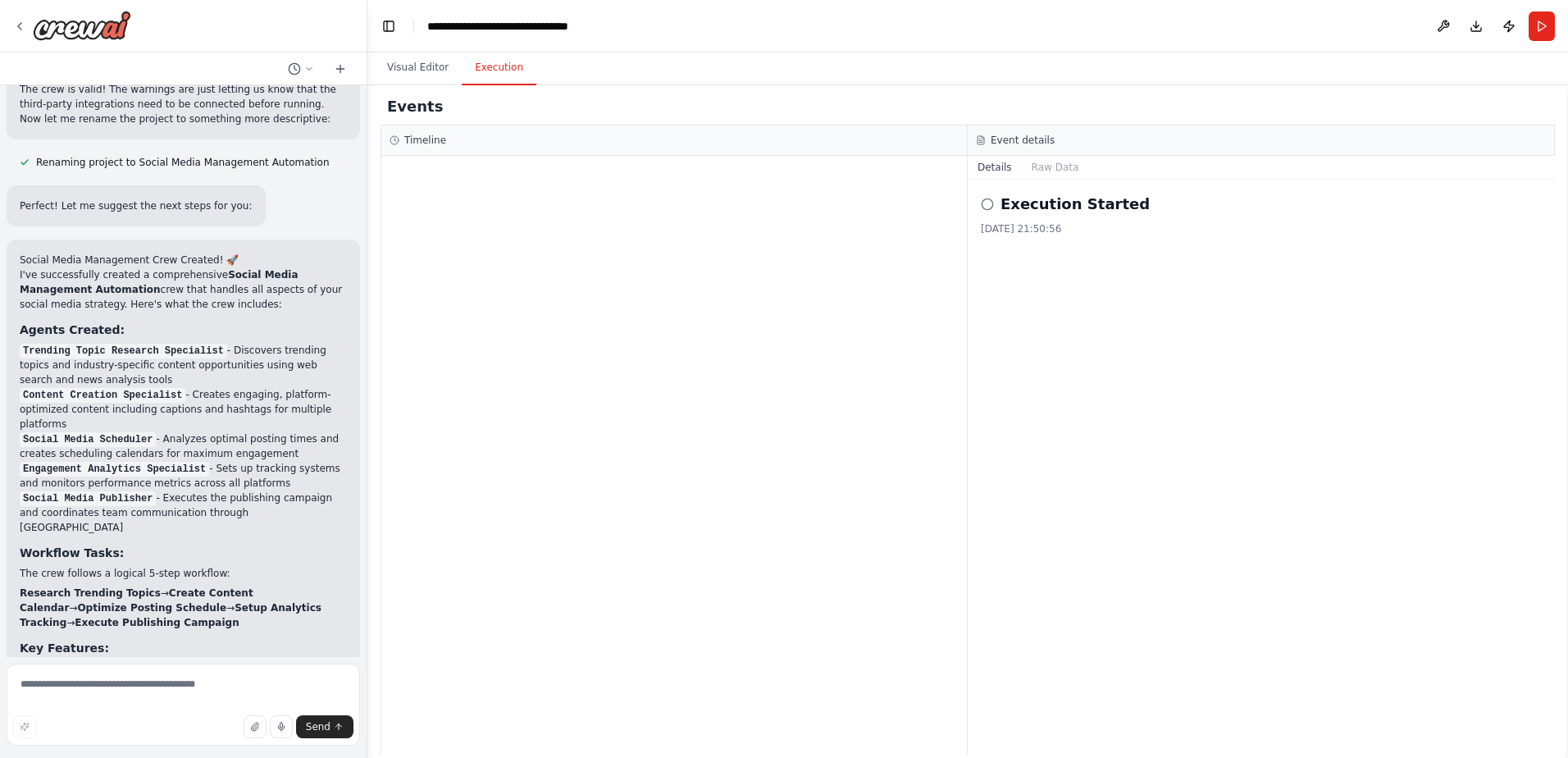
click at [415, 138] on h3 "Timeline" at bounding box center [425, 140] width 42 height 14
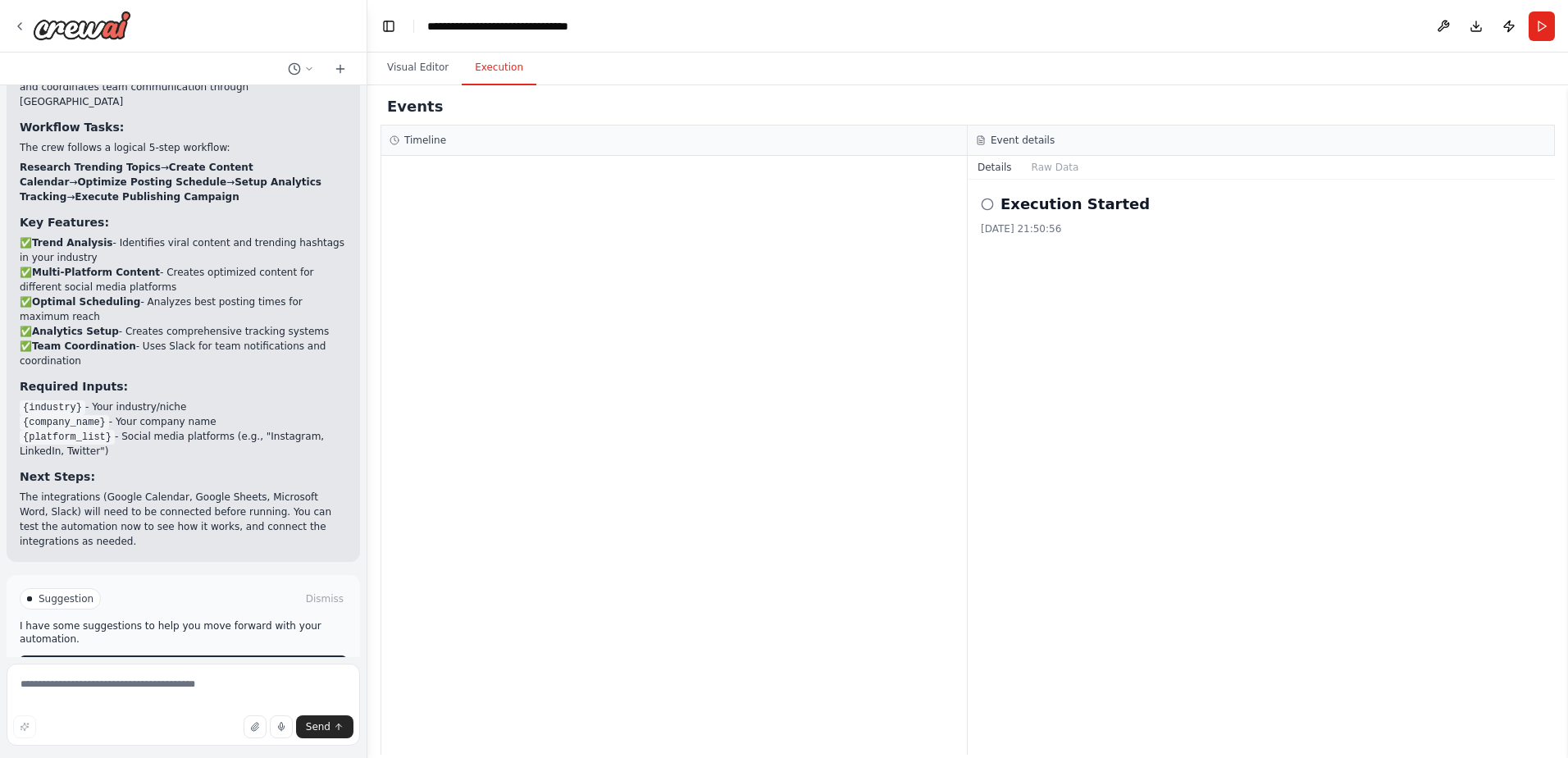
scroll to position [2413, 0]
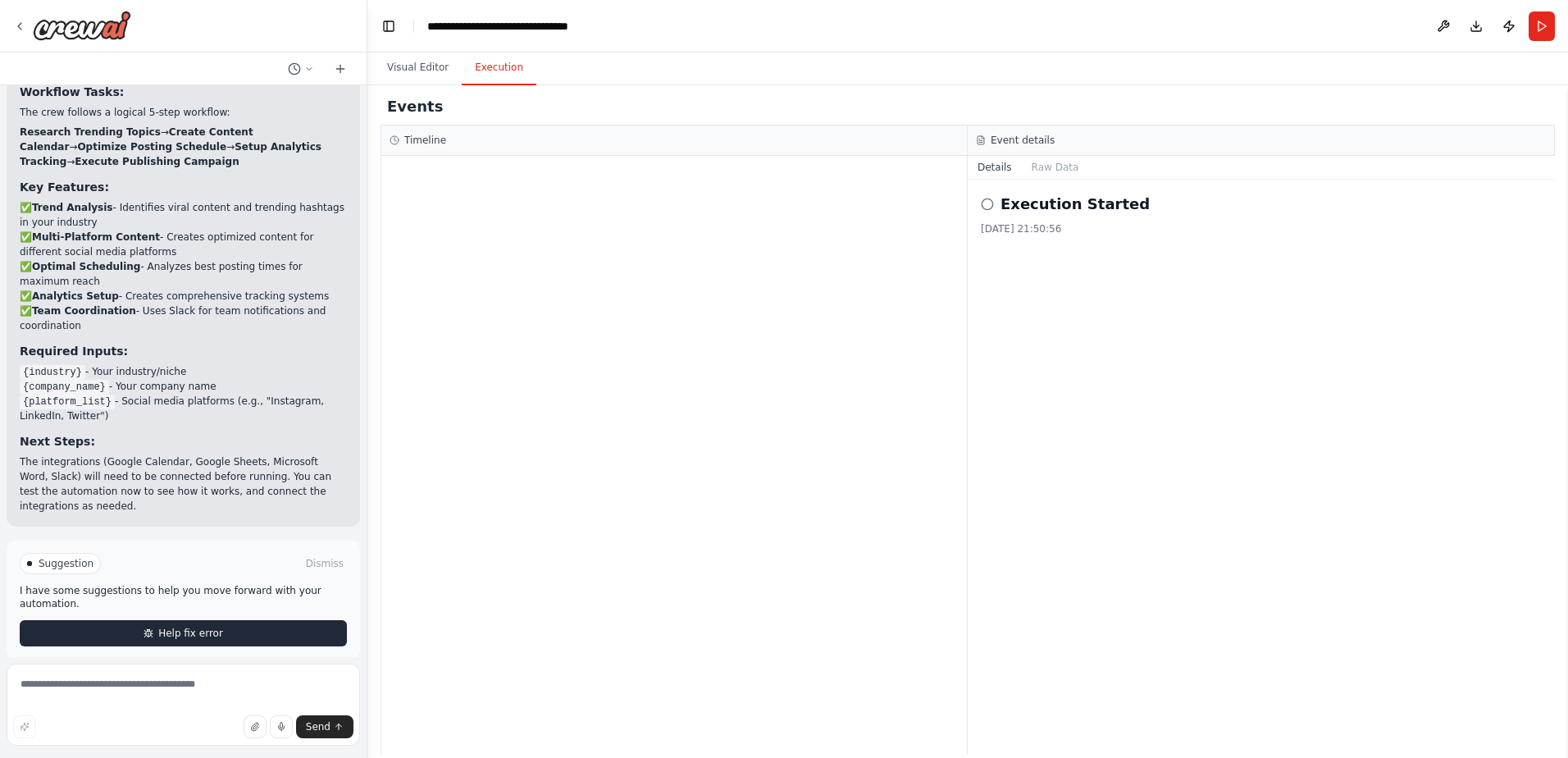
click at [163, 627] on span "Help fix error" at bounding box center [191, 633] width 65 height 14
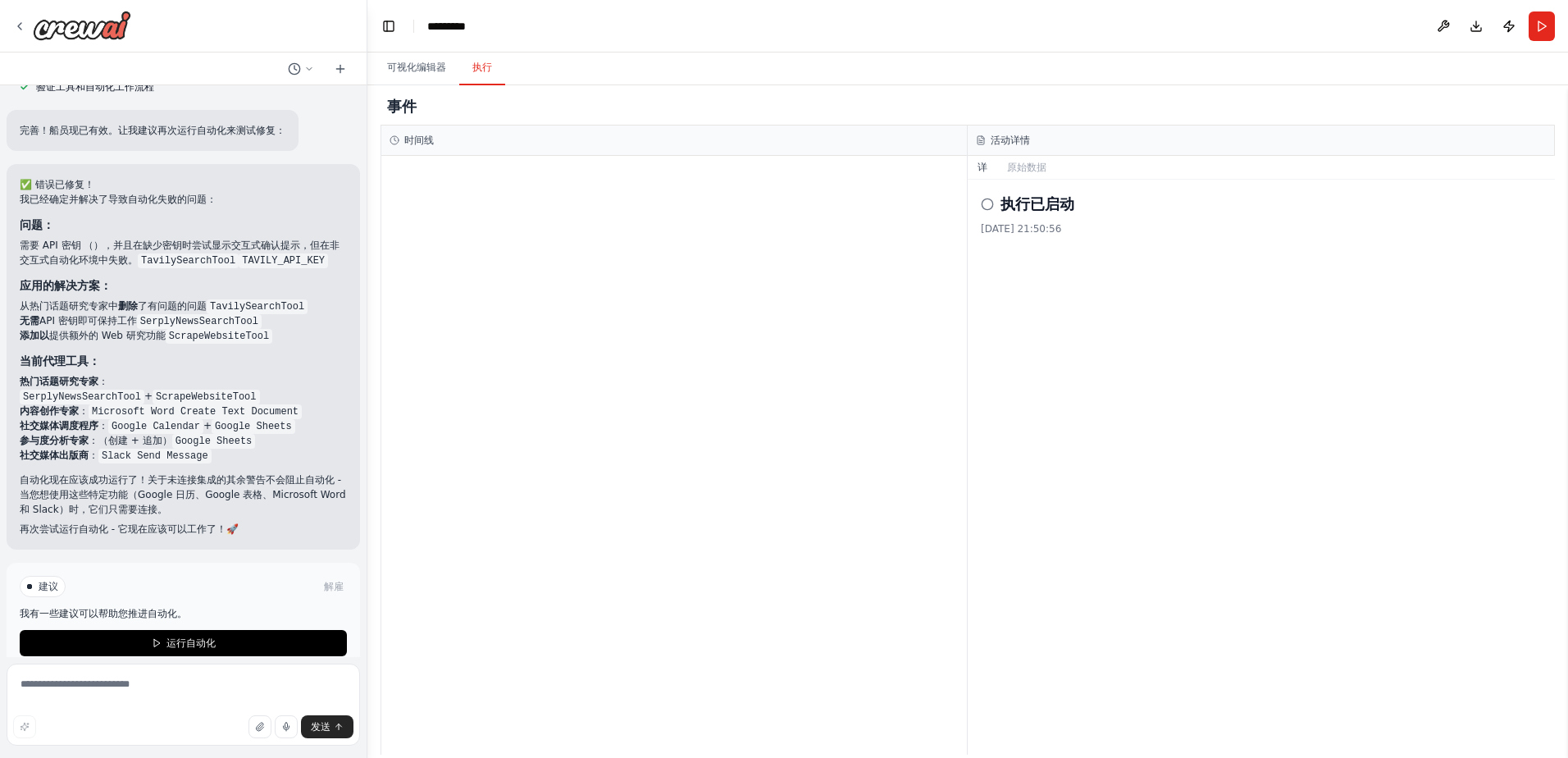
scroll to position [3046, 0]
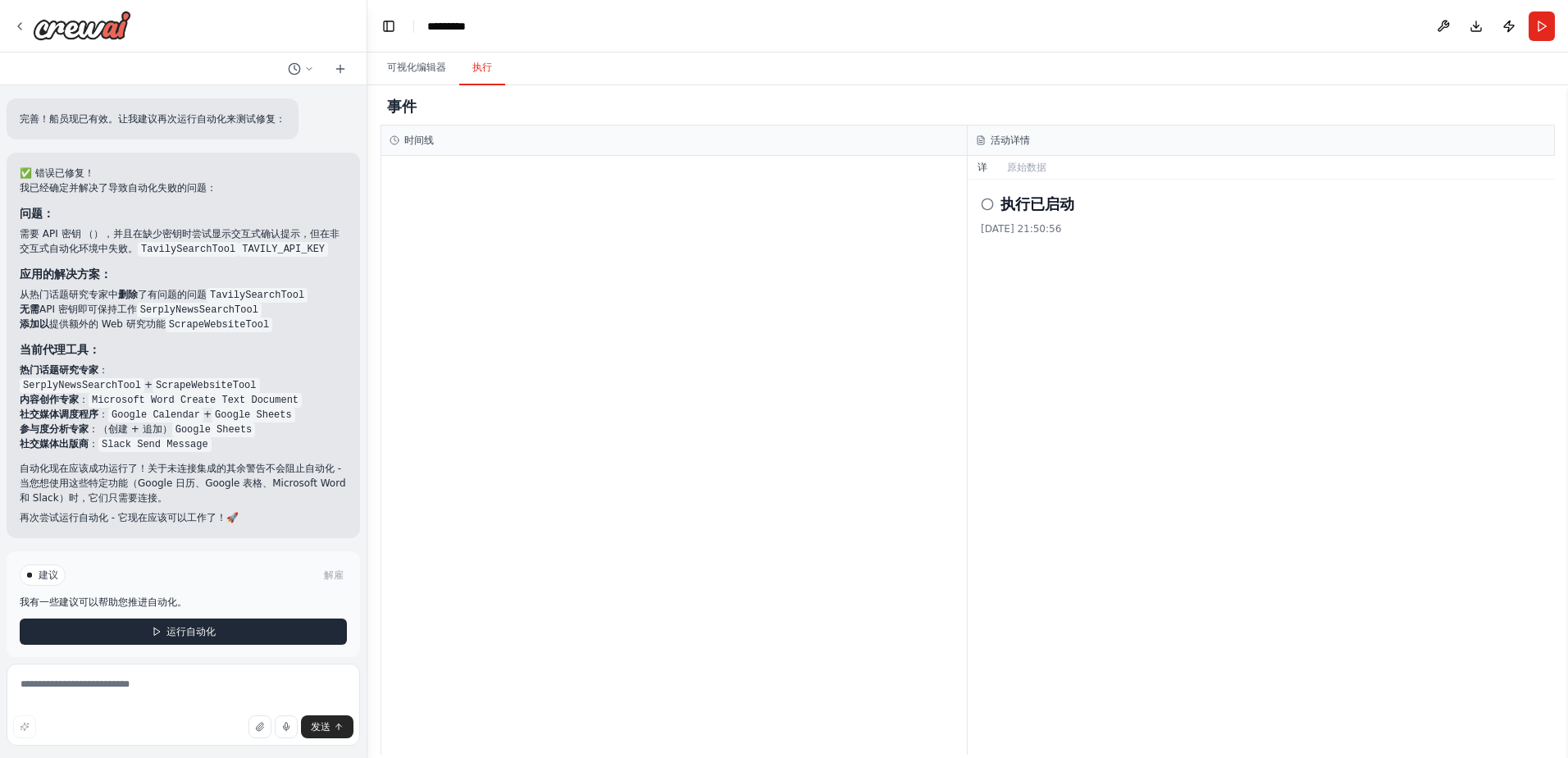
click at [202, 625] on span "运行自动化" at bounding box center [191, 632] width 49 height 14
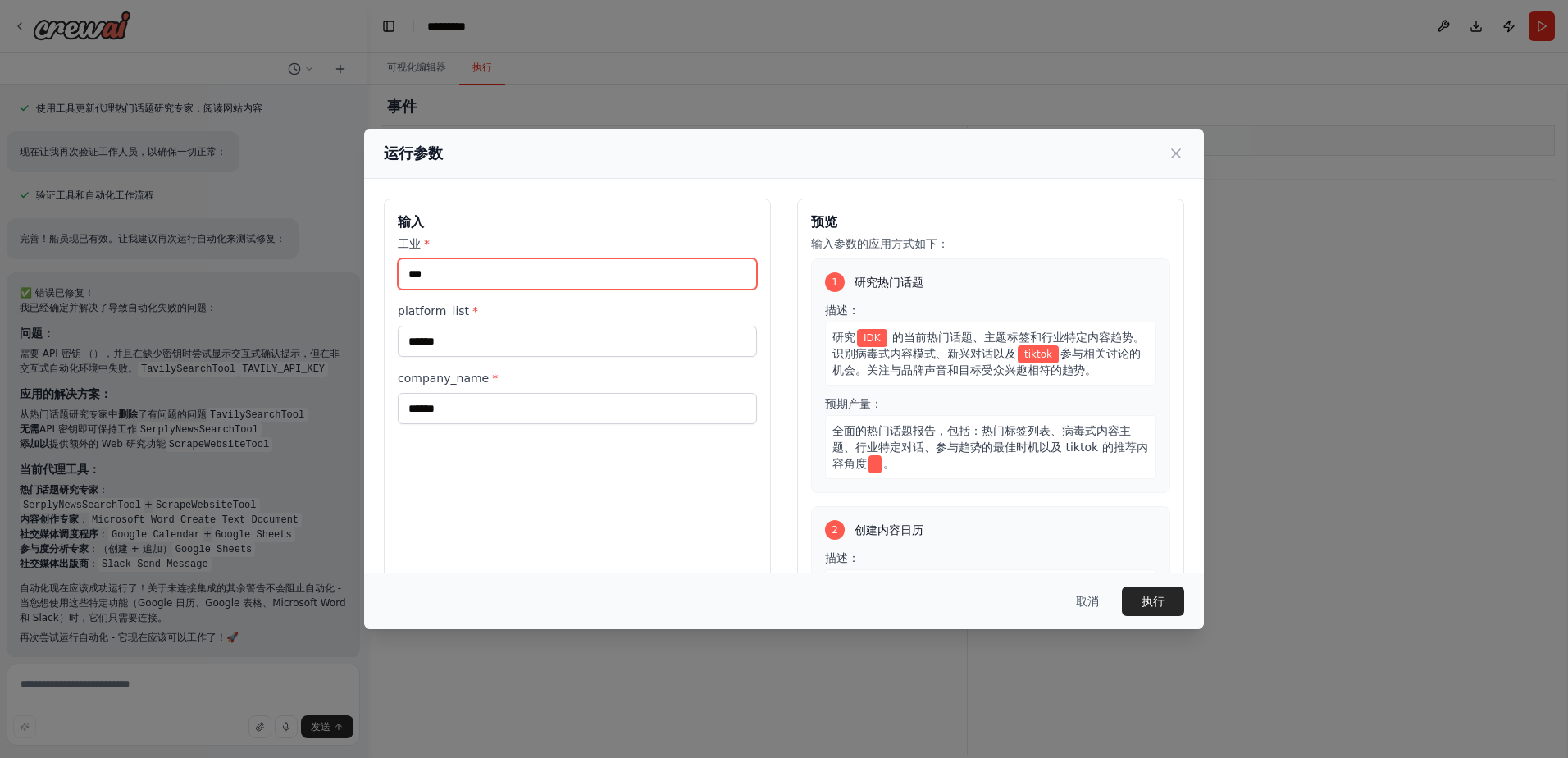
drag, startPoint x: 535, startPoint y: 280, endPoint x: 227, endPoint y: 271, distance: 308.1
click at [251, 263] on div "运行参数 输入 工业 * *** platform_list * ****** company_name * ****** 预览 输入参数的应用方式如下： 1…" at bounding box center [784, 379] width 1568 height 758
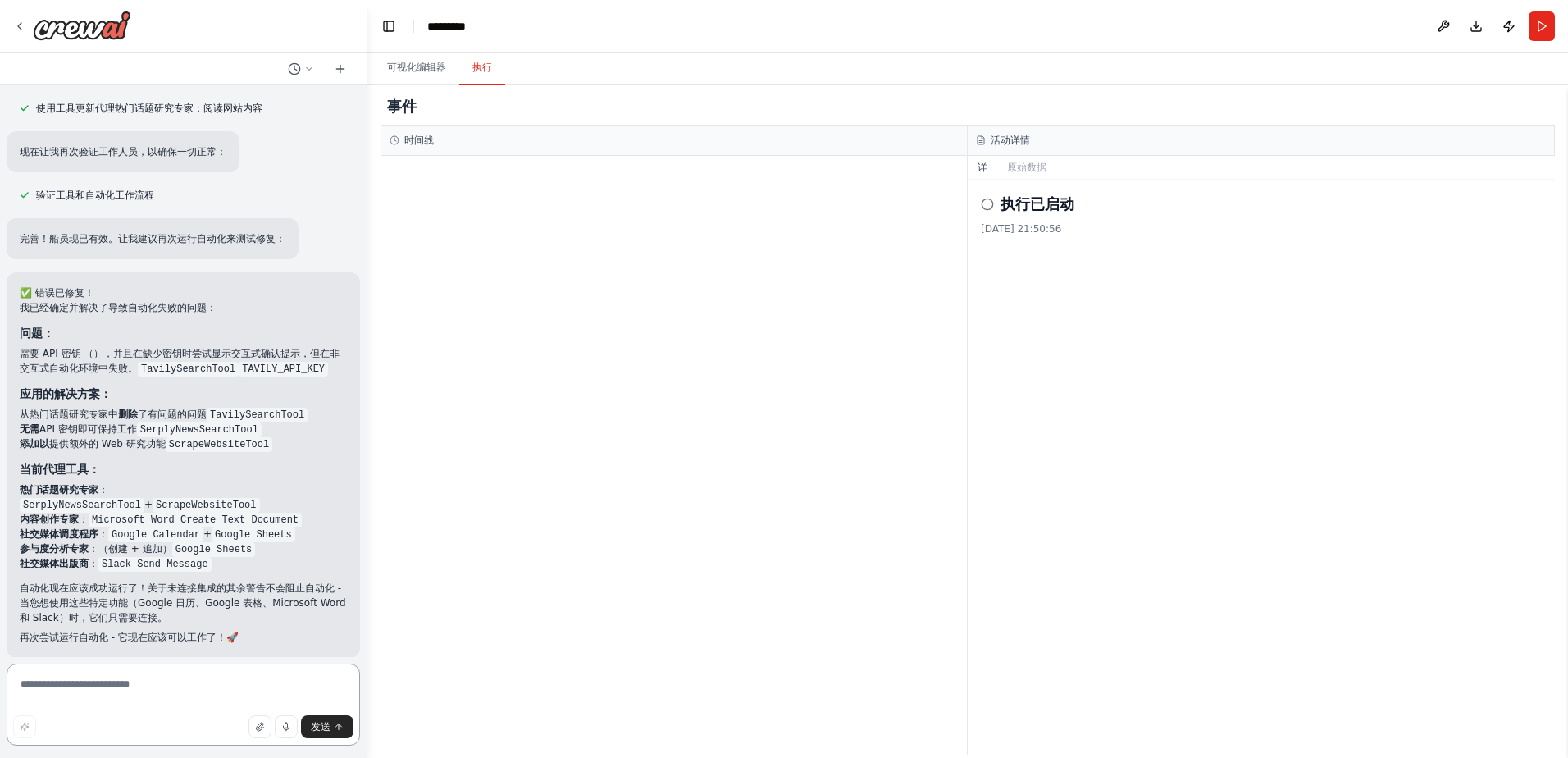
click at [247, 688] on textarea at bounding box center [182, 705] width 353 height 82
click at [1014, 197] on h2 "执行已启动" at bounding box center [1038, 203] width 74 height 23
click at [984, 203] on icon at bounding box center [987, 204] width 14 height 14
click at [1019, 165] on button "原始数据" at bounding box center [1026, 167] width 59 height 23
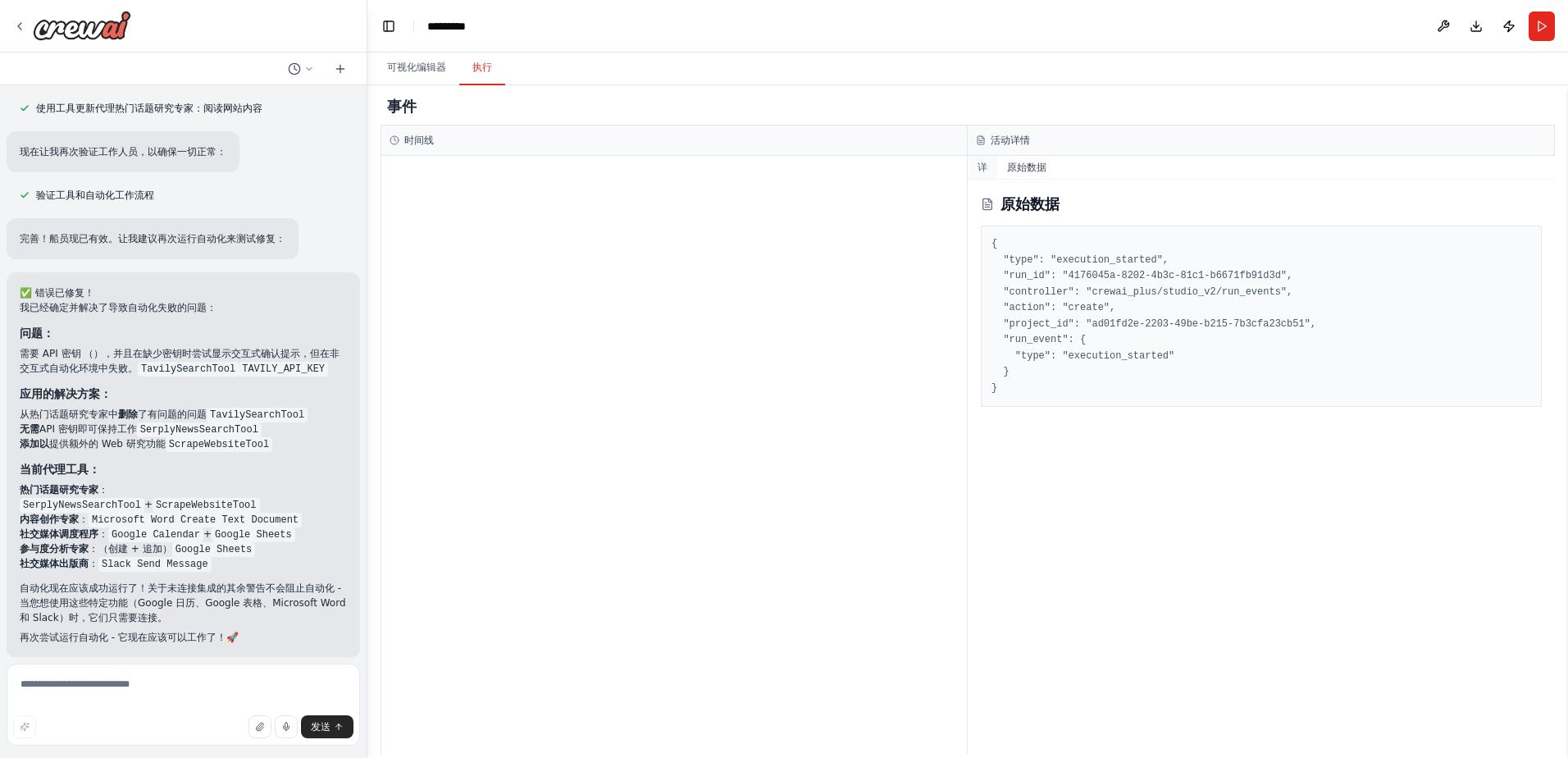
click at [979, 159] on button "详" at bounding box center [982, 167] width 30 height 23
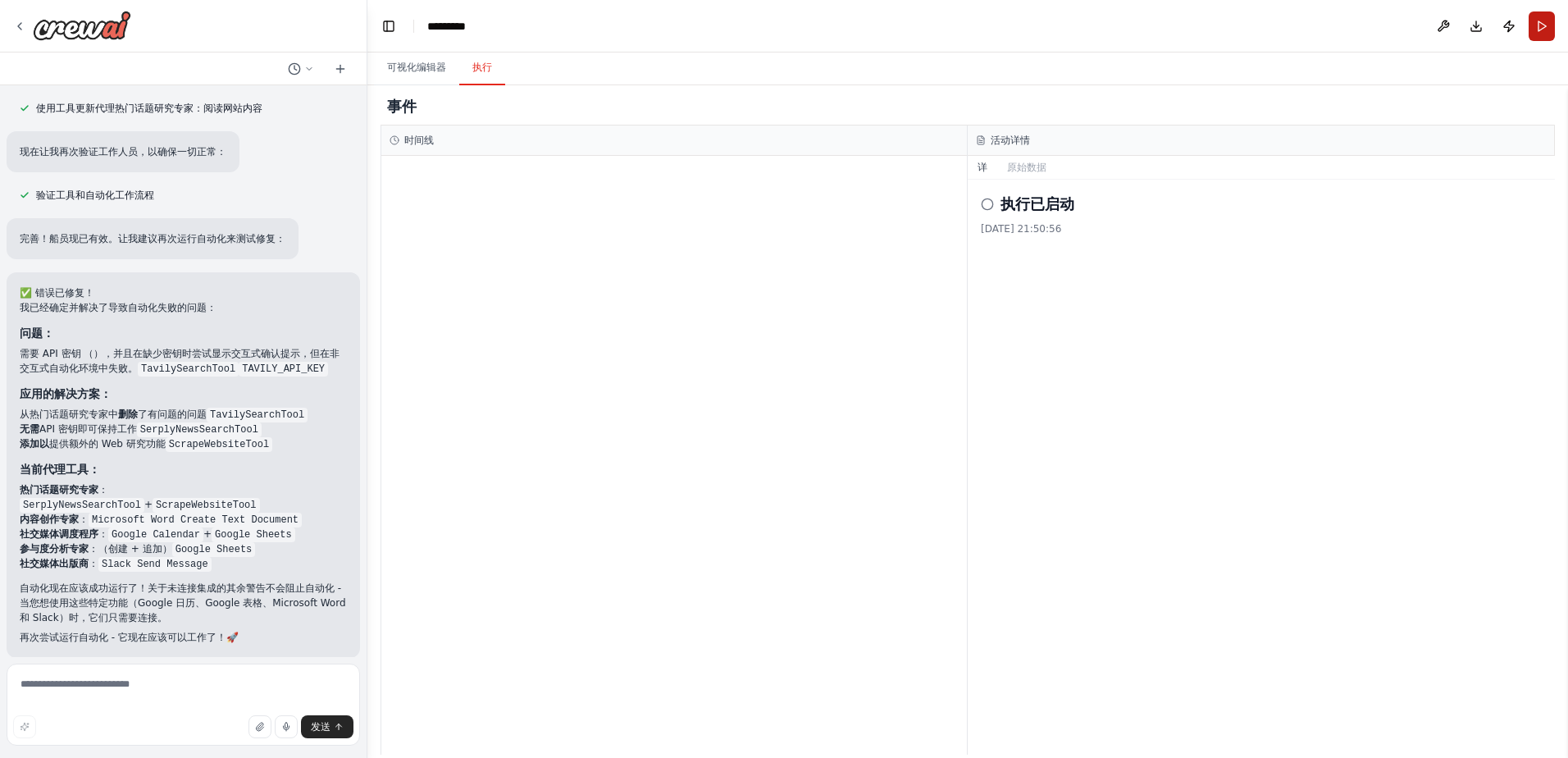
click at [1538, 23] on button "Run" at bounding box center [1542, 26] width 26 height 30
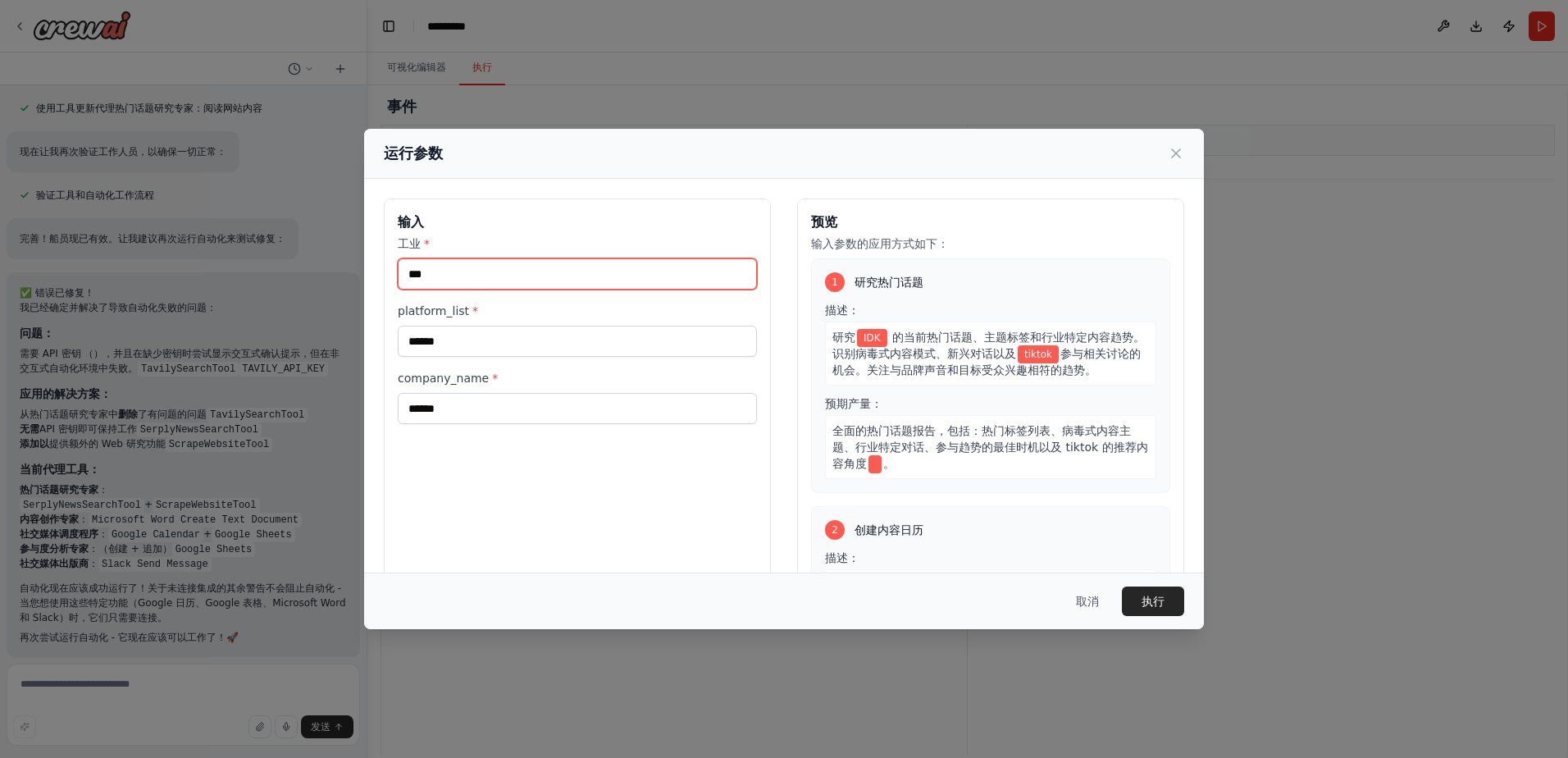
click at [461, 266] on input "***" at bounding box center [577, 274] width 359 height 32
drag, startPoint x: 456, startPoint y: 277, endPoint x: 303, endPoint y: 284, distance: 153.2
click at [303, 284] on div "运行参数 输入 工业 * *** platform_list * ****** company_name * ****** 预览 输入参数的应用方式如下： 1…" at bounding box center [784, 379] width 1568 height 758
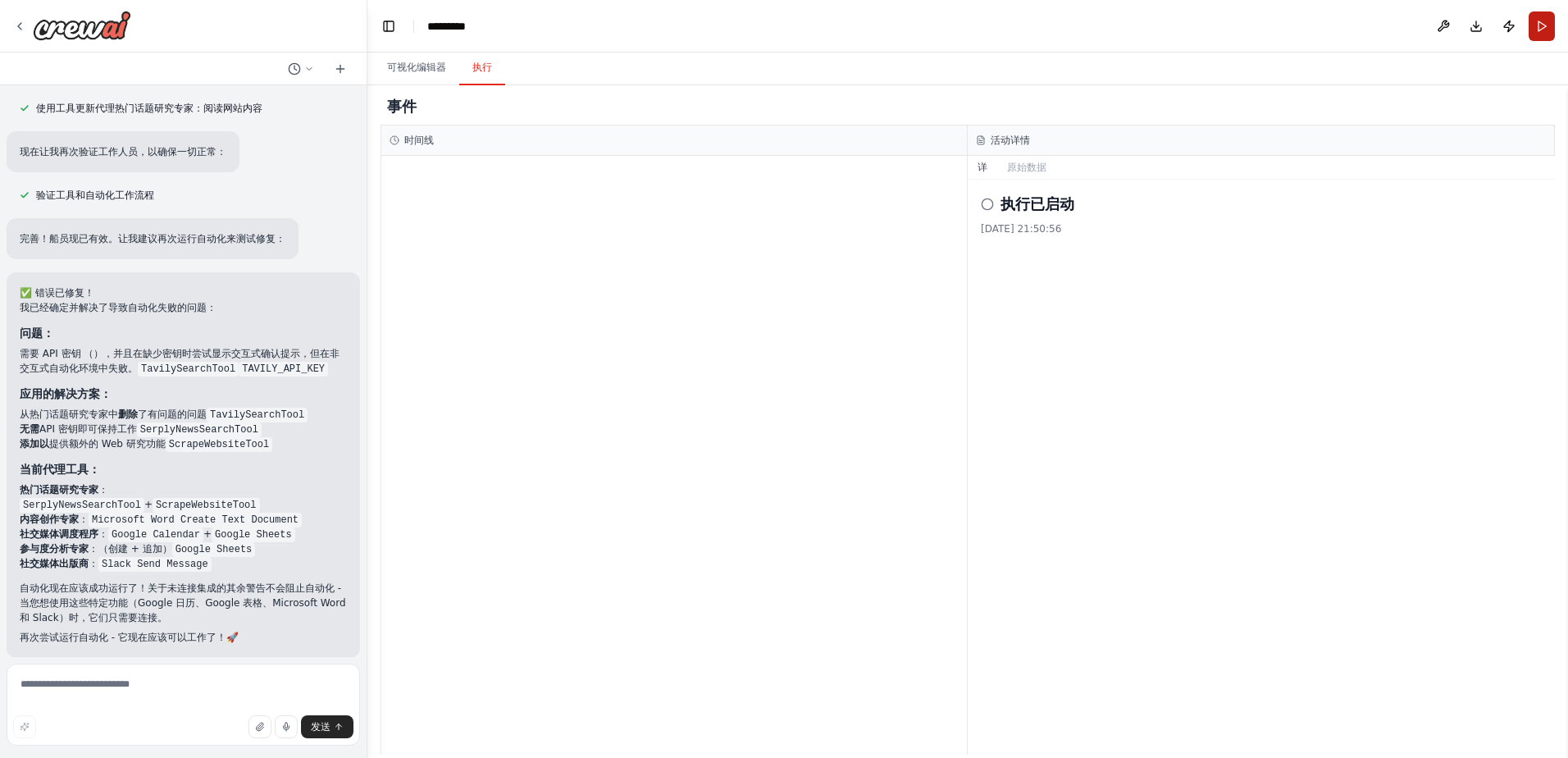
click at [1548, 25] on button "Run" at bounding box center [1542, 26] width 26 height 30
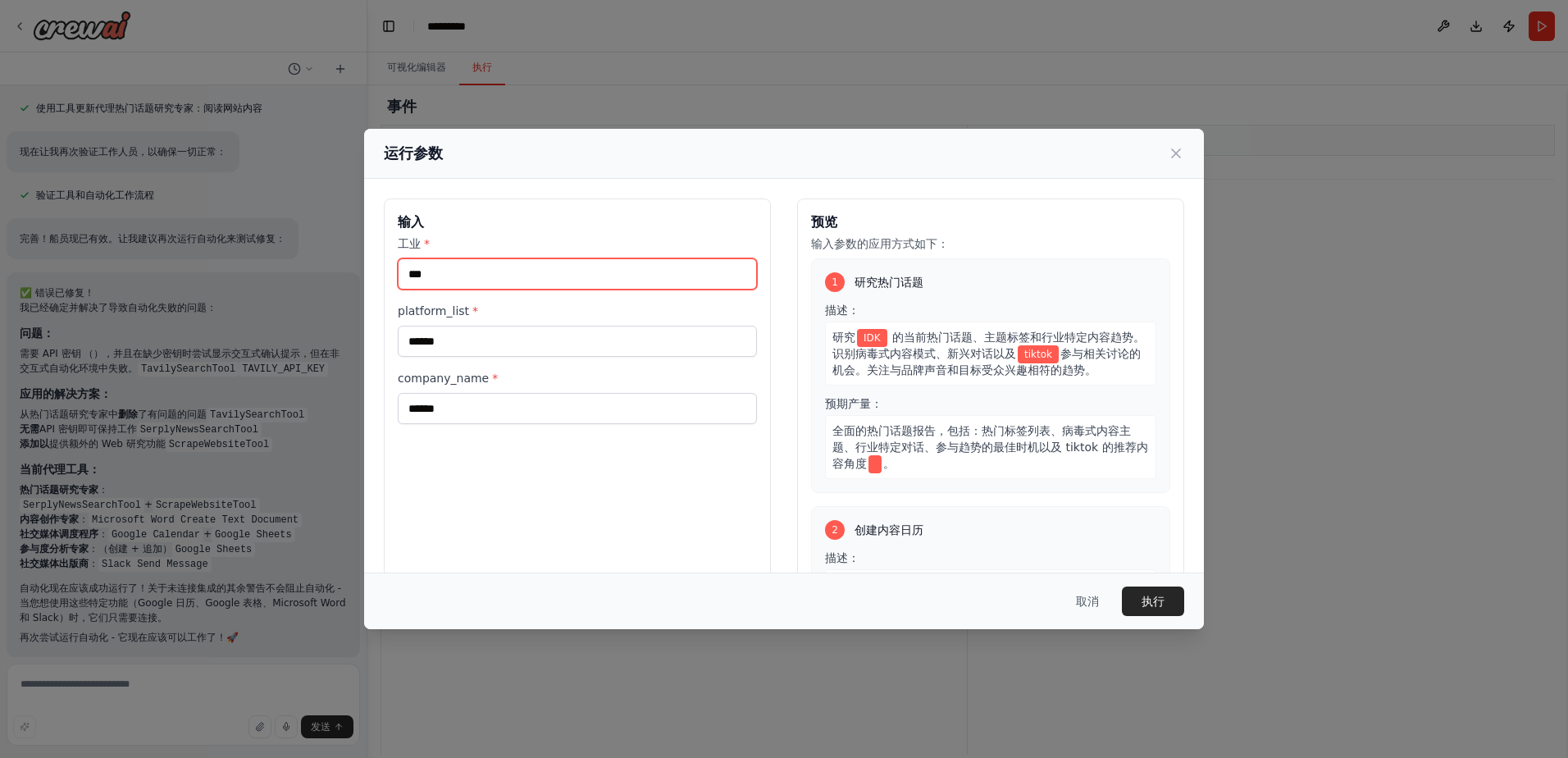
click at [550, 279] on input "***" at bounding box center [577, 274] width 359 height 32
click at [462, 282] on input "***" at bounding box center [577, 274] width 359 height 32
type input "*"
type input "******"
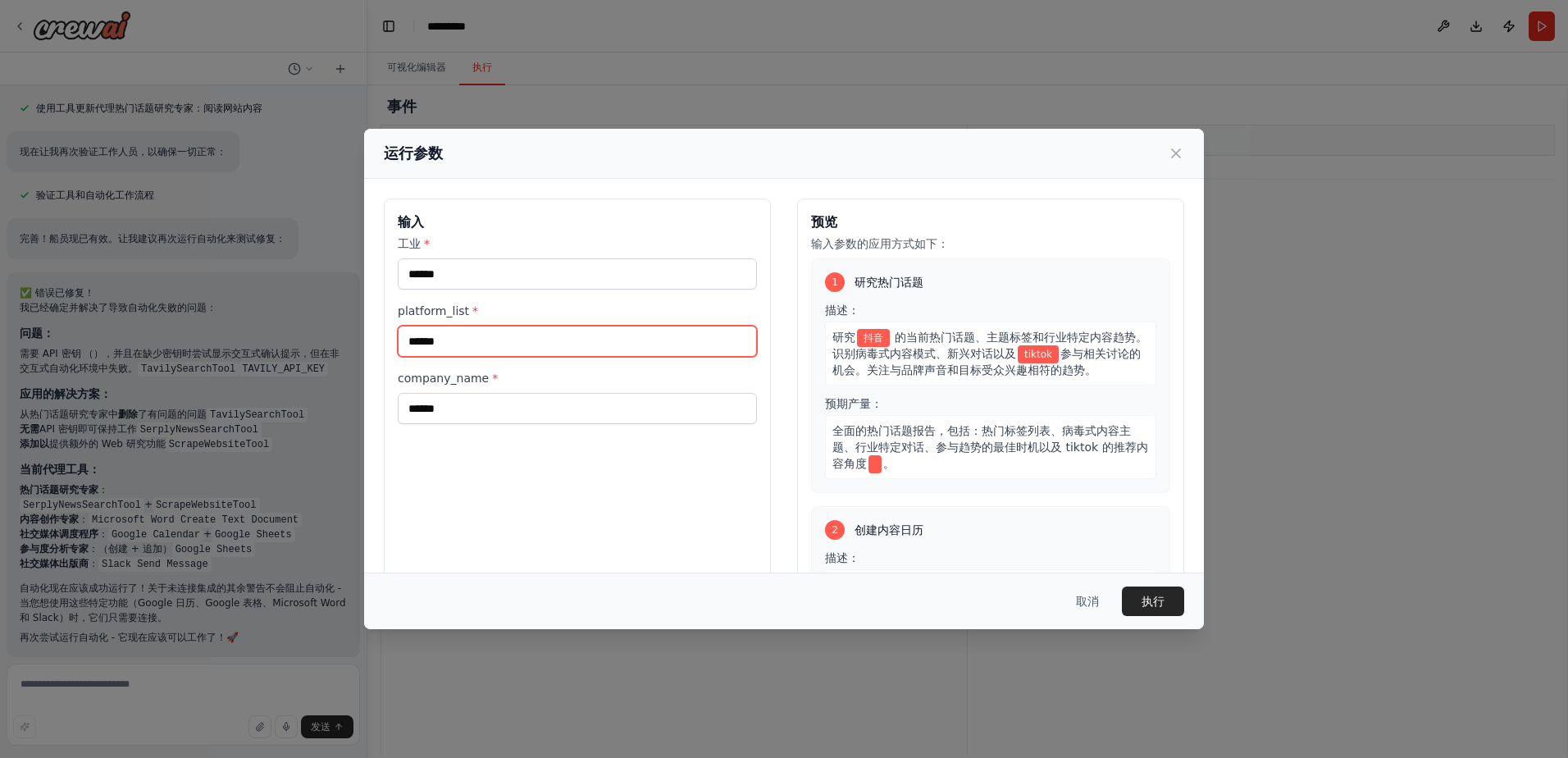
click at [509, 342] on input "******" at bounding box center [577, 341] width 359 height 32
drag, startPoint x: 517, startPoint y: 342, endPoint x: 196, endPoint y: 310, distance: 322.6
click at [199, 310] on div "运行参数 输入 工业 * ****** platform_list * ****** company_name * ****** 预览 输入参数的应用方式如下…" at bounding box center [784, 379] width 1568 height 758
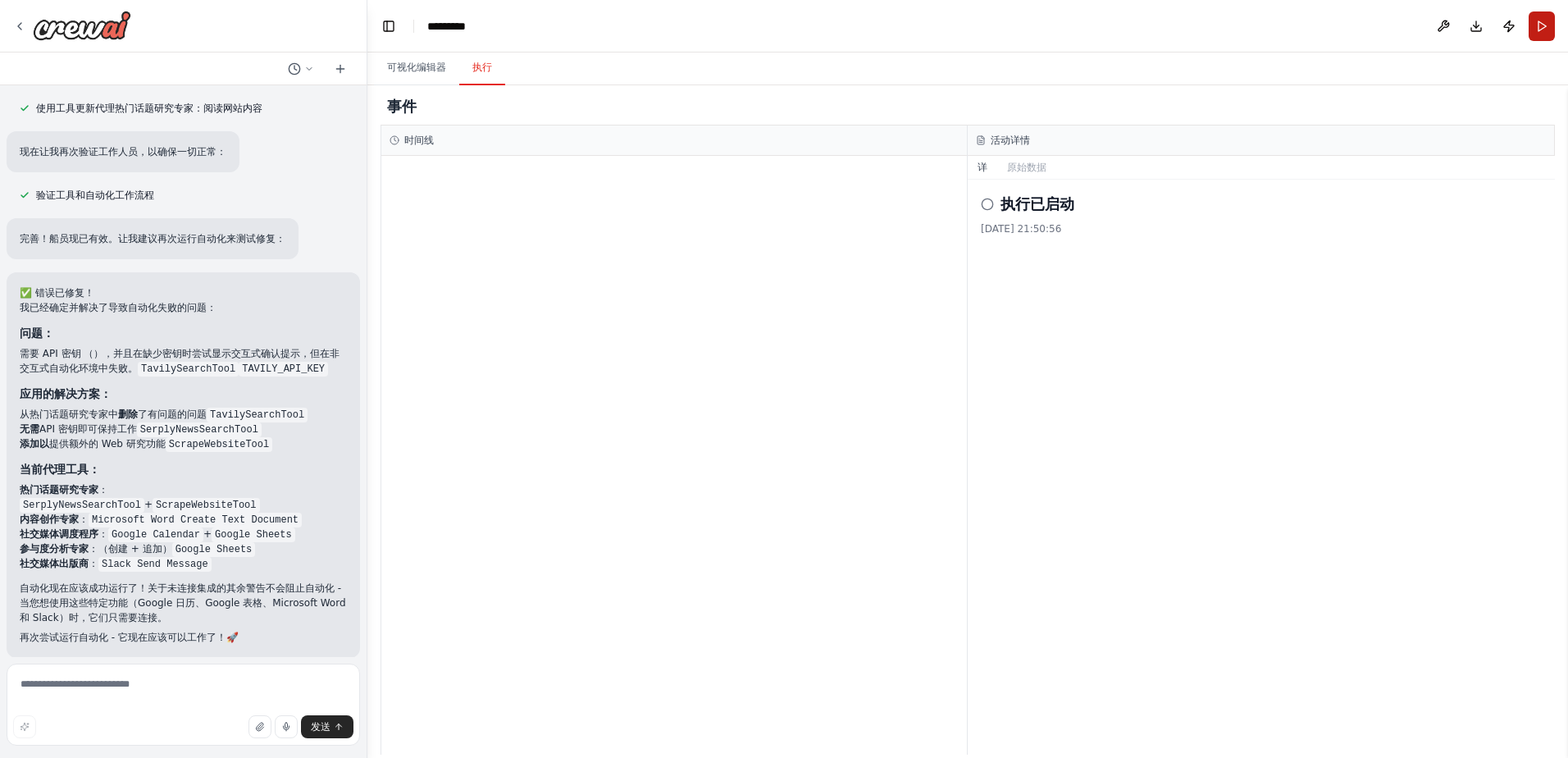
click at [1540, 23] on button "Run" at bounding box center [1542, 26] width 26 height 30
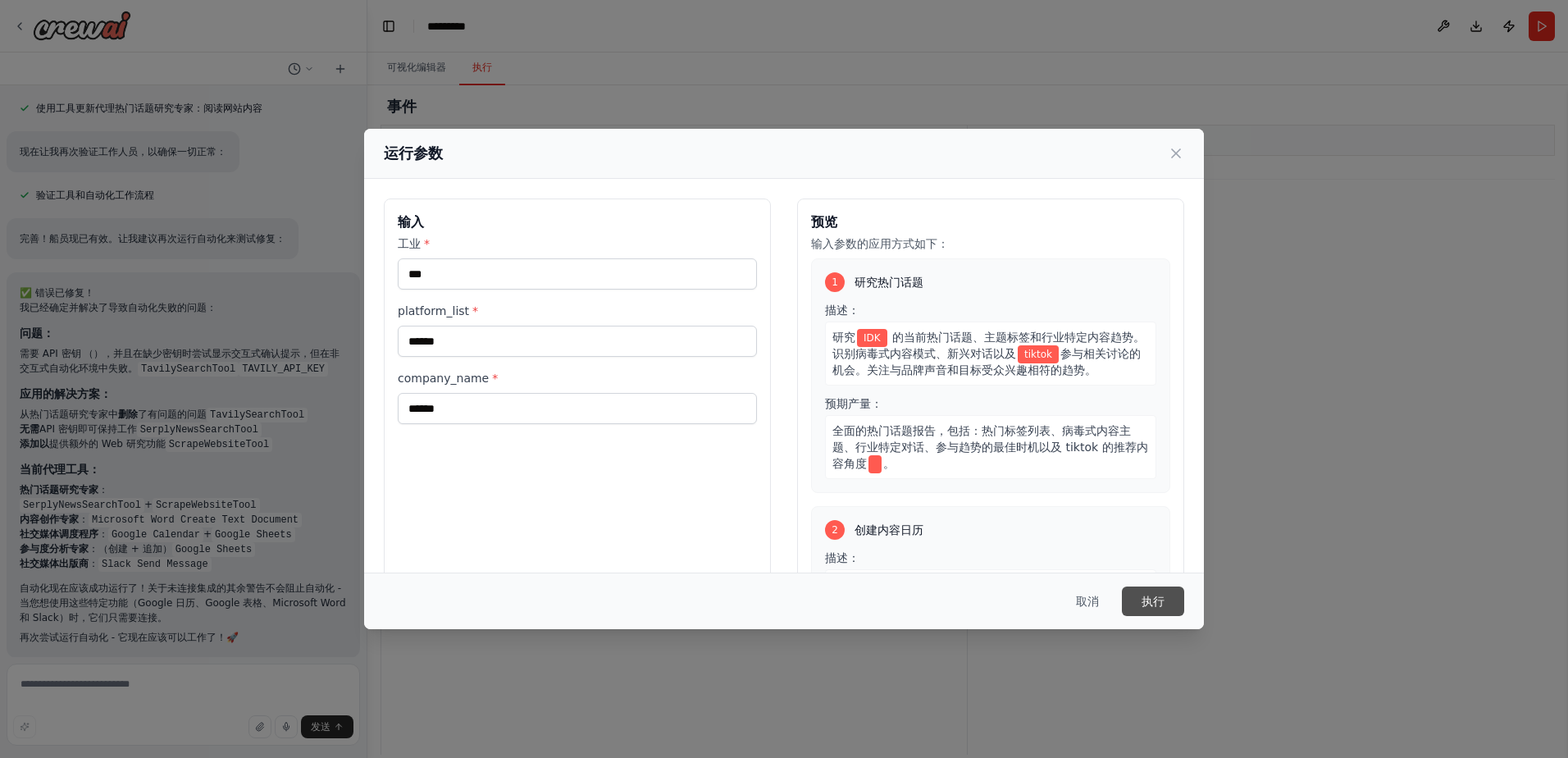
click at [1167, 610] on button "执行" at bounding box center [1153, 601] width 62 height 30
